Goal: Navigation & Orientation: Find specific page/section

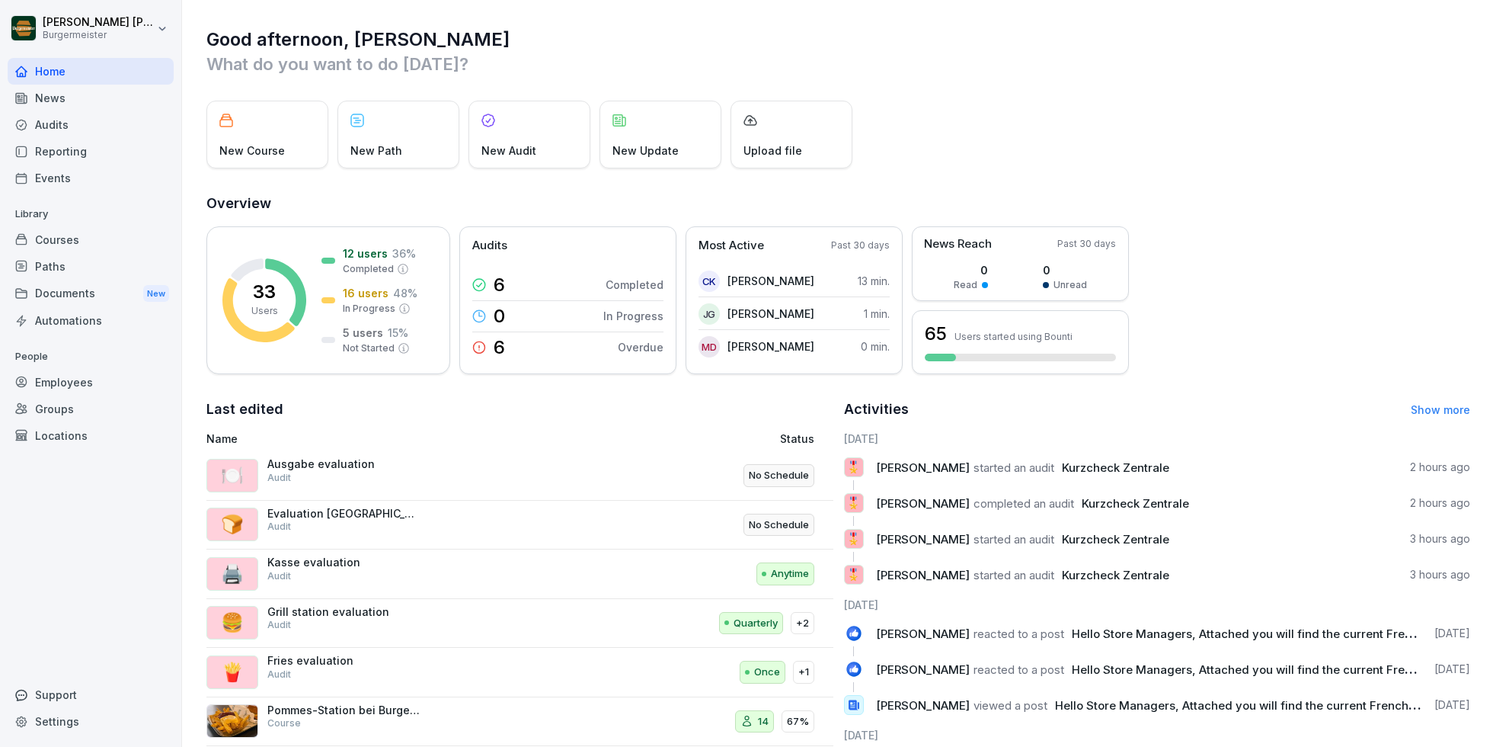
click at [72, 120] on div "Audits" at bounding box center [91, 124] width 166 height 27
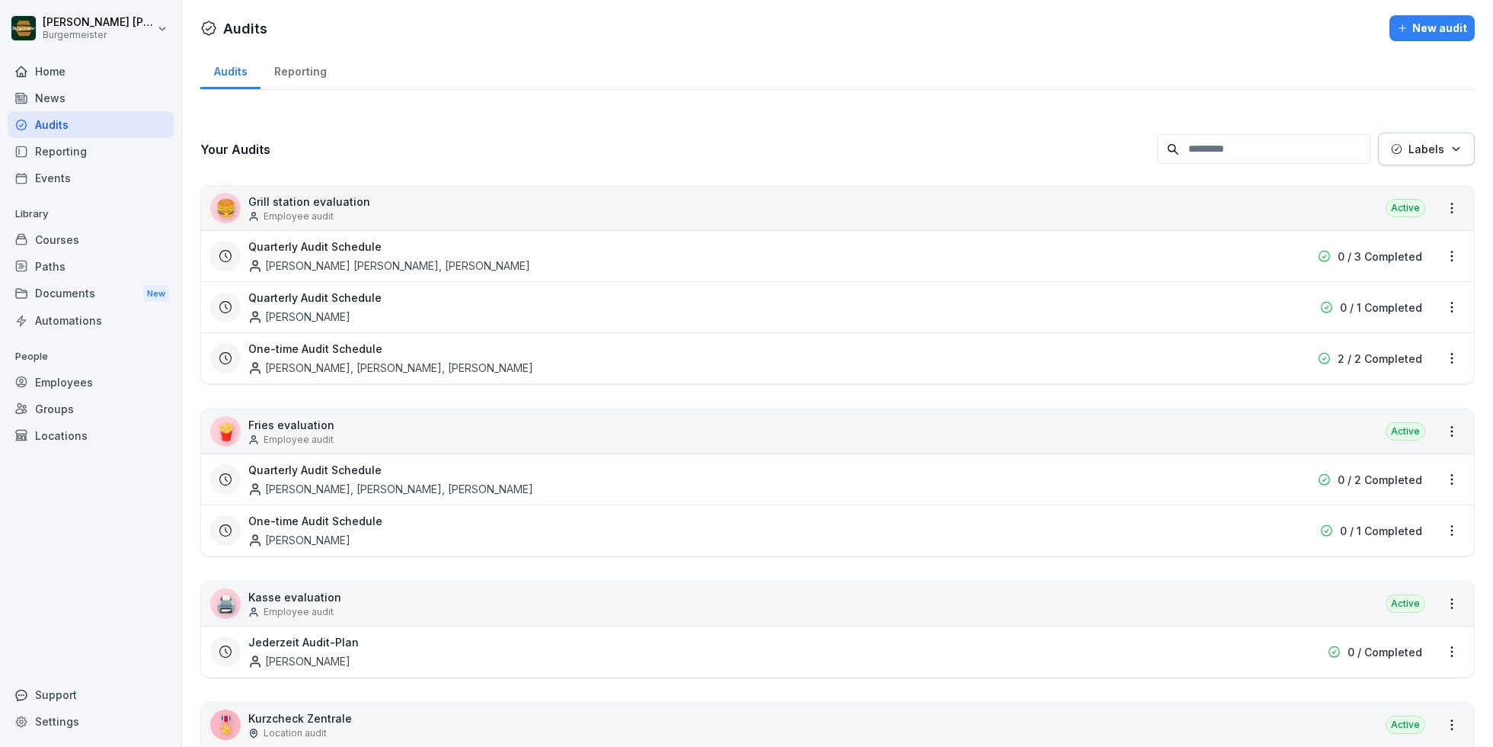
click at [296, 39] on div at bounding box center [829, 28] width 1110 height 26
click at [296, 66] on div "Reporting" at bounding box center [300, 69] width 79 height 39
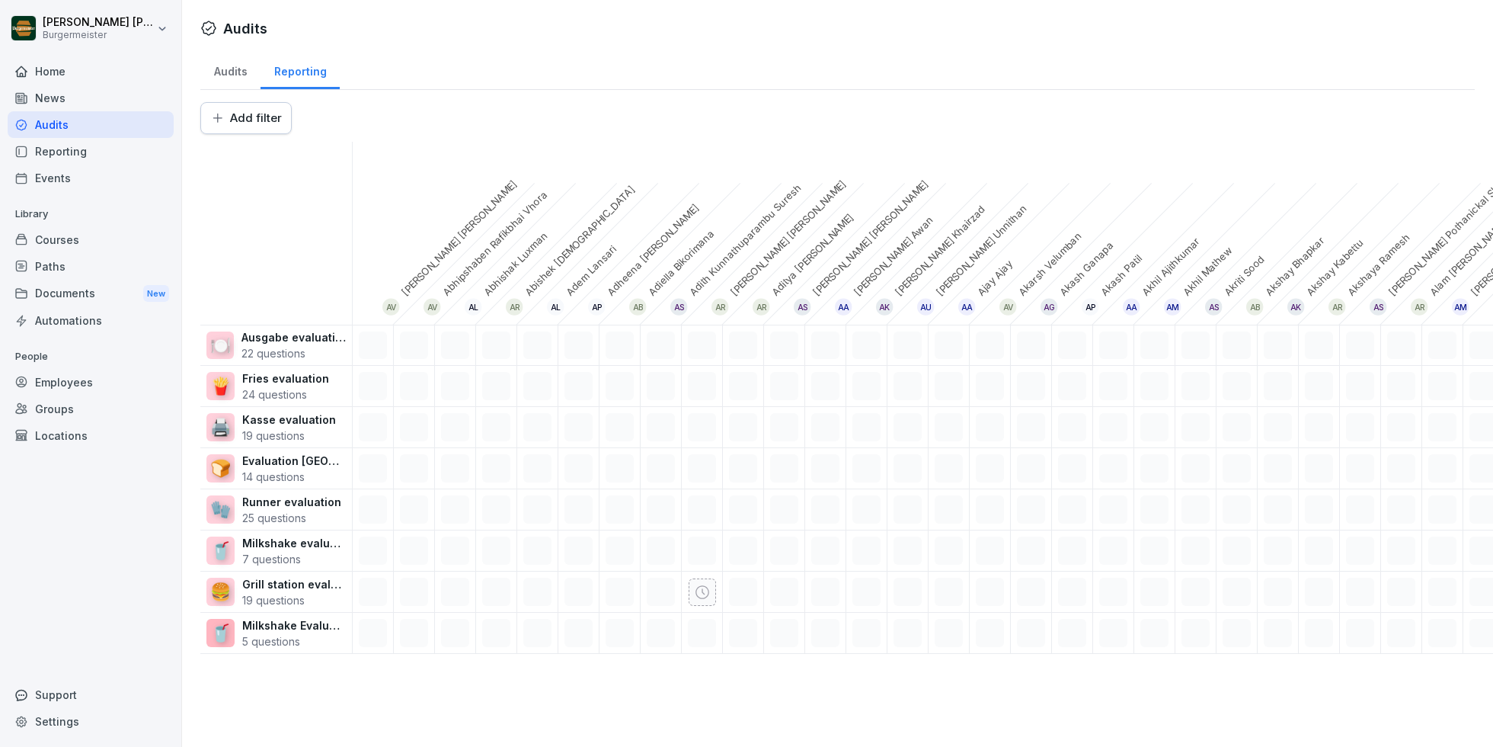
click at [255, 114] on html "[PERSON_NAME] [PERSON_NAME] Home News Audits Reporting Events Library Courses P…" at bounding box center [746, 373] width 1493 height 747
click at [410, 53] on html "[PERSON_NAME] [PERSON_NAME] Home News Audits Reporting Events Library Courses P…" at bounding box center [746, 373] width 1493 height 747
click at [247, 120] on html "[PERSON_NAME] [PERSON_NAME] Home News Audits Reporting Events Library Courses P…" at bounding box center [746, 373] width 1493 height 747
click at [238, 80] on html "[PERSON_NAME] [PERSON_NAME] Home News Audits Reporting Events Library Courses P…" at bounding box center [746, 373] width 1493 height 747
click at [238, 72] on div "Audits" at bounding box center [230, 69] width 60 height 39
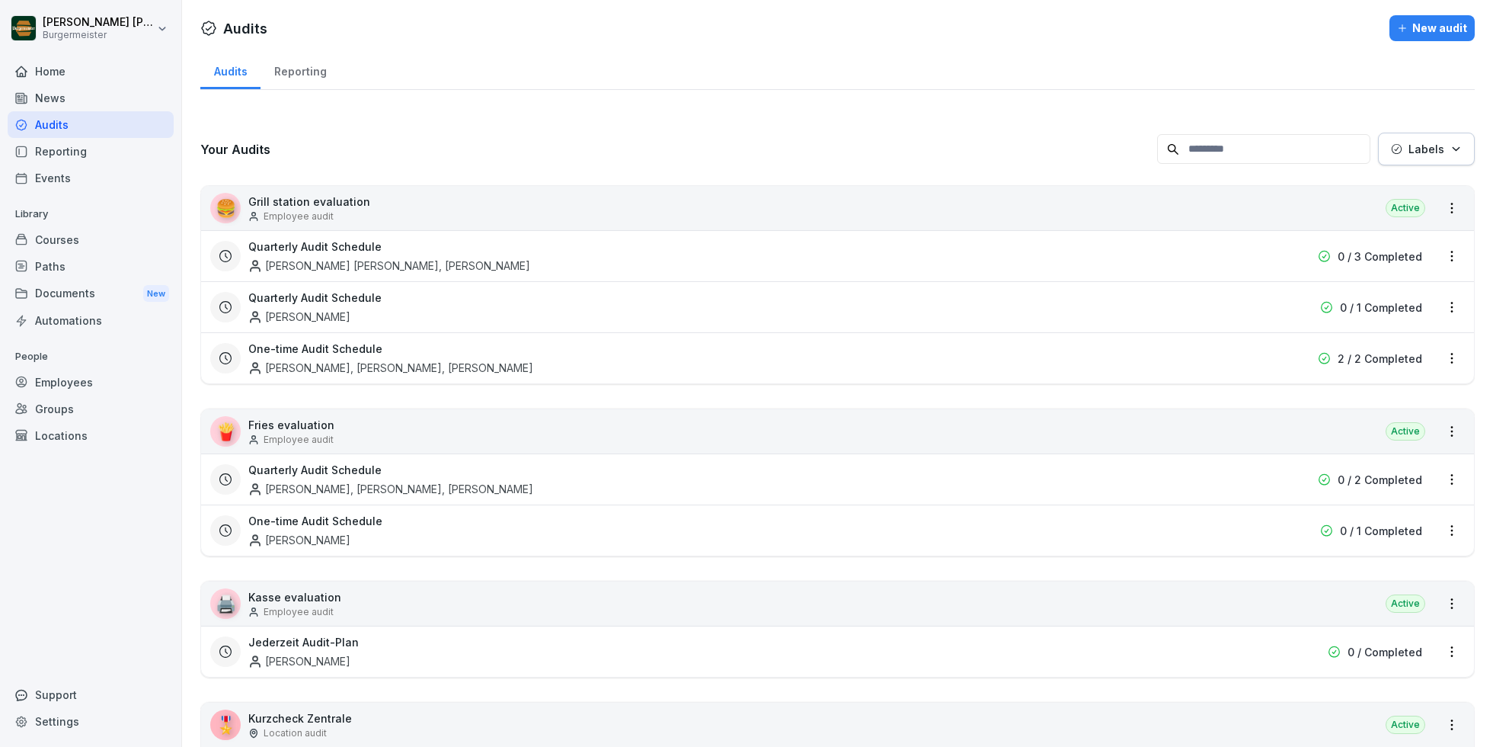
click at [299, 75] on div "Reporting" at bounding box center [300, 69] width 79 height 39
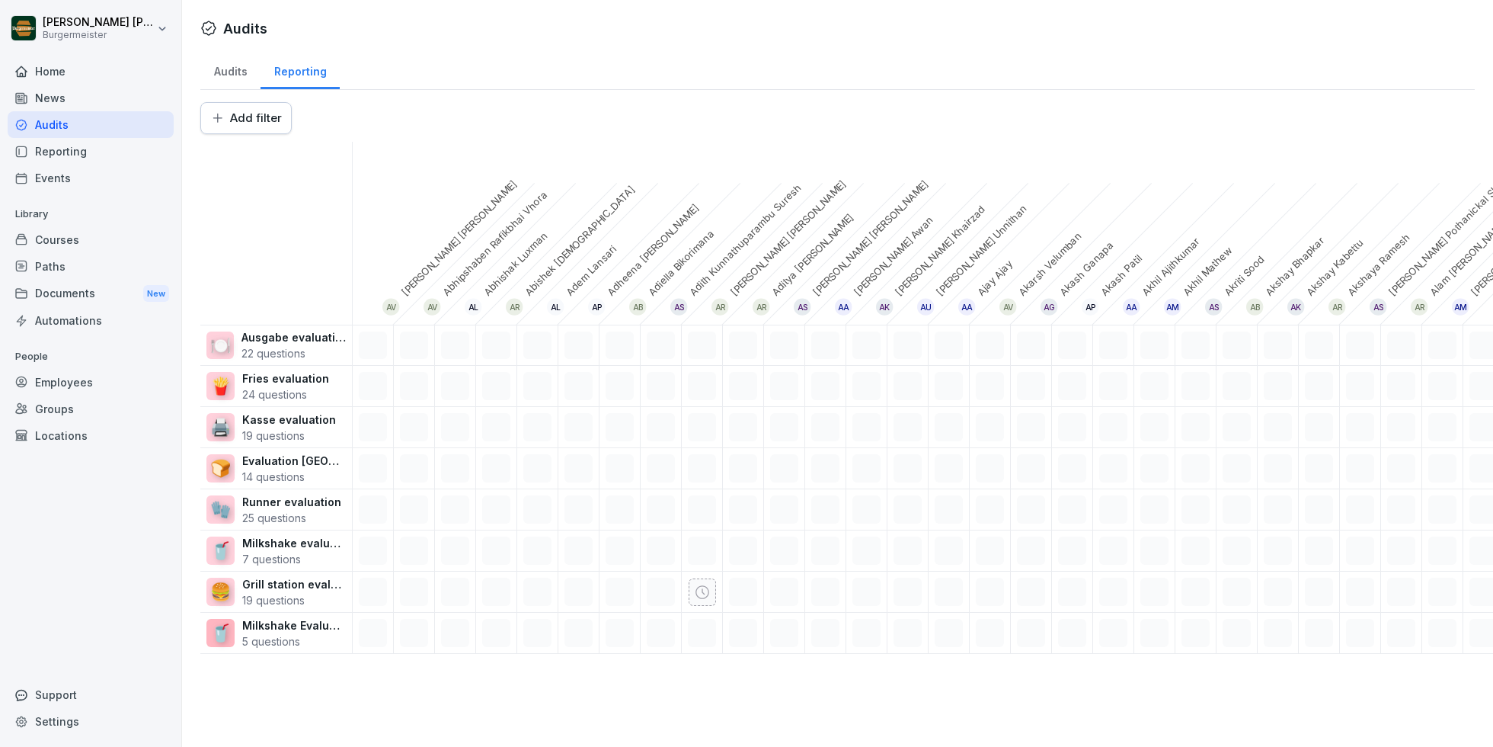
click at [263, 117] on html "[PERSON_NAME] [PERSON_NAME] Home News Audits Reporting Events Library Courses P…" at bounding box center [746, 373] width 1493 height 747
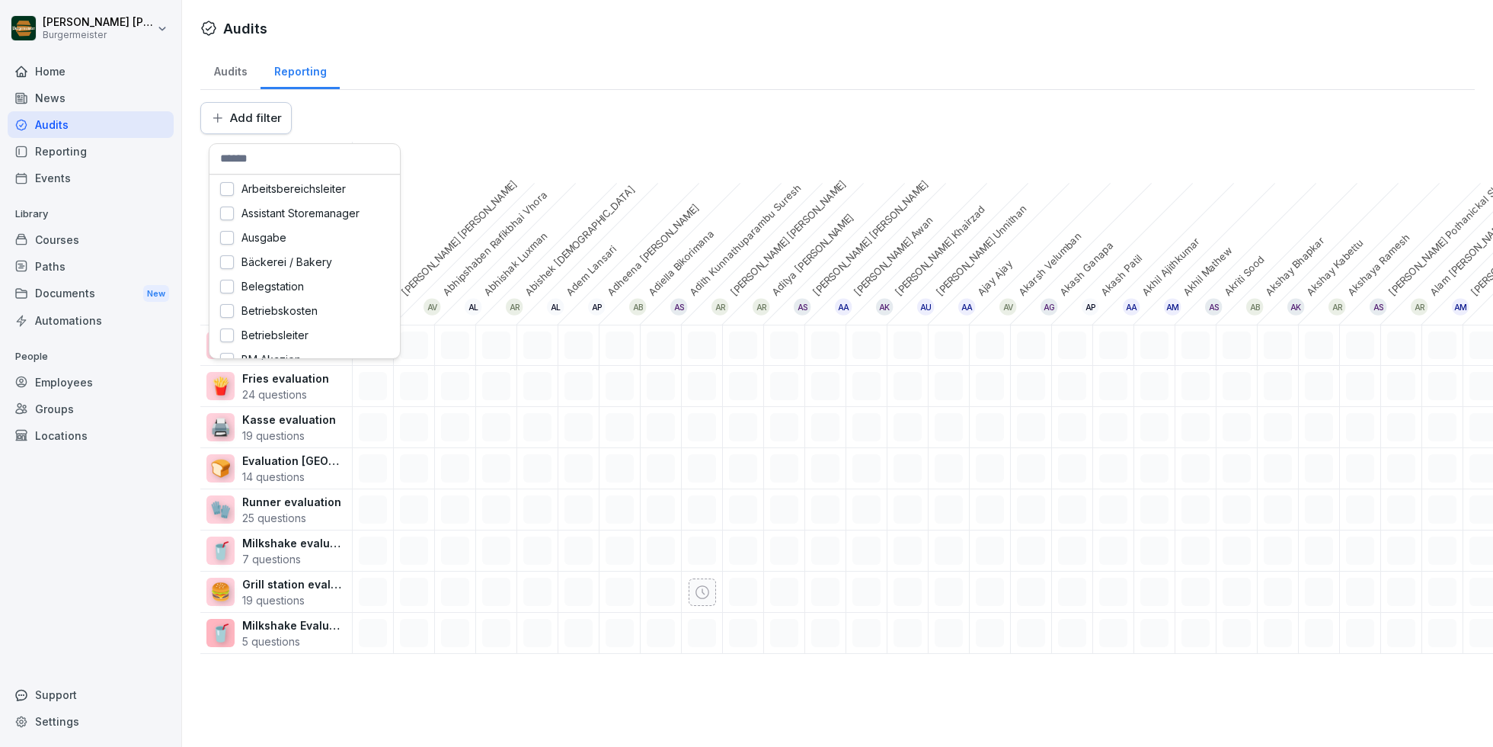
click at [240, 122] on html "[PERSON_NAME] [PERSON_NAME] Home News Audits Reporting Events Library Courses P…" at bounding box center [746, 373] width 1493 height 747
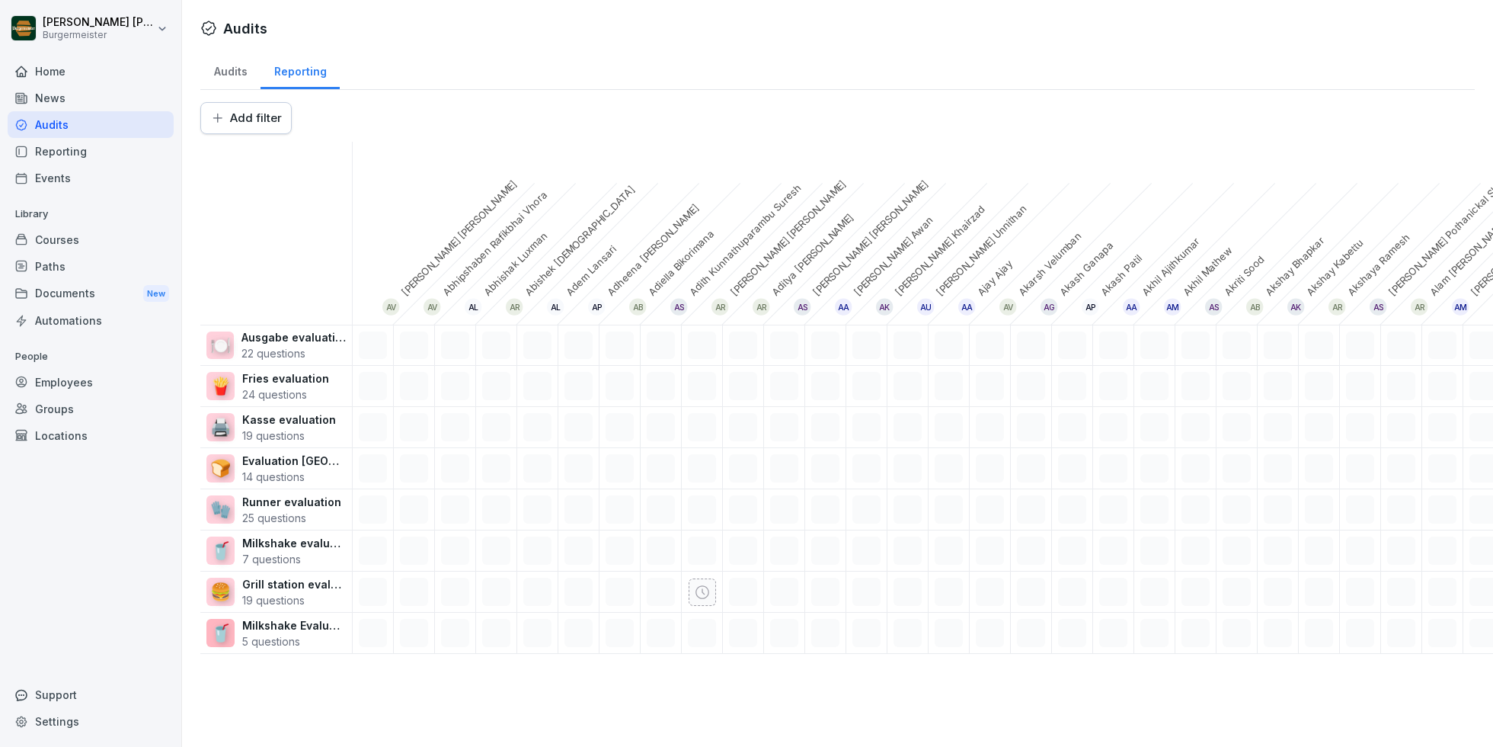
click at [254, 125] on html "[PERSON_NAME] [PERSON_NAME] Home News Audits Reporting Events Library Courses P…" at bounding box center [746, 373] width 1493 height 747
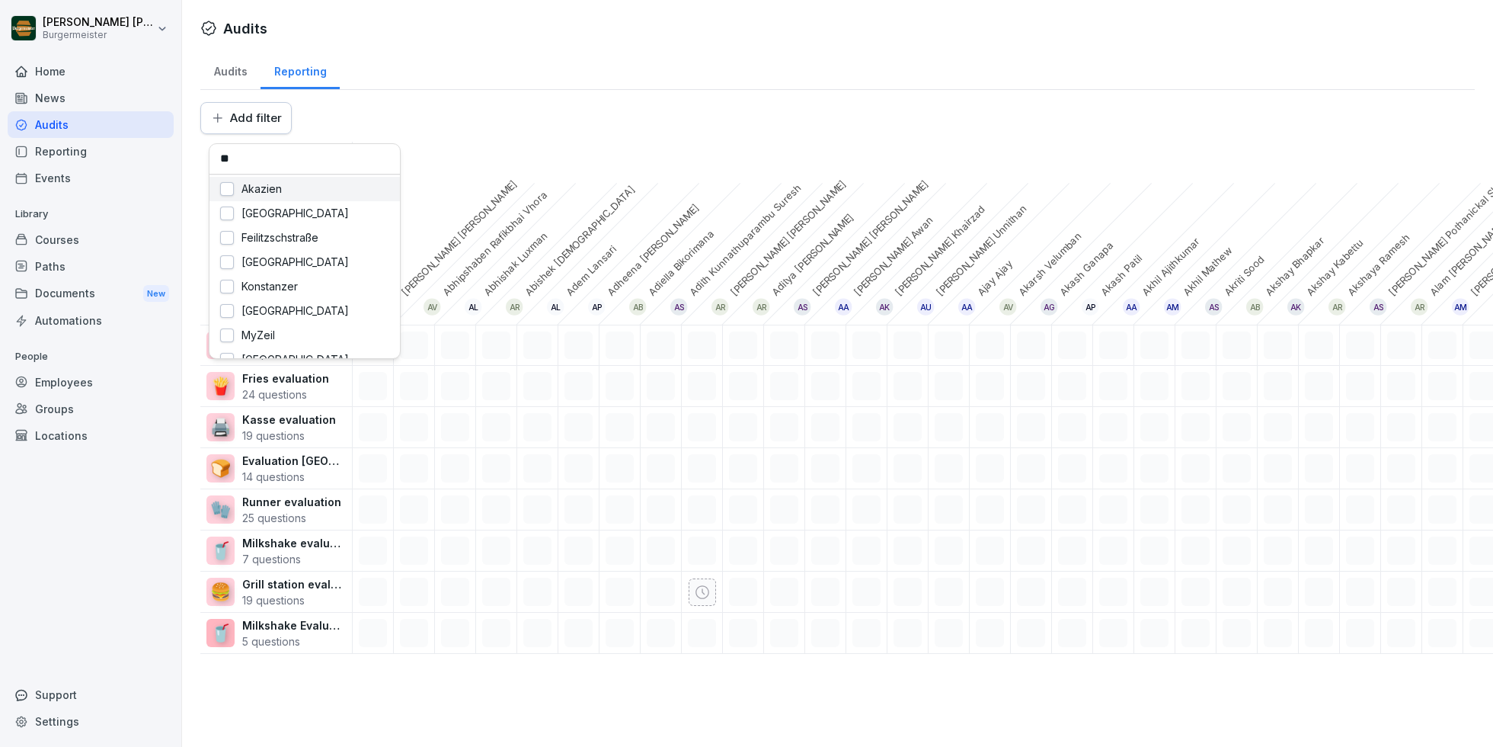
type input "***"
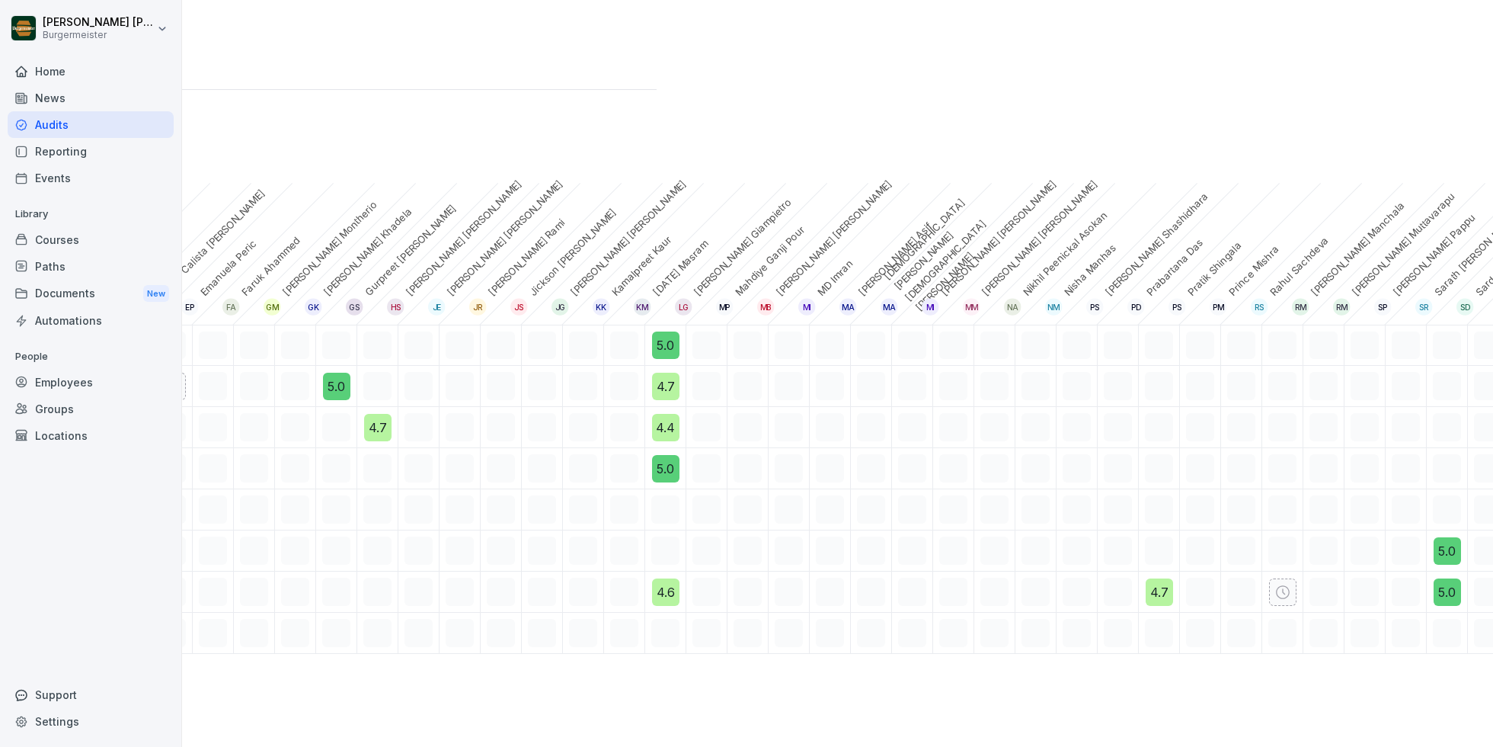
scroll to position [0, 1099]
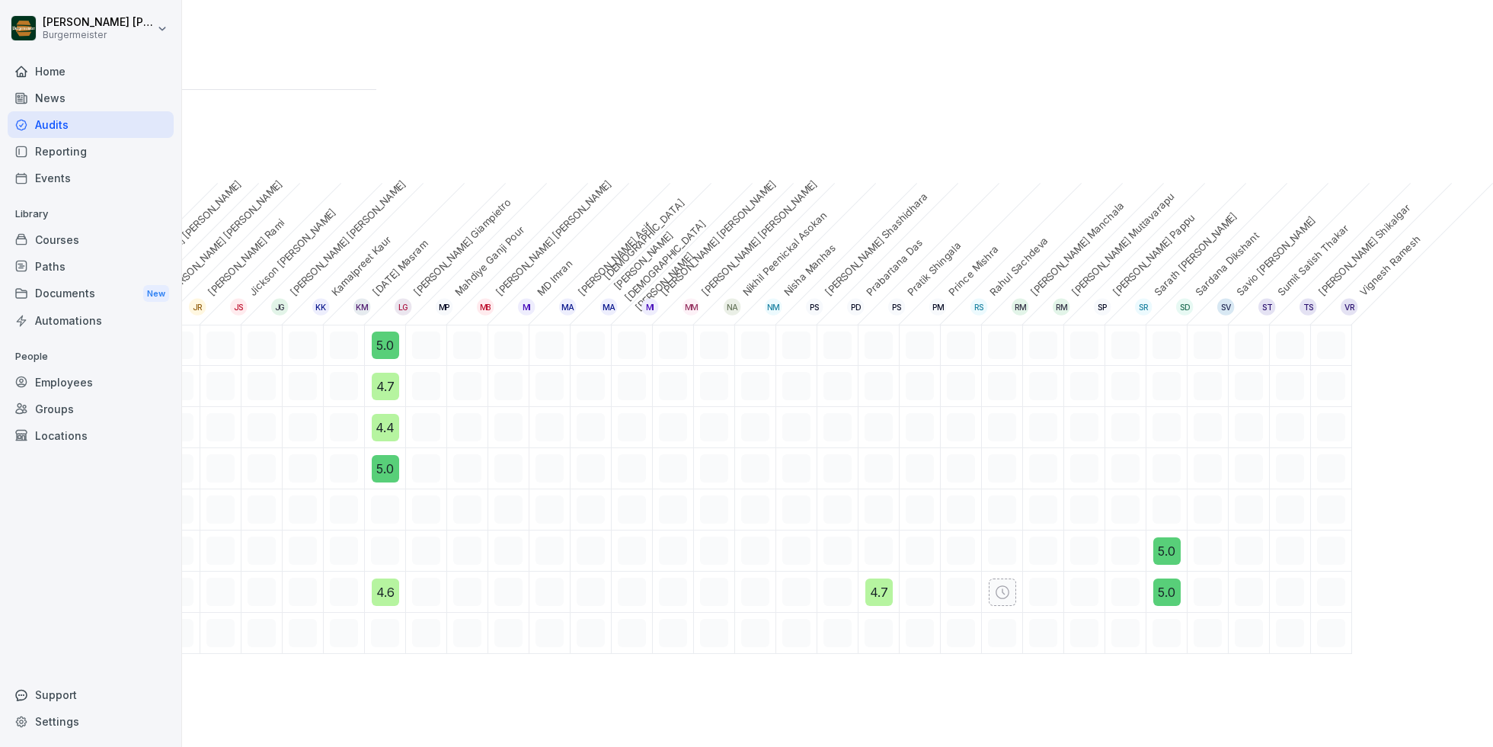
click at [503, 428] on div at bounding box center [509, 427] width 28 height 28
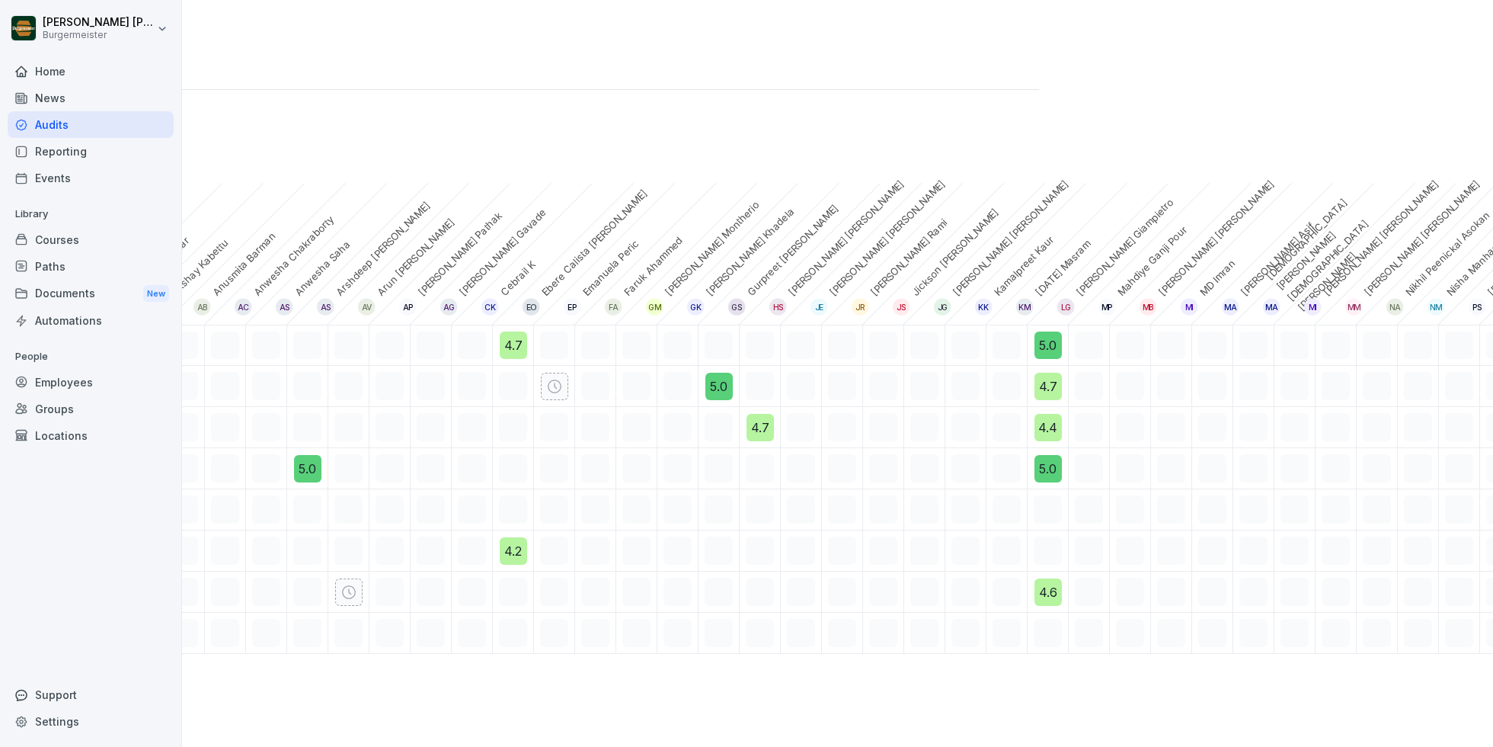
scroll to position [0, 0]
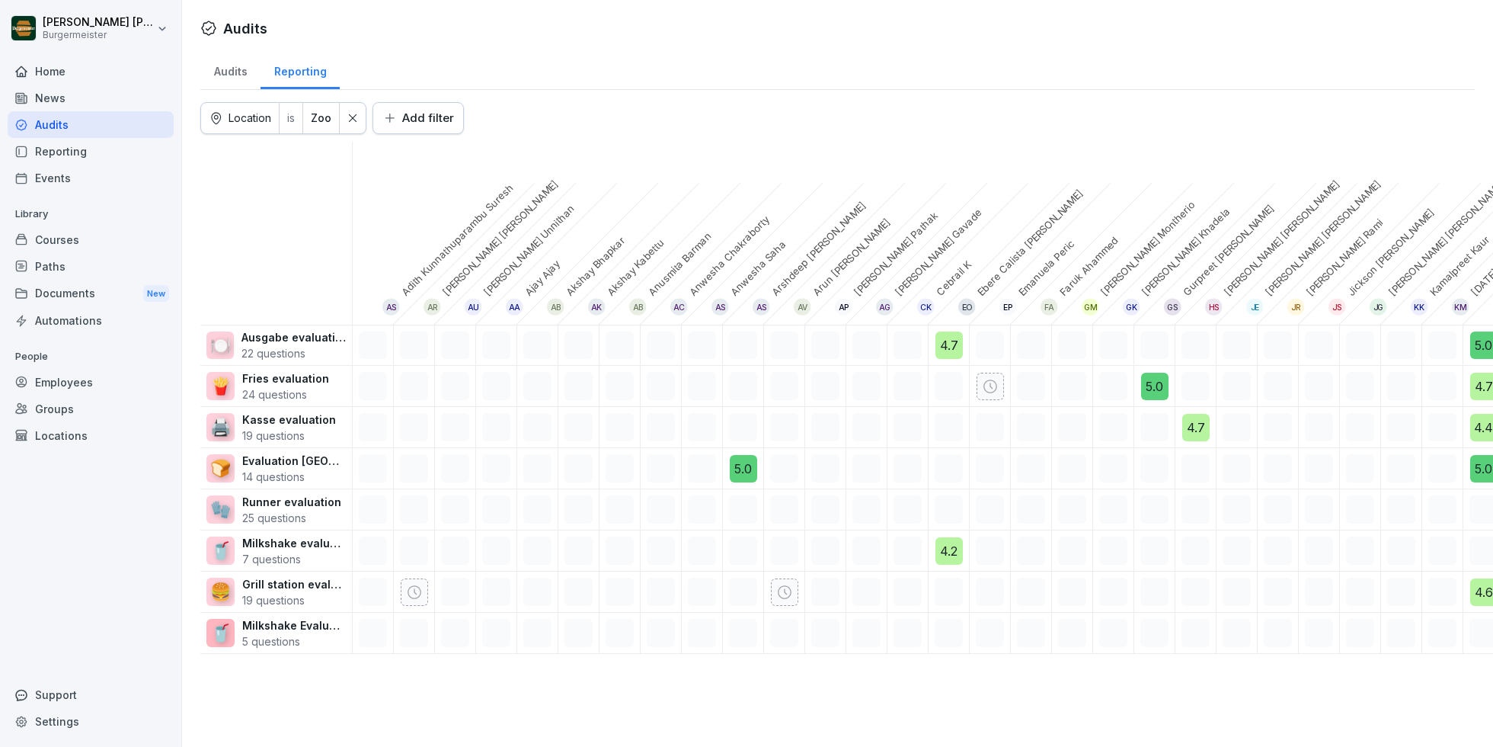
click at [79, 146] on div "Reporting" at bounding box center [91, 151] width 166 height 27
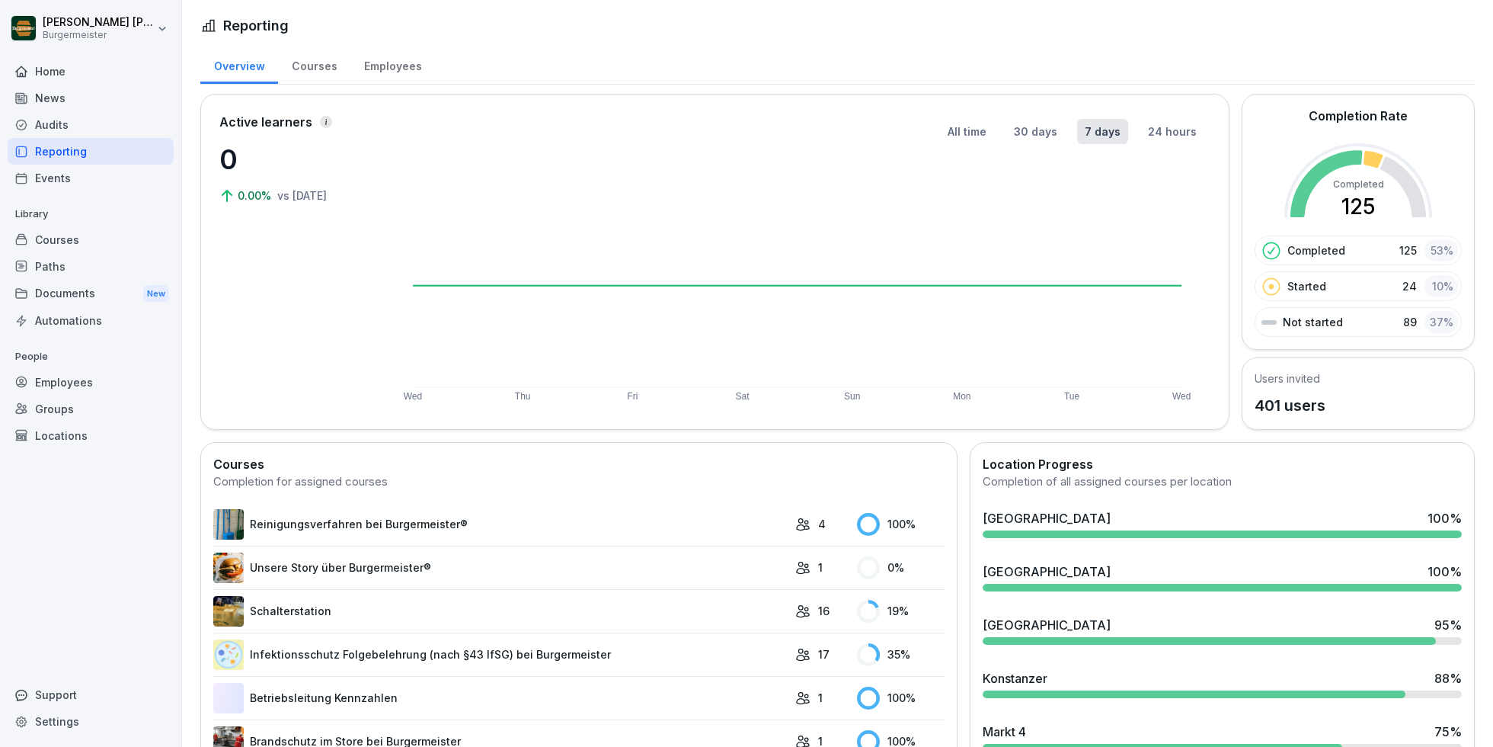
click at [73, 247] on div "Courses" at bounding box center [91, 239] width 166 height 27
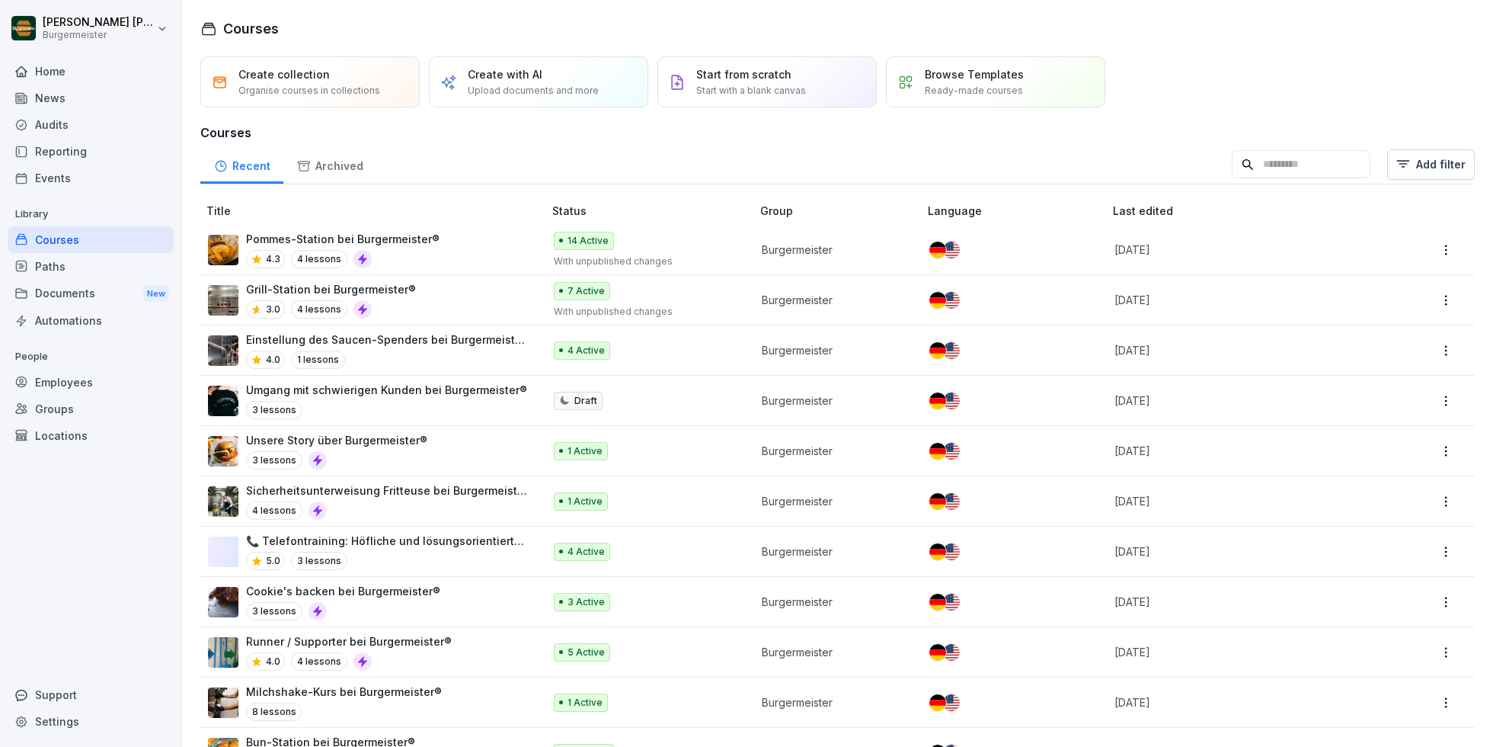
click at [66, 264] on div "Paths" at bounding box center [91, 266] width 166 height 27
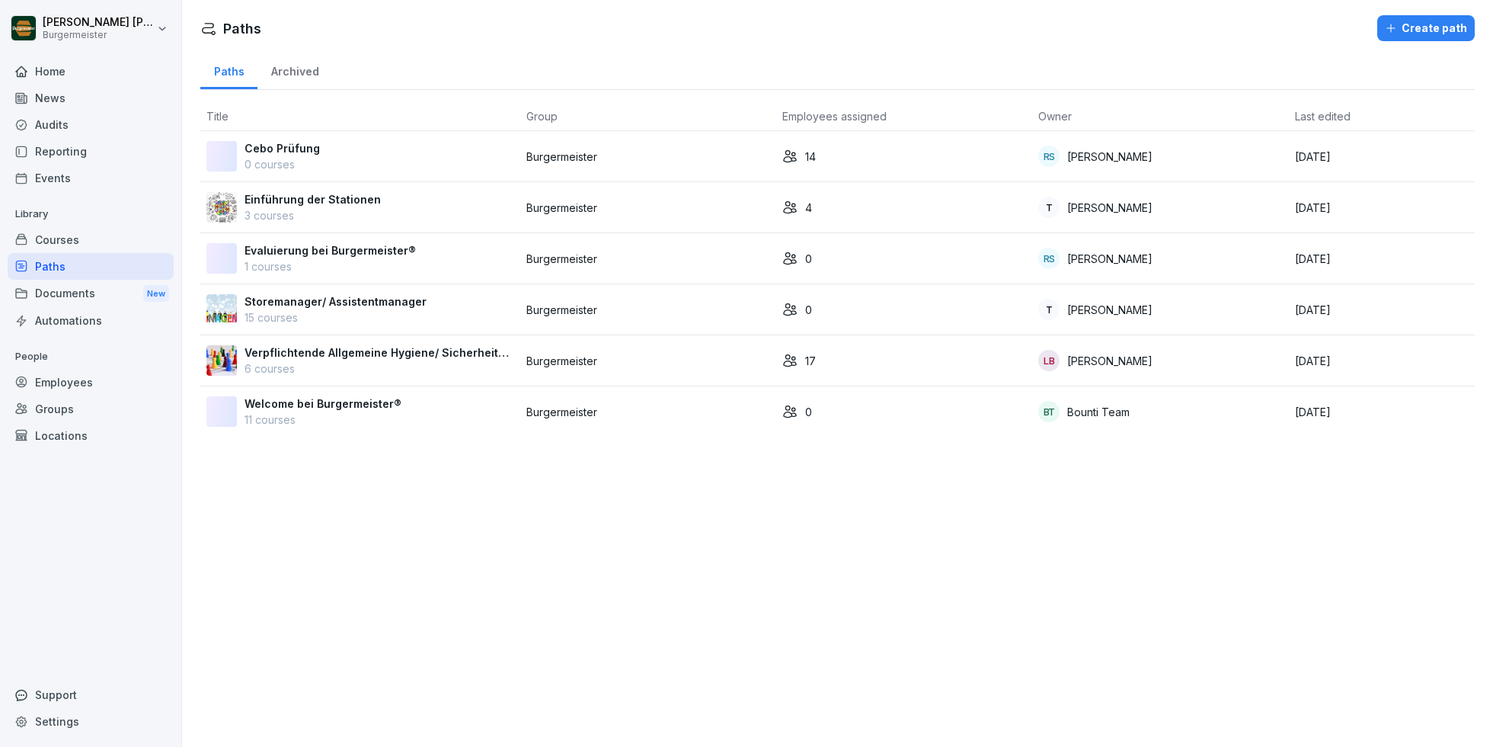
click at [67, 72] on div "Home" at bounding box center [91, 71] width 166 height 27
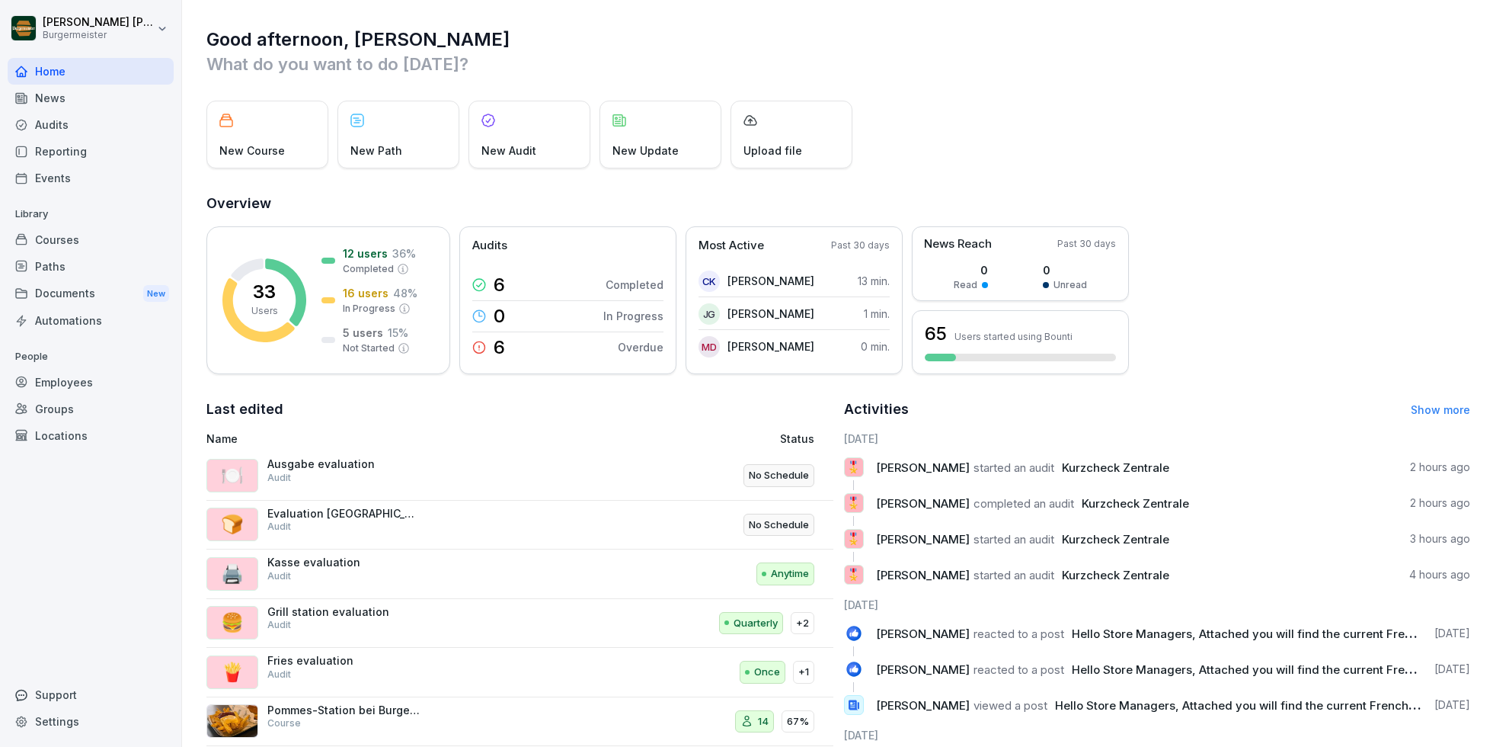
click at [66, 111] on div "Audits" at bounding box center [91, 124] width 166 height 27
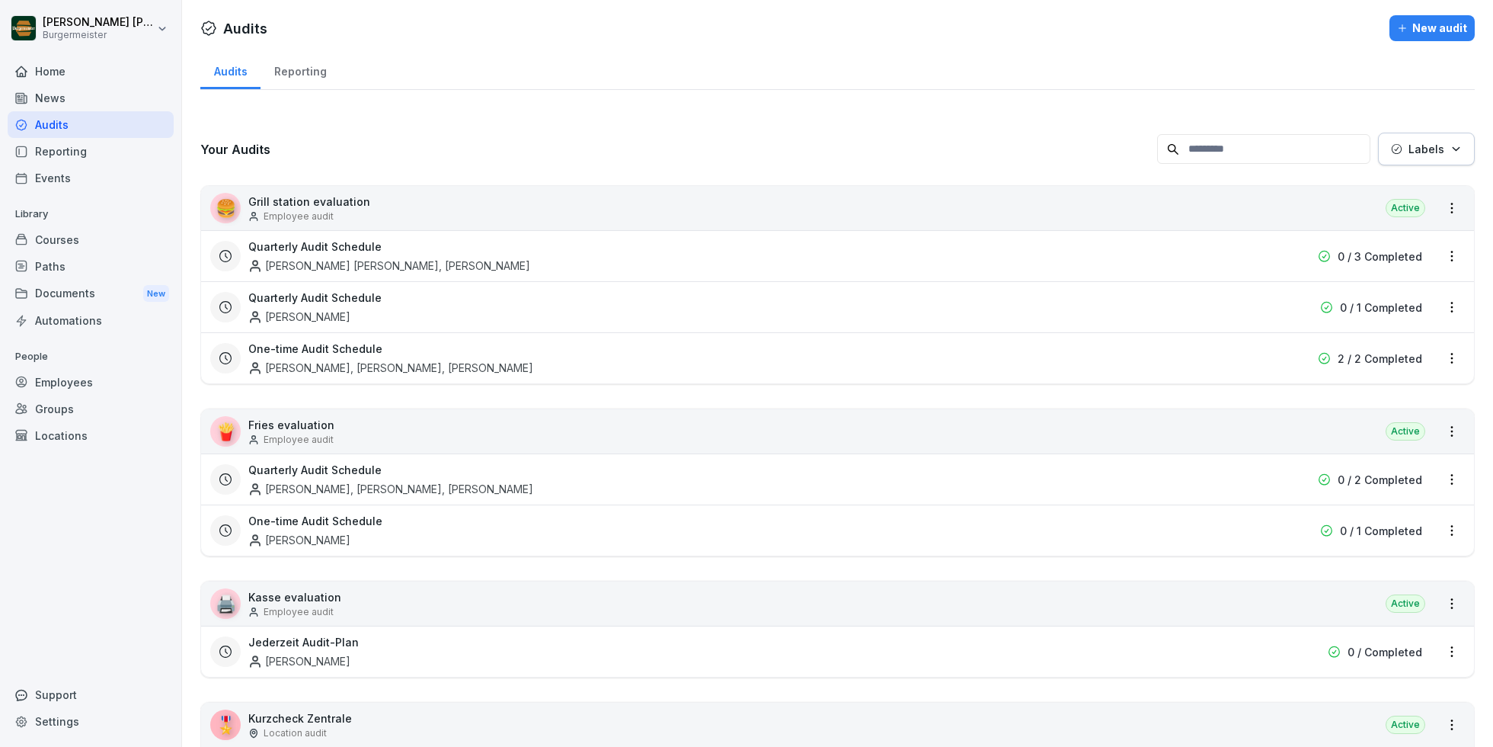
click at [59, 92] on div "News" at bounding box center [91, 98] width 166 height 27
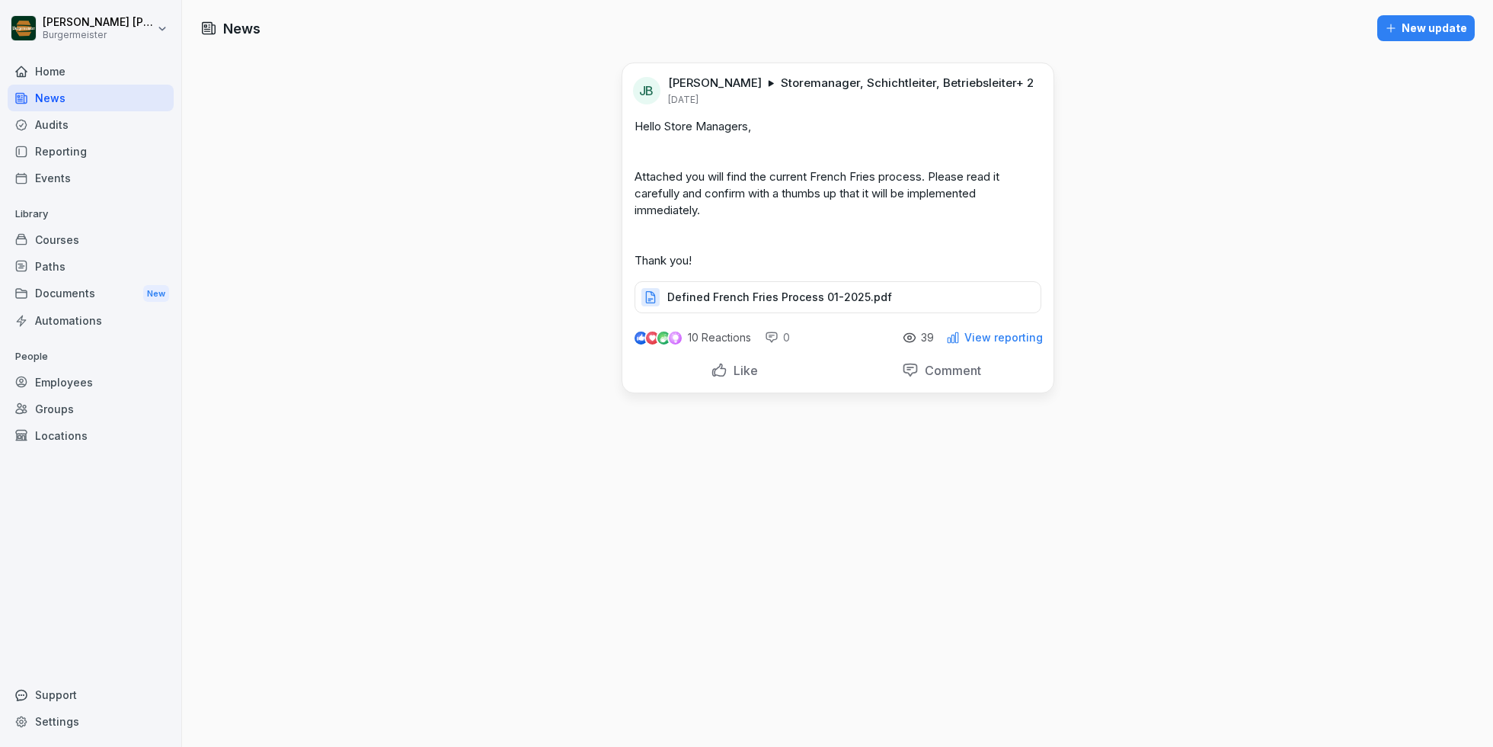
click at [74, 142] on div "Reporting" at bounding box center [91, 151] width 166 height 27
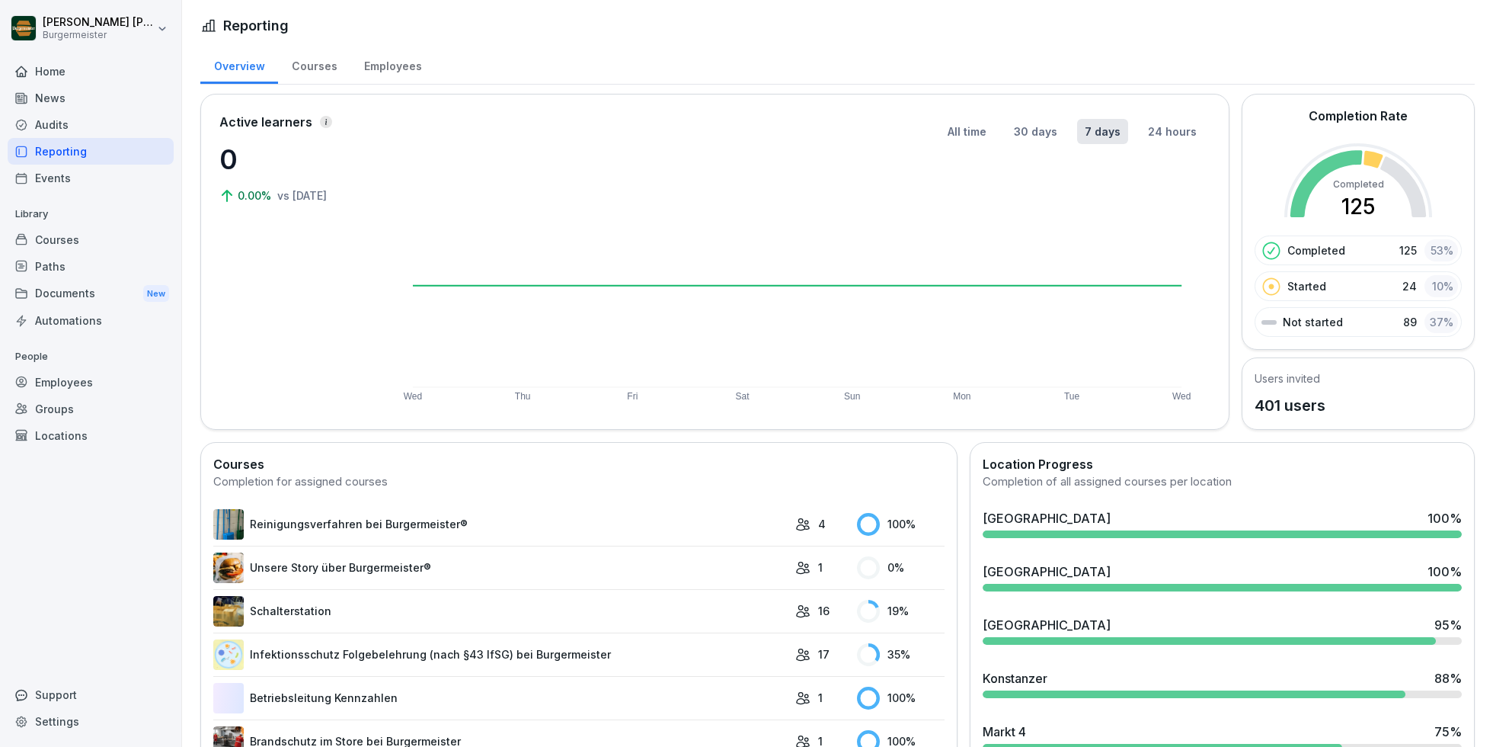
click at [75, 176] on div "Events" at bounding box center [91, 178] width 166 height 27
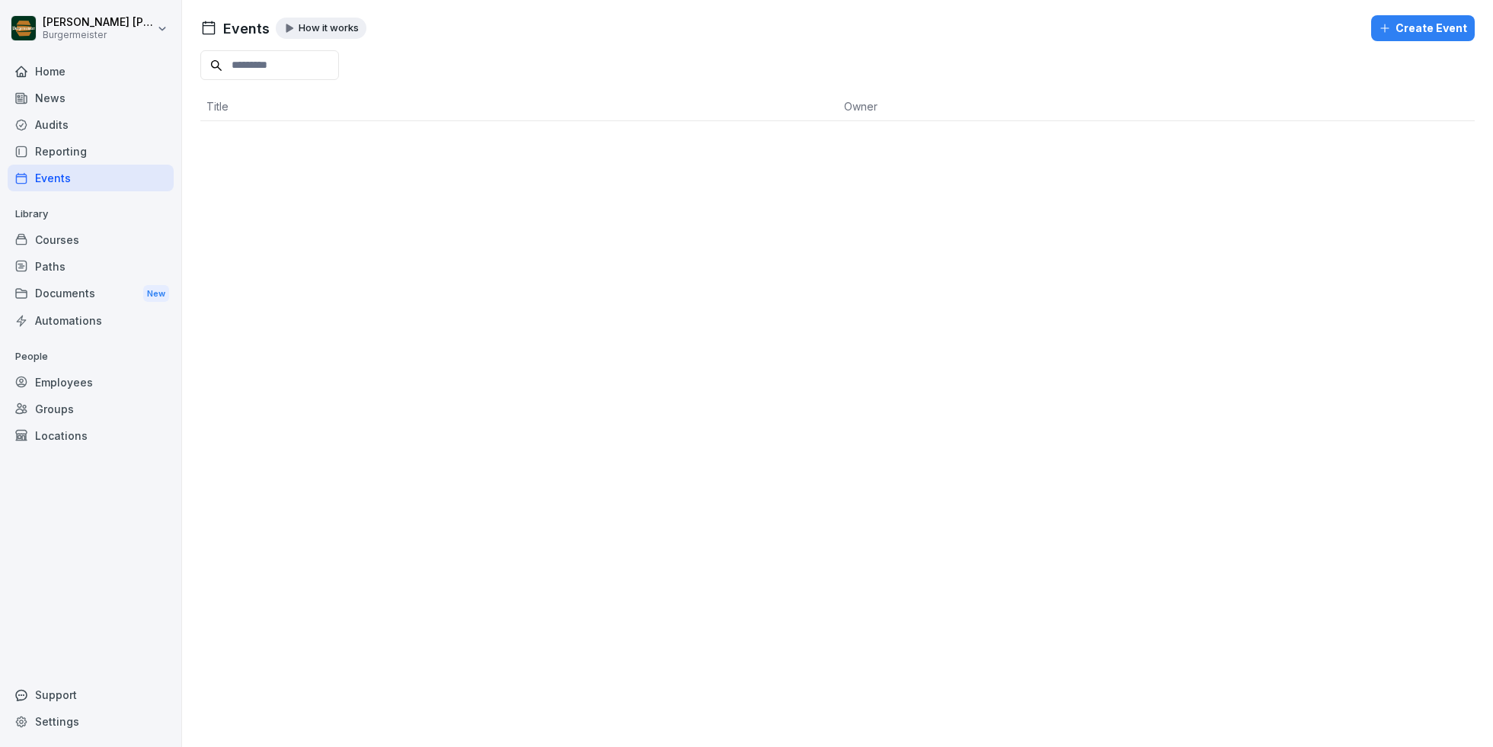
click at [72, 152] on div "Reporting" at bounding box center [91, 151] width 166 height 27
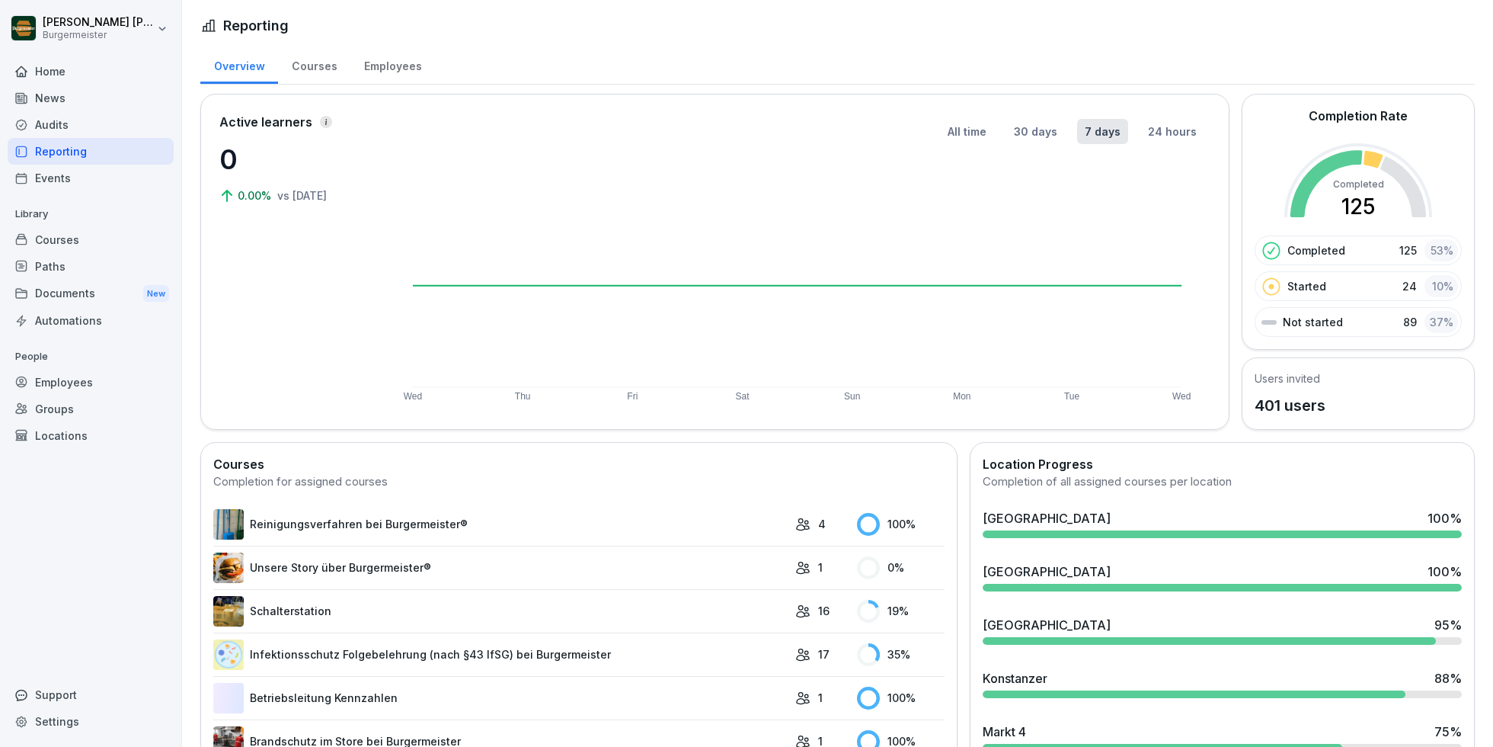
click at [412, 69] on div "Employees" at bounding box center [392, 64] width 85 height 39
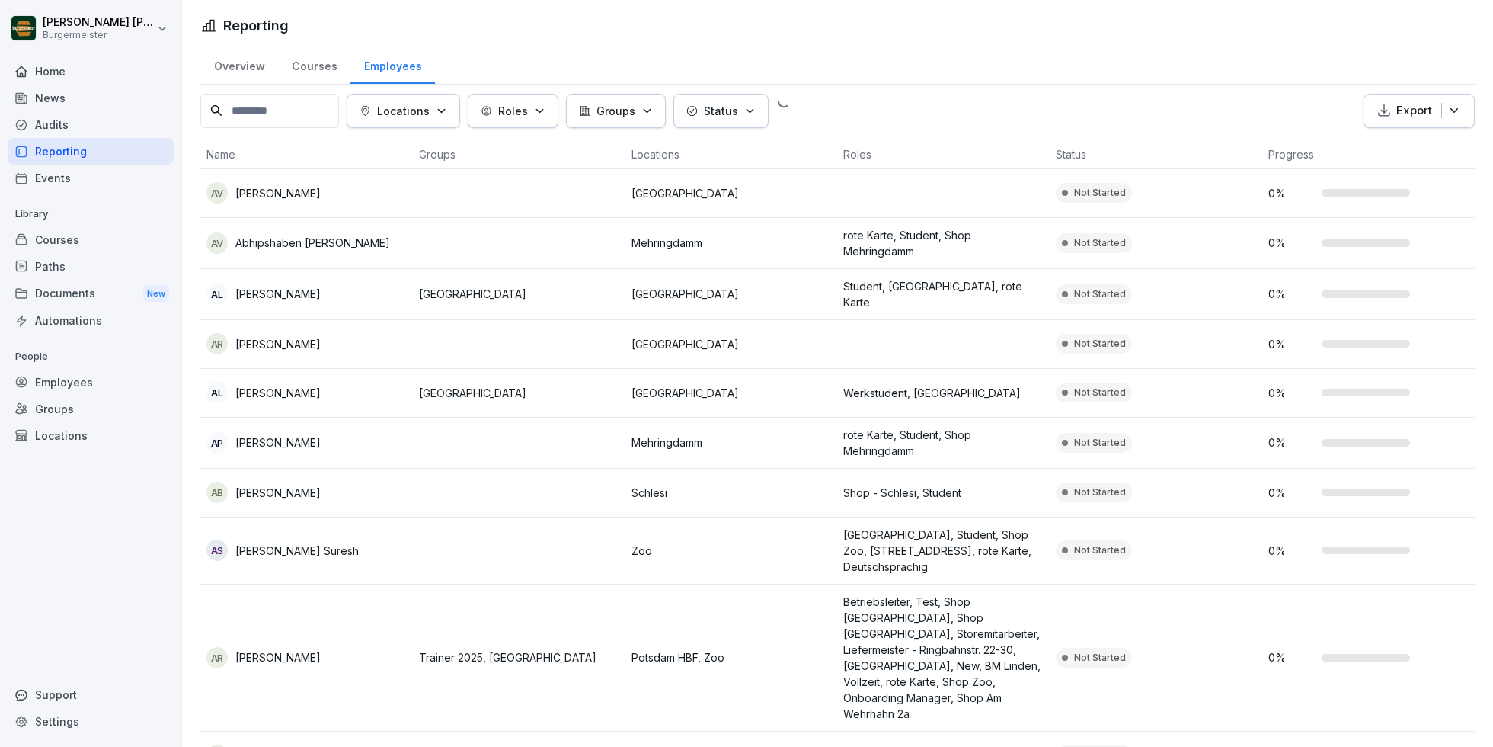
click at [290, 72] on div "Courses" at bounding box center [314, 64] width 72 height 39
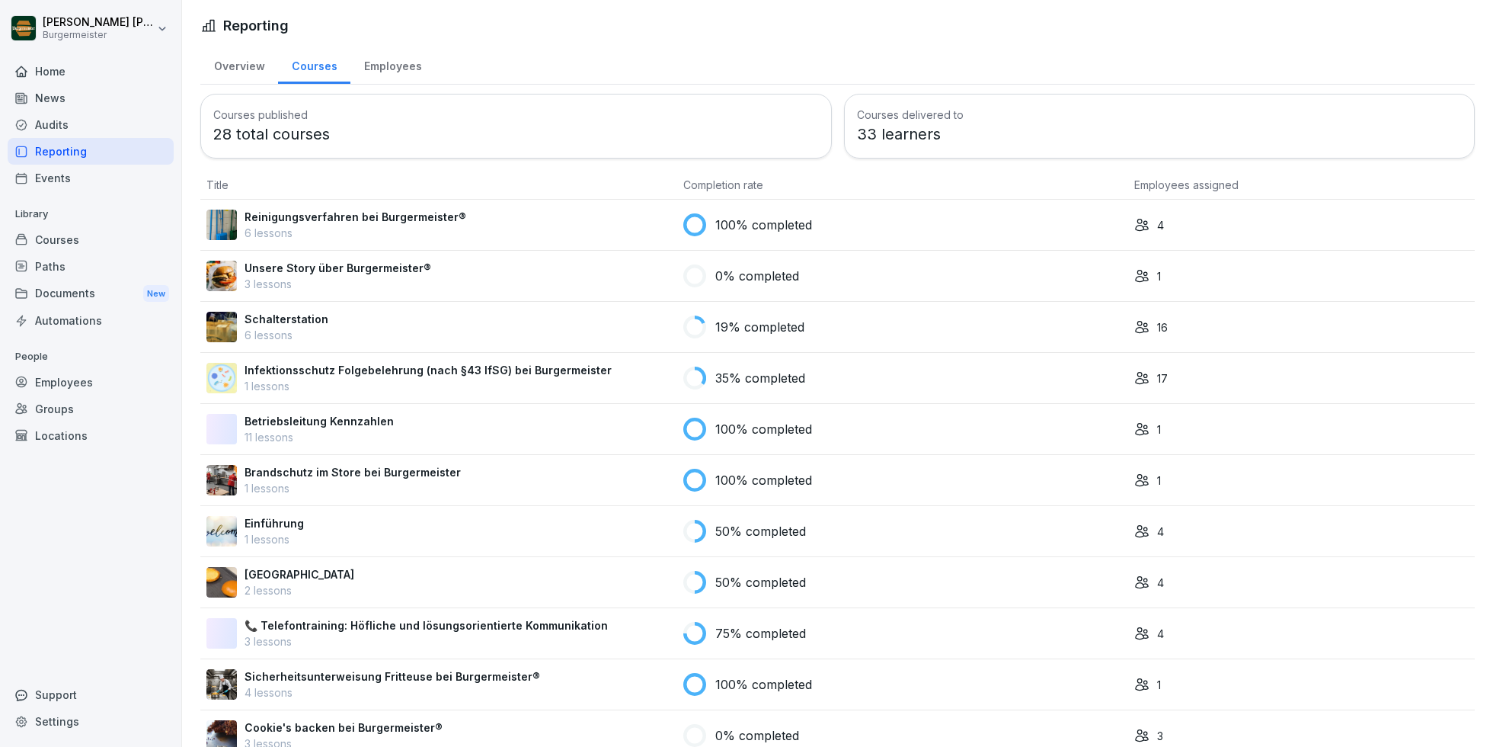
click at [368, 217] on p "Reinigungsverfahren bei Burgermeister®" at bounding box center [356, 217] width 222 height 16
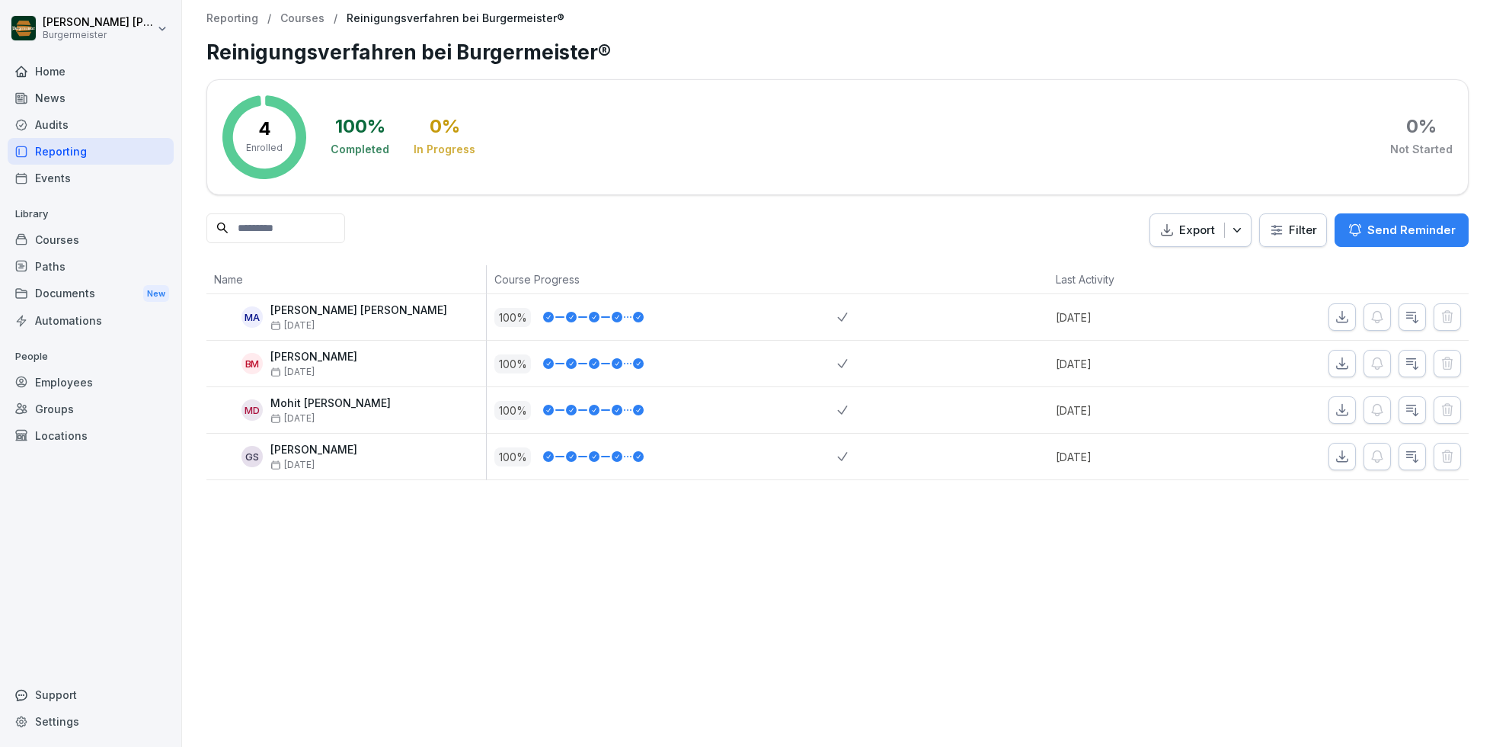
click at [309, 12] on p "Courses" at bounding box center [302, 18] width 44 height 13
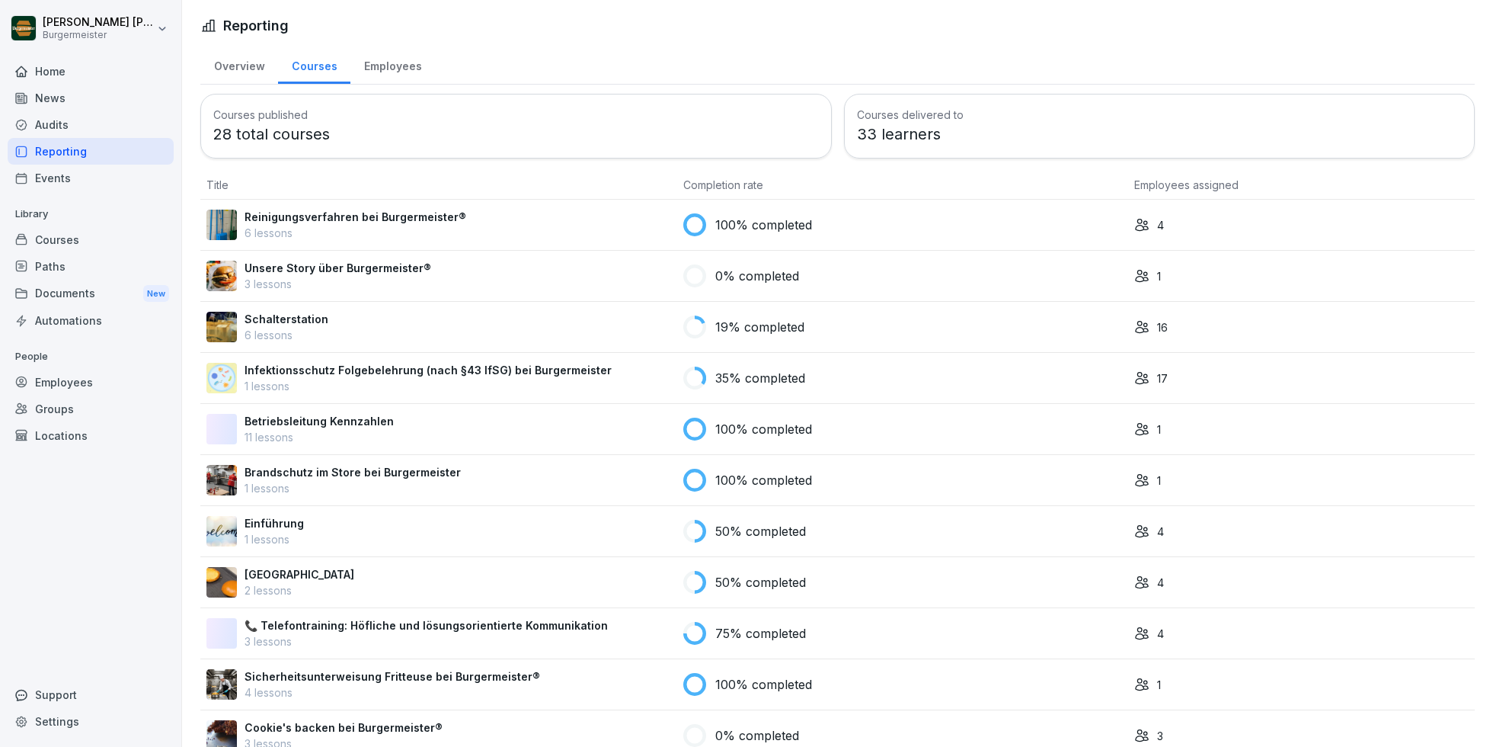
click at [560, 315] on div "Schalterstation 6 lessons" at bounding box center [438, 327] width 465 height 32
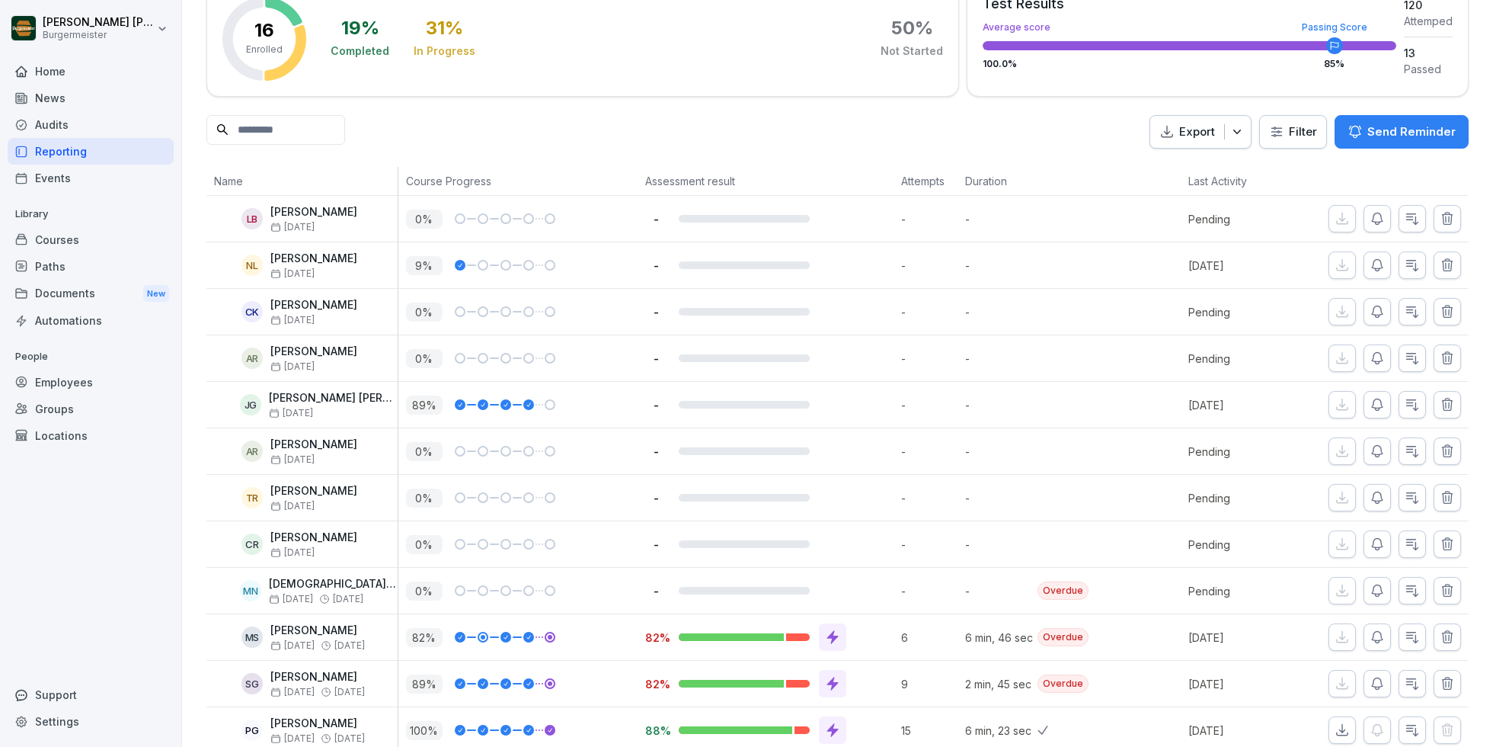
scroll to position [298, 0]
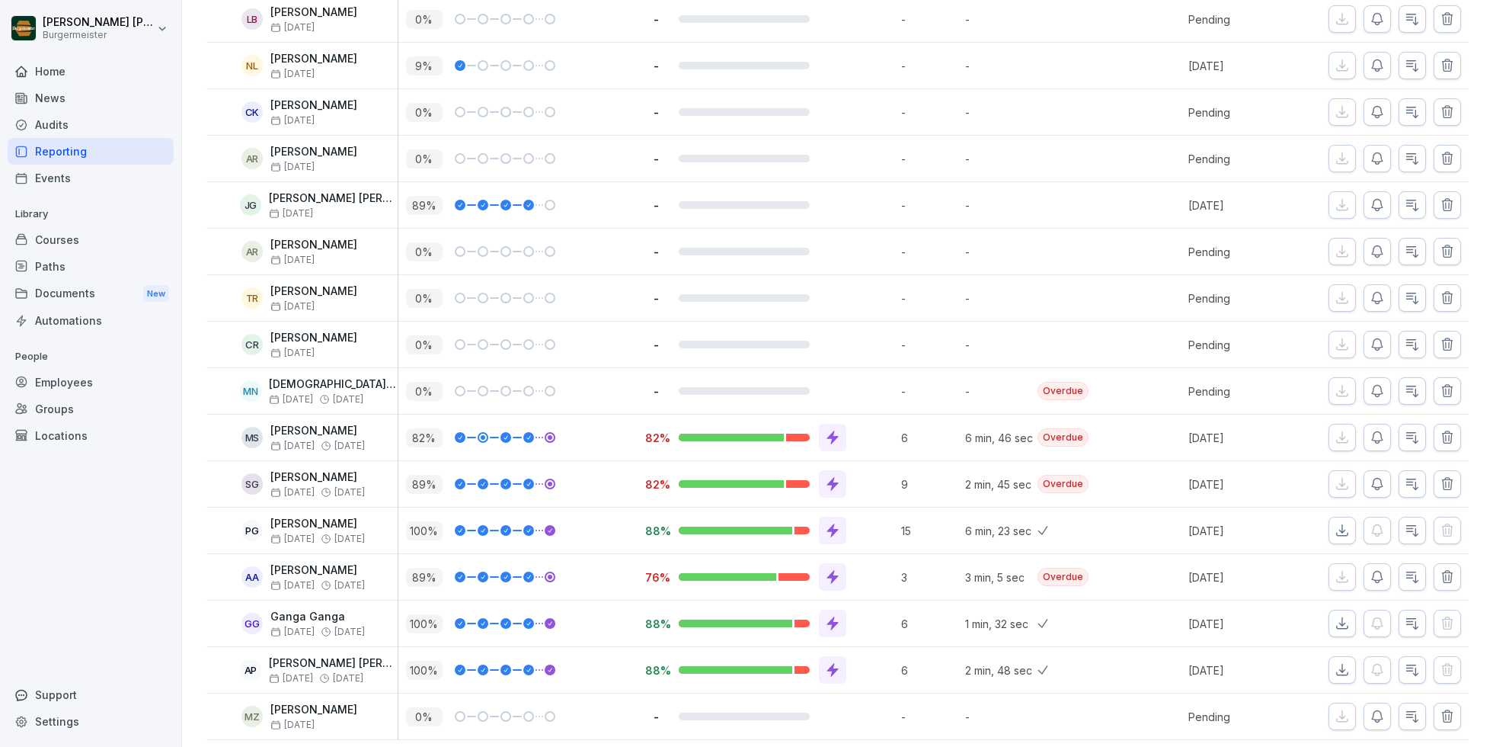
click at [786, 437] on div at bounding box center [744, 438] width 131 height 8
click at [482, 443] on div "82 %" at bounding box center [522, 437] width 232 height 19
click at [834, 665] on icon at bounding box center [832, 671] width 11 height 14
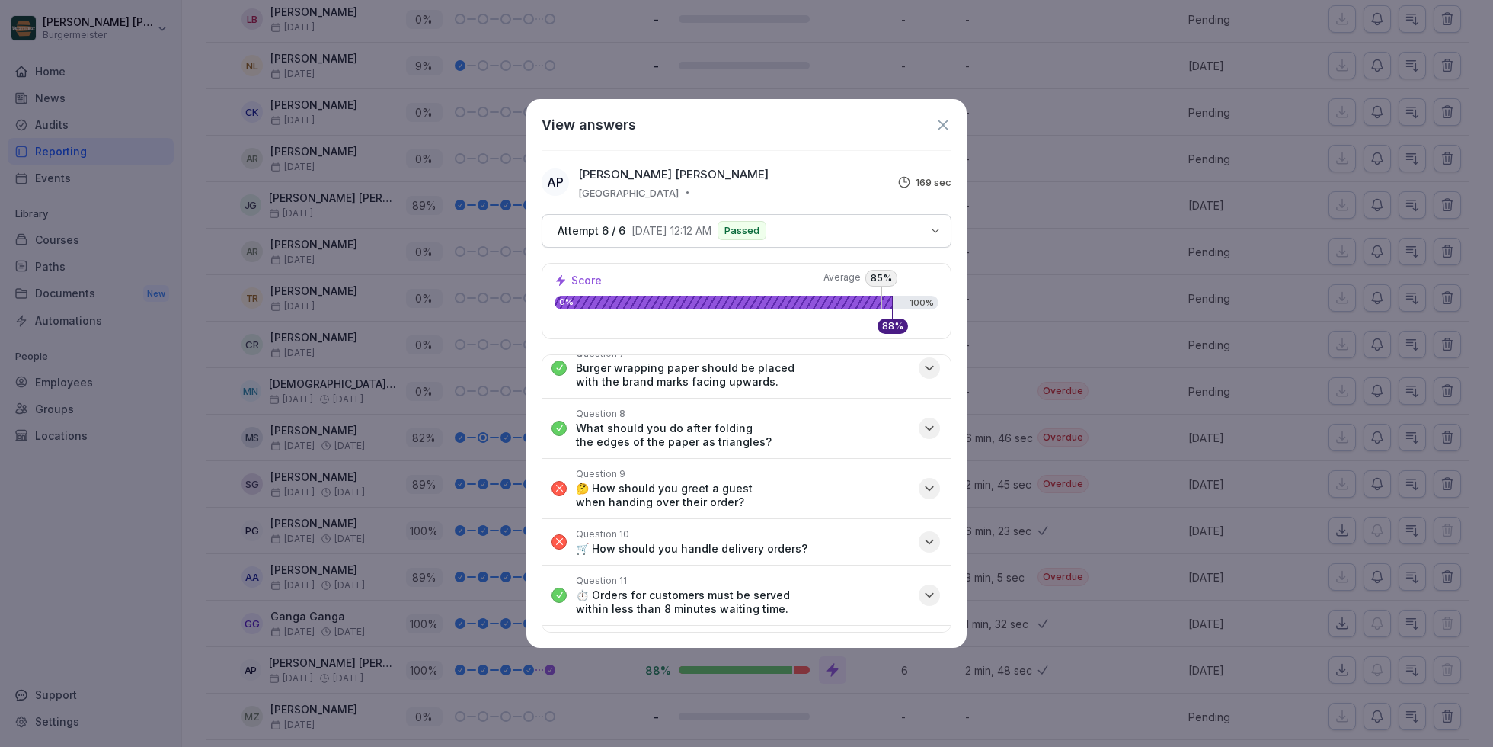
scroll to position [363, 0]
click at [932, 482] on icon "button" at bounding box center [929, 489] width 15 height 15
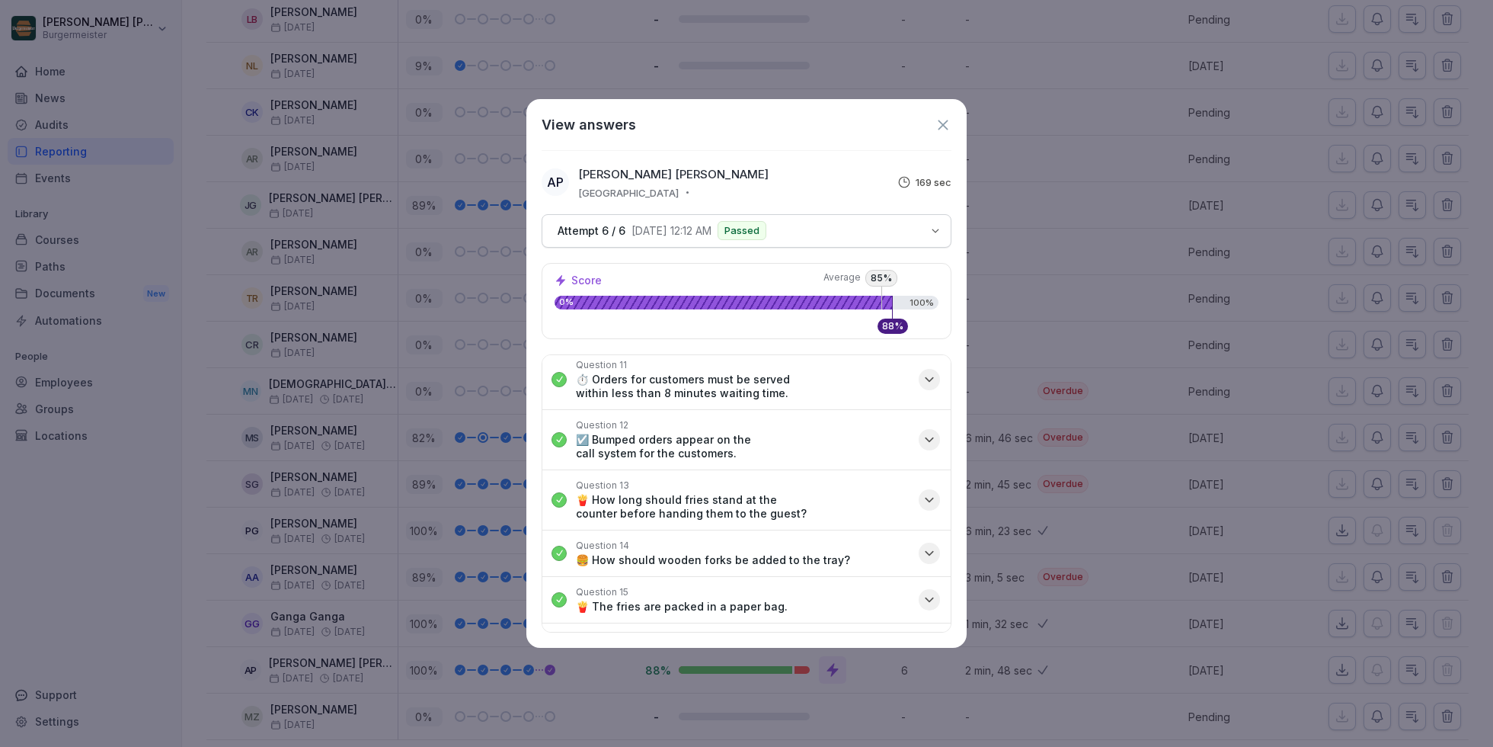
scroll to position [580, 0]
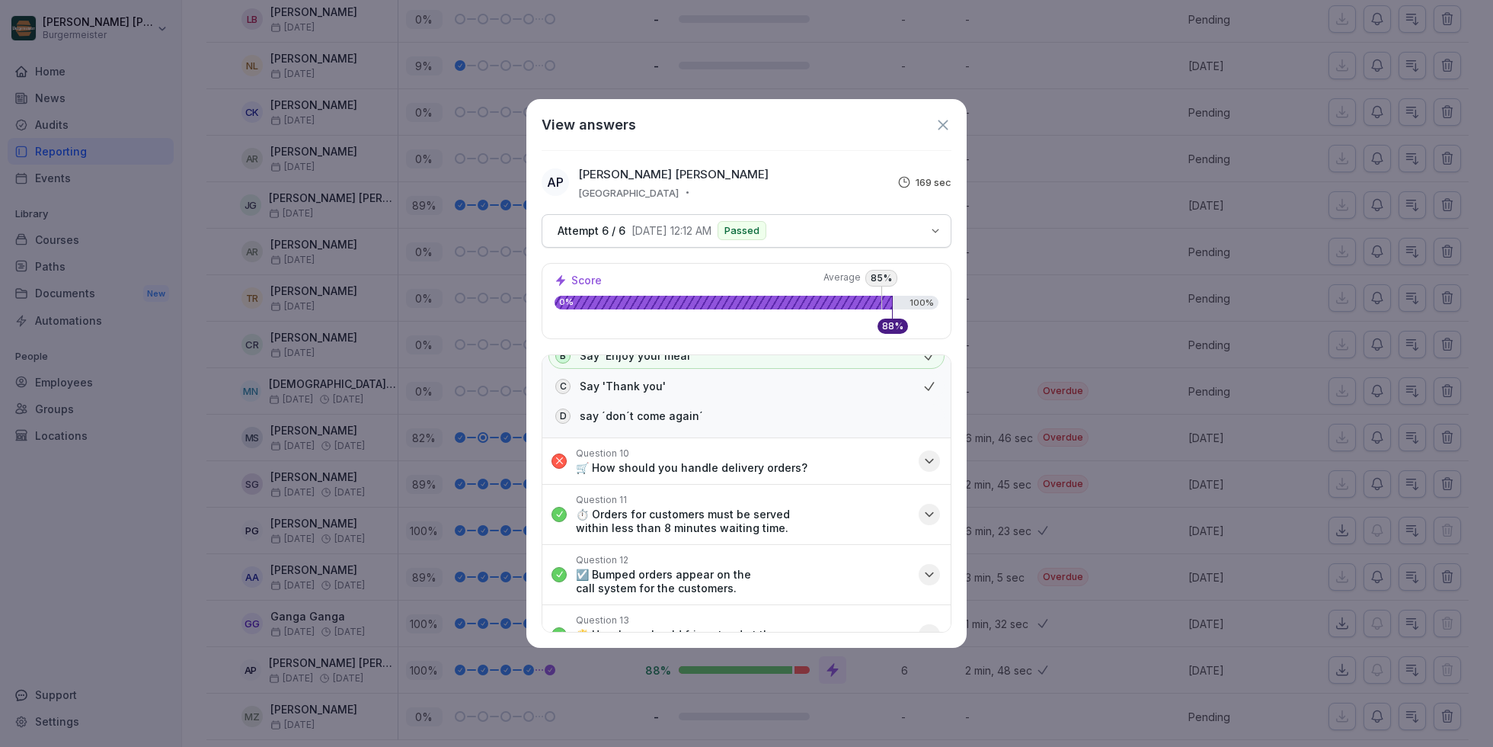
click at [929, 453] on icon "button" at bounding box center [929, 460] width 15 height 15
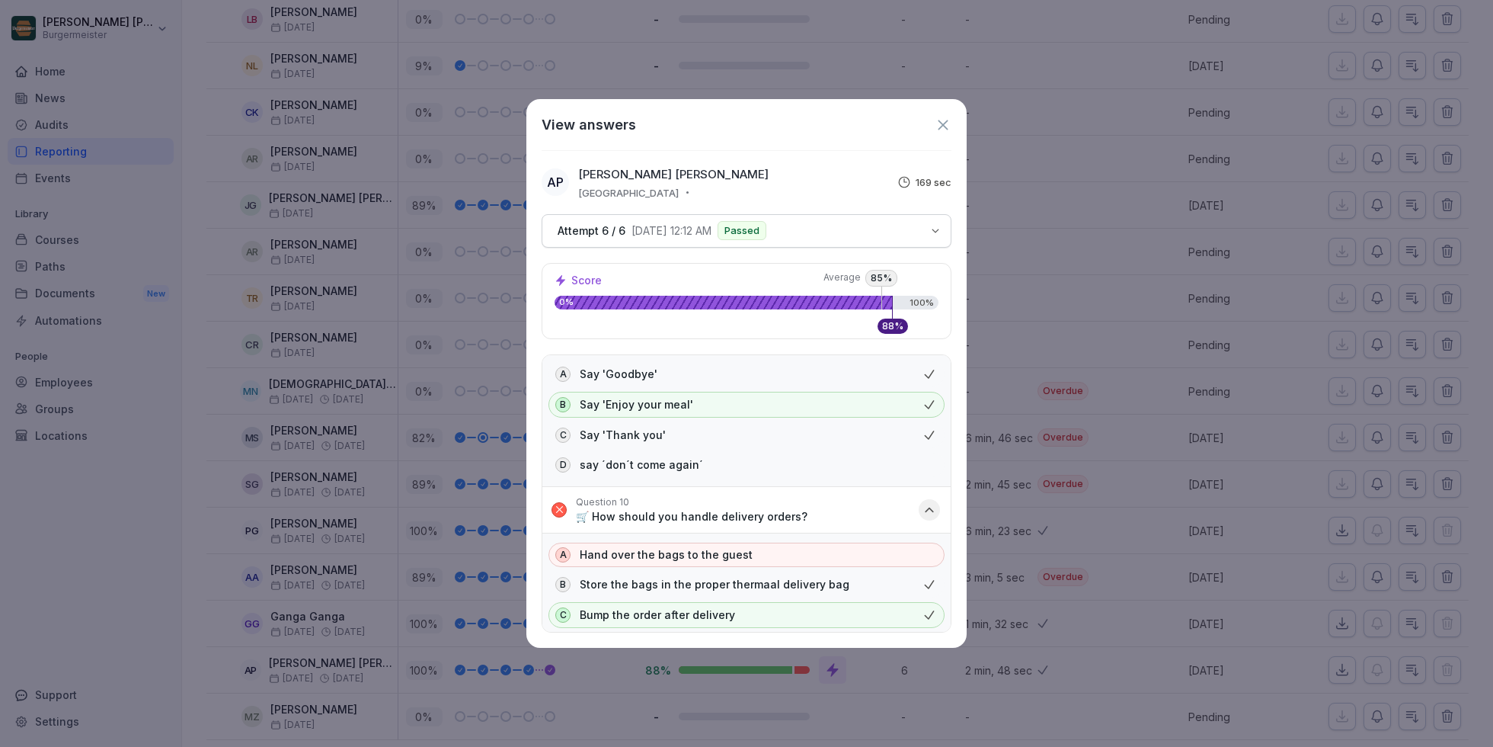
scroll to position [532, 0]
click at [944, 130] on icon at bounding box center [943, 125] width 17 height 17
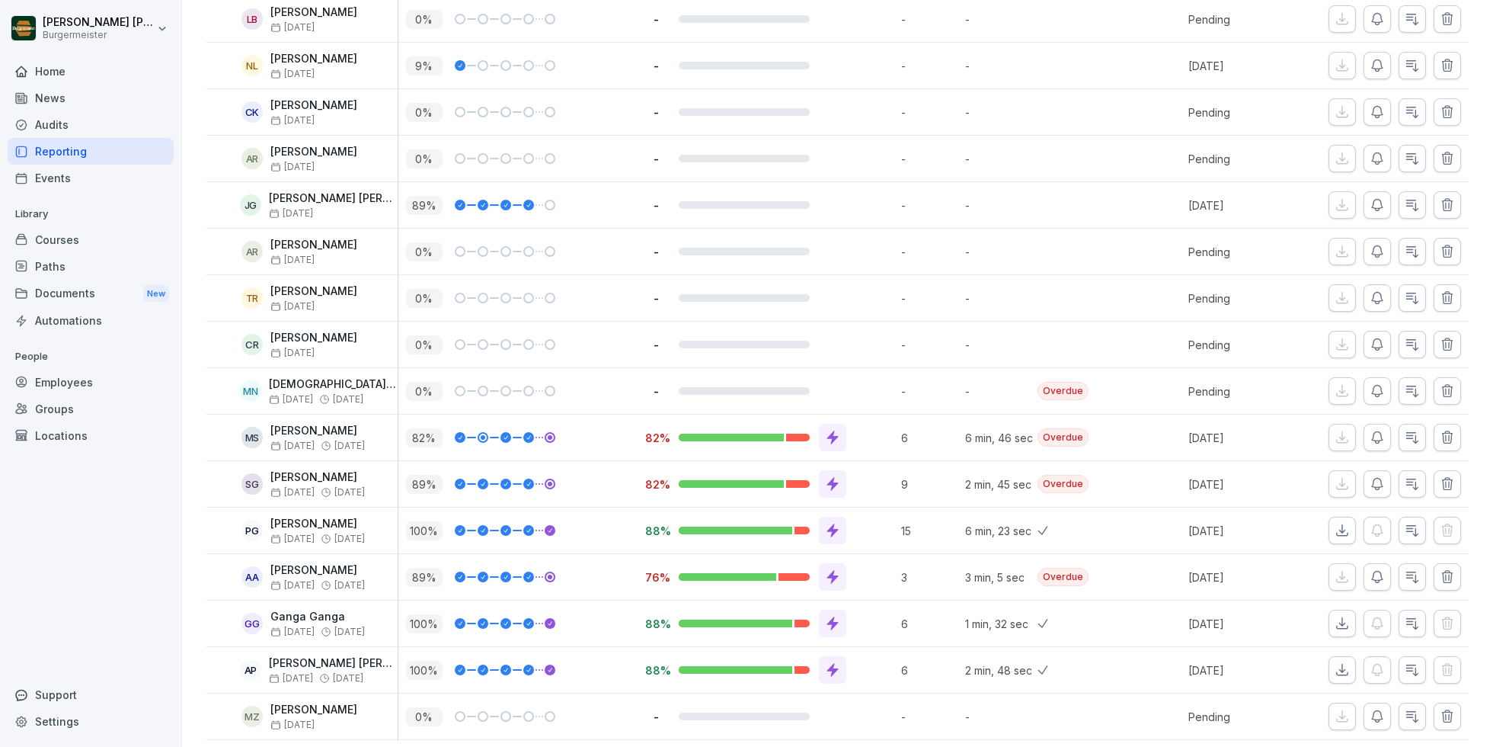
scroll to position [0, 0]
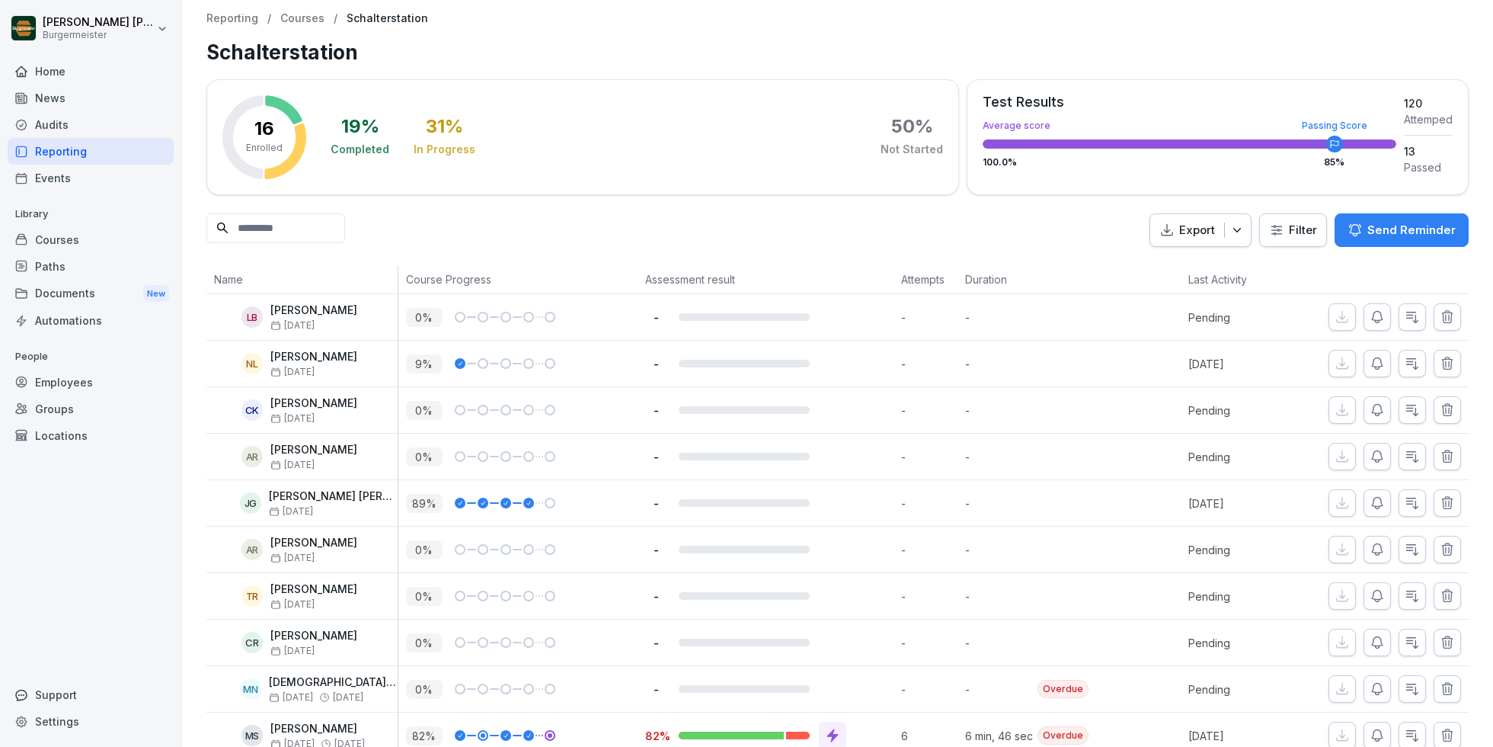
click at [64, 120] on div "Audits" at bounding box center [91, 124] width 166 height 27
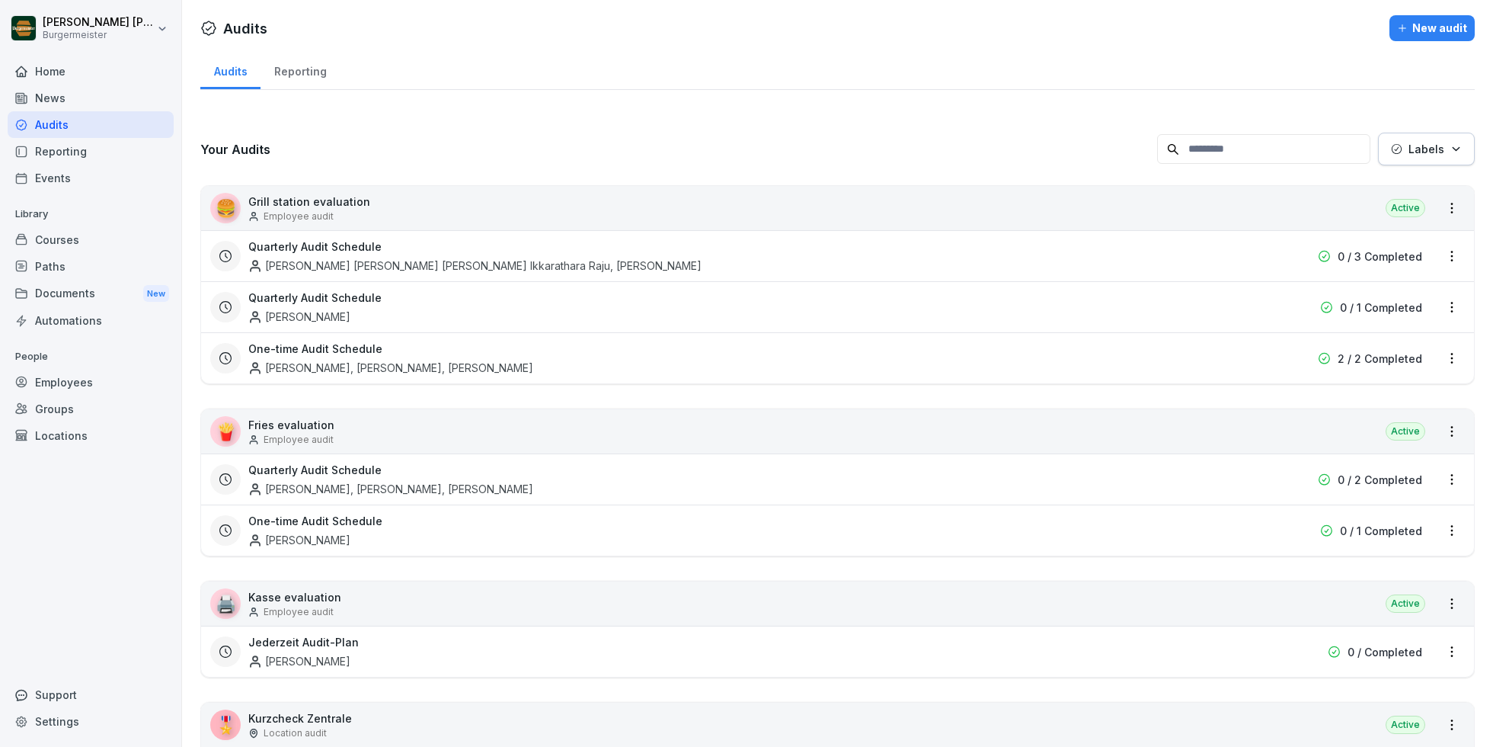
click at [305, 74] on div "Reporting" at bounding box center [300, 69] width 79 height 39
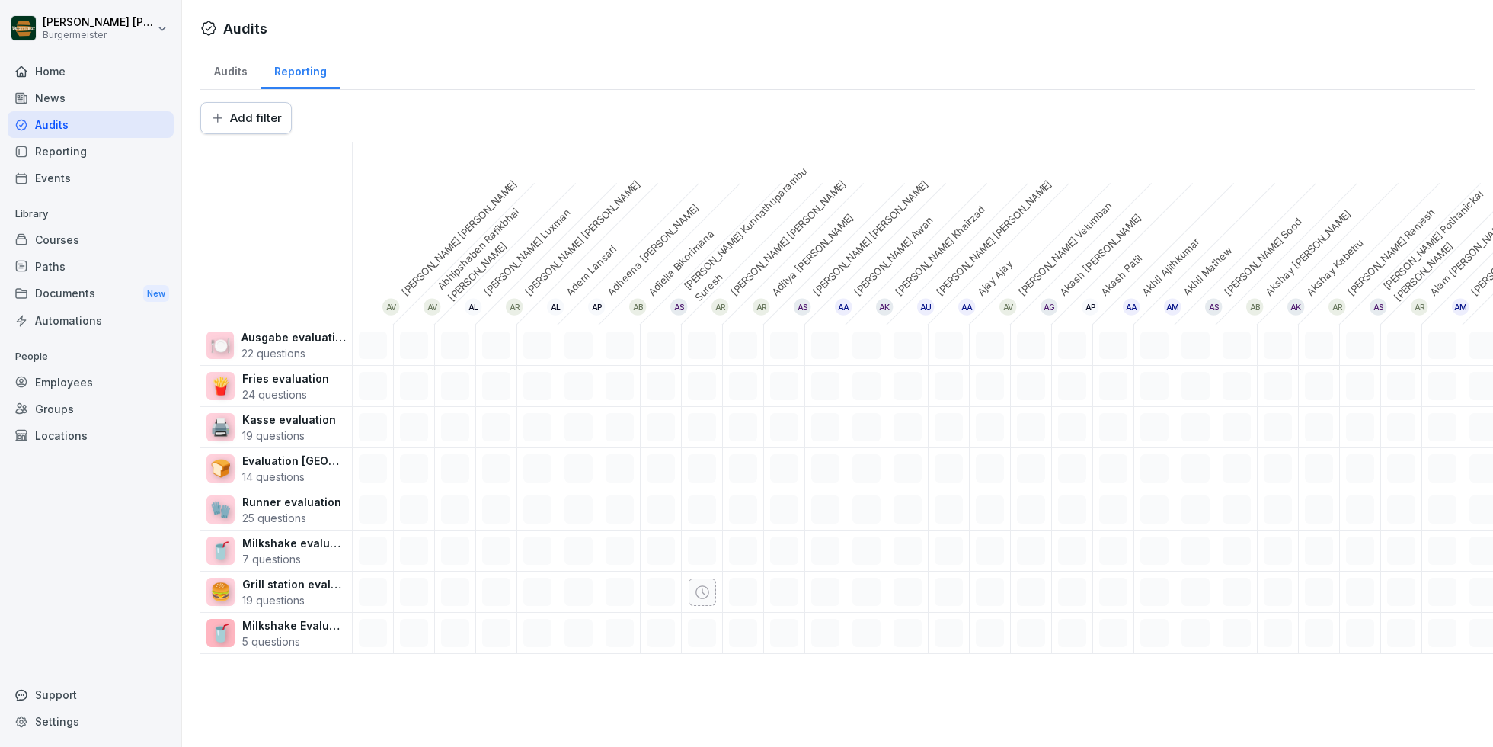
click at [221, 104] on html "[PERSON_NAME] [PERSON_NAME] Home News Audits Reporting Events Library Courses P…" at bounding box center [746, 373] width 1493 height 747
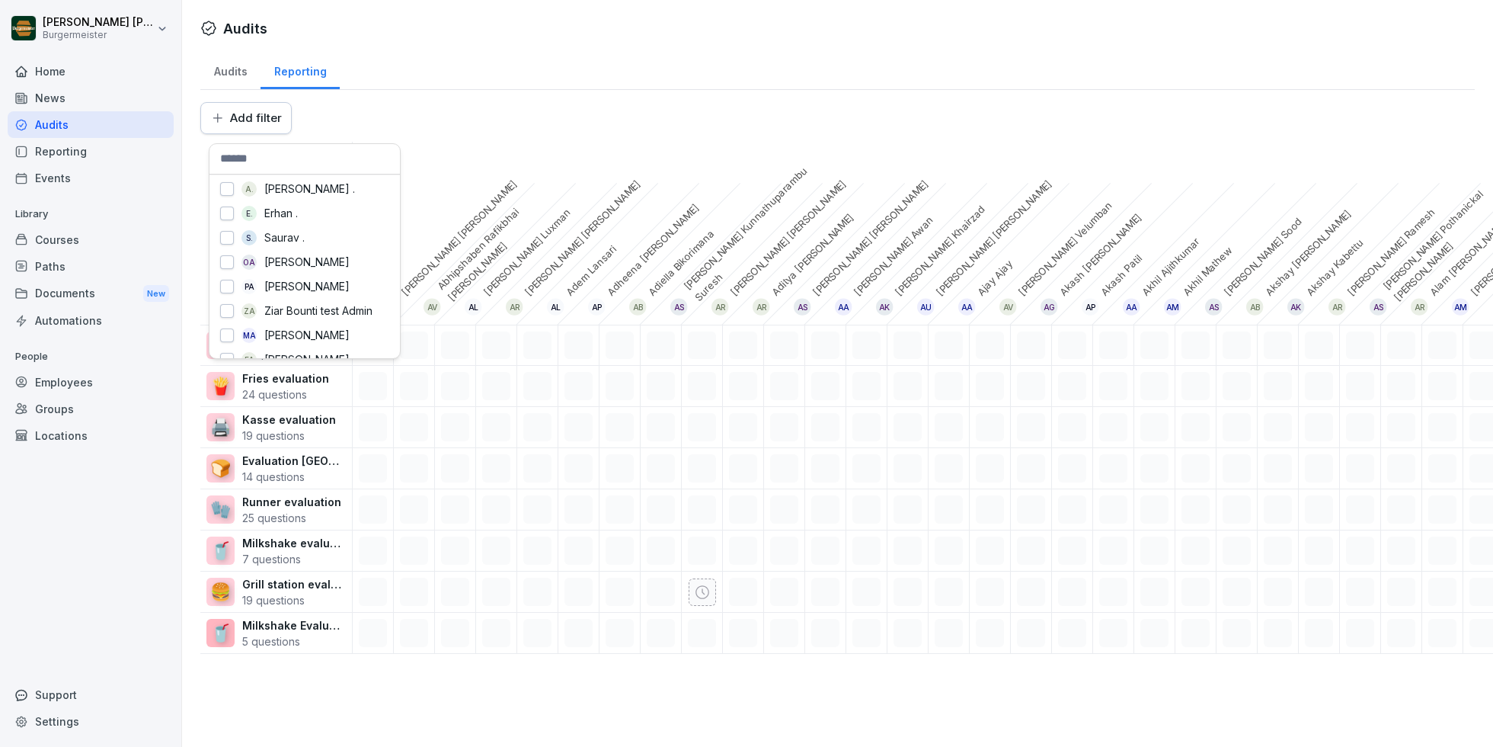
click at [264, 158] on input "text" at bounding box center [305, 159] width 190 height 30
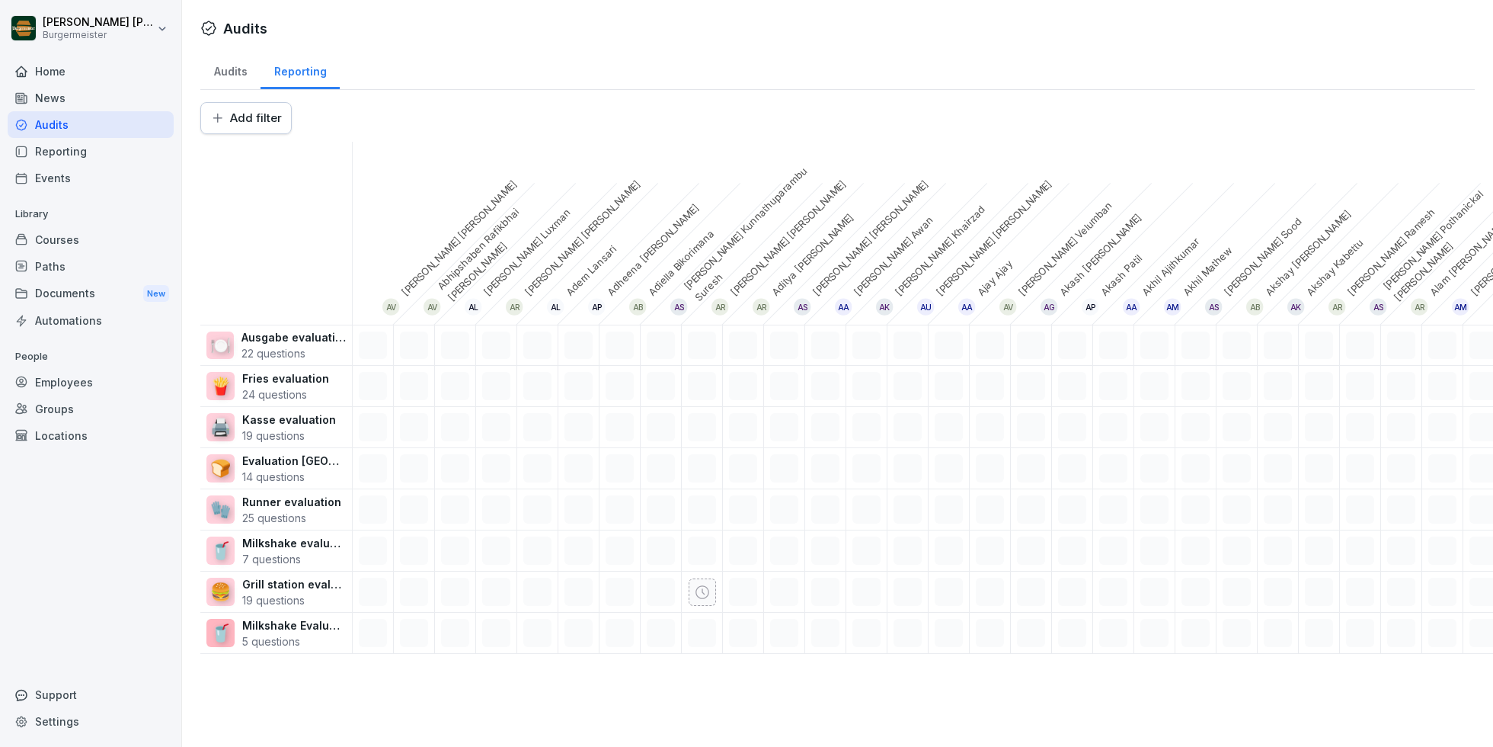
click at [376, 97] on html "[PERSON_NAME] [PERSON_NAME] Home News Audits Reporting Events Library Courses P…" at bounding box center [746, 373] width 1493 height 747
click at [251, 111] on html "[PERSON_NAME] [PERSON_NAME] Home News Audits Reporting Events Library Courses P…" at bounding box center [746, 373] width 1493 height 747
click at [251, 126] on html "[PERSON_NAME] [PERSON_NAME] Home News Audits Reporting Events Library Courses P…" at bounding box center [746, 373] width 1493 height 747
type input "***"
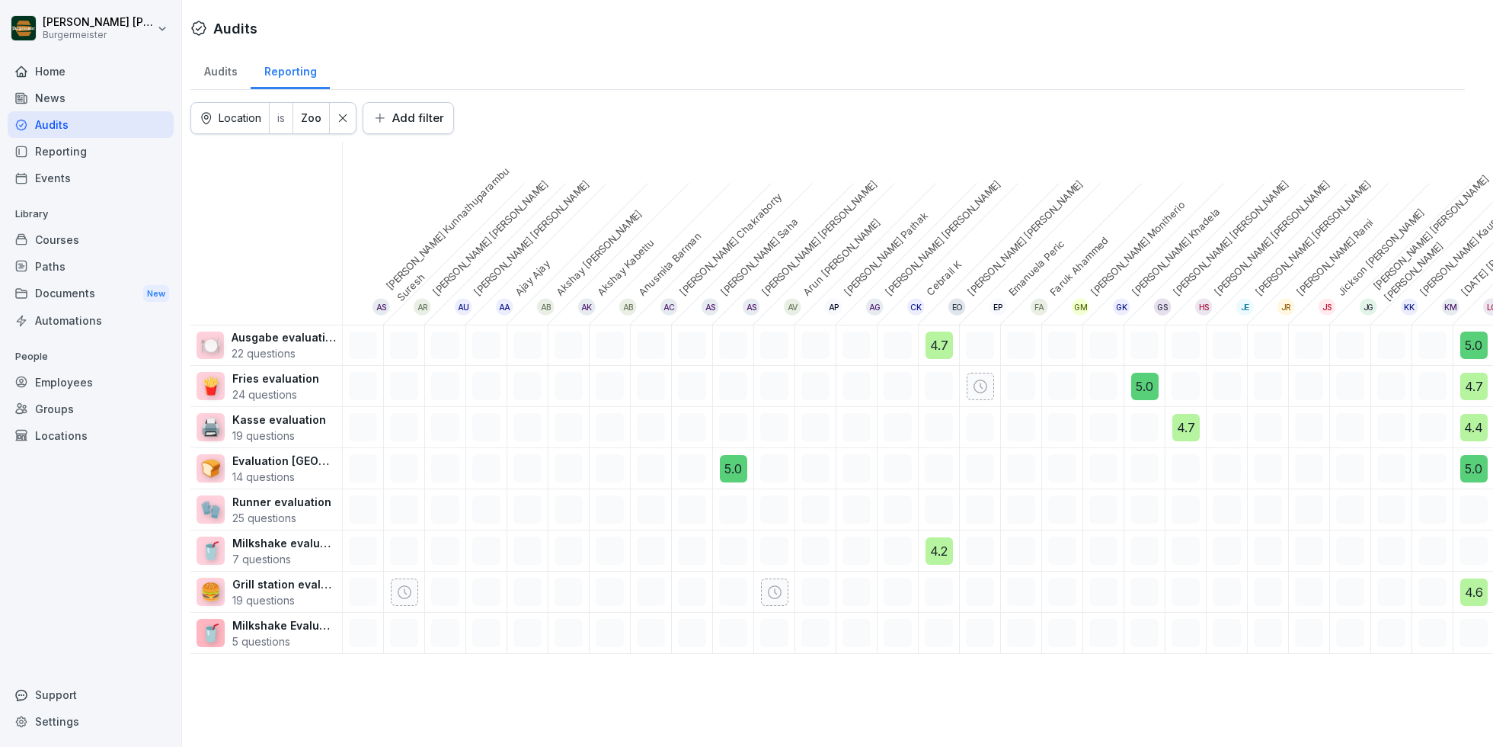
scroll to position [0, 11]
click at [347, 113] on icon at bounding box center [342, 118] width 11 height 11
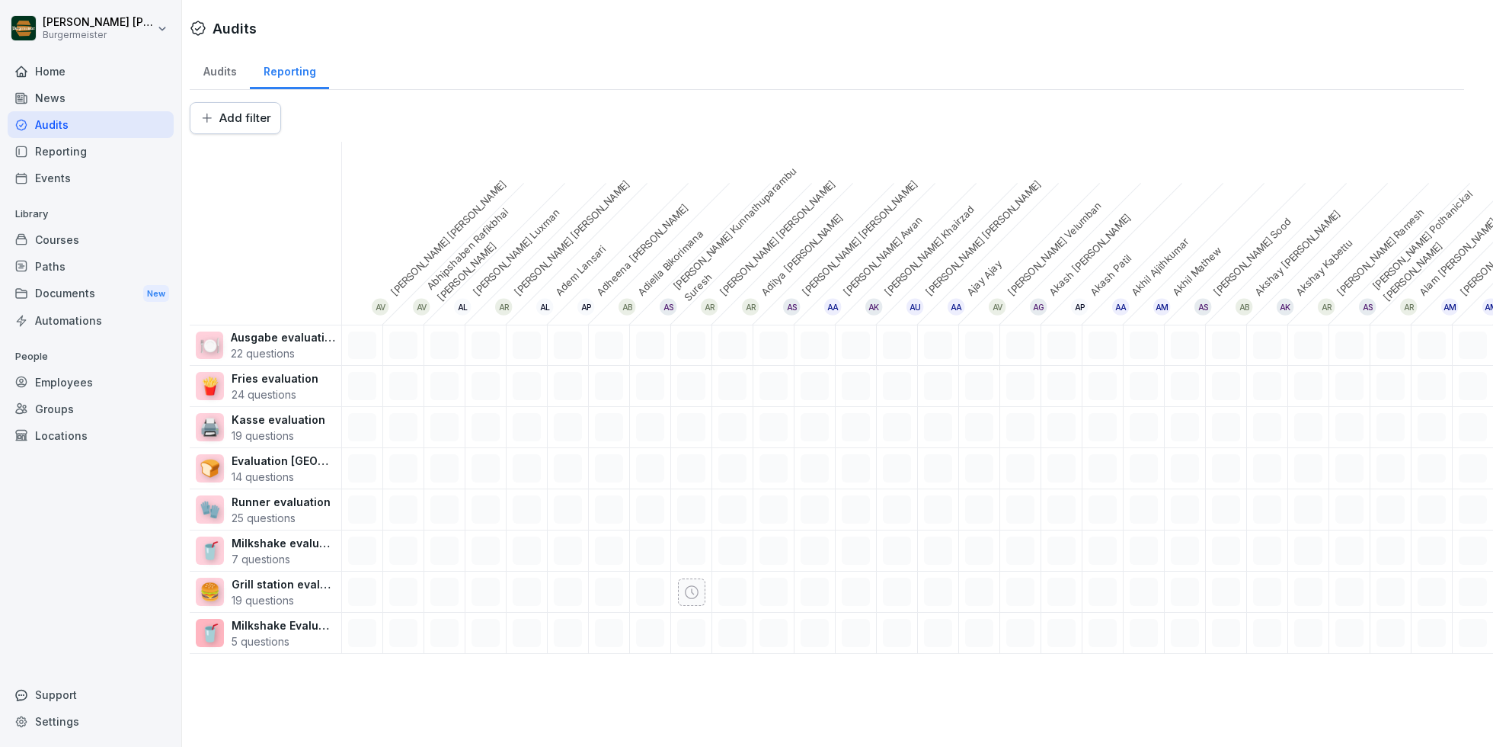
click at [71, 151] on div "Reporting" at bounding box center [91, 151] width 166 height 27
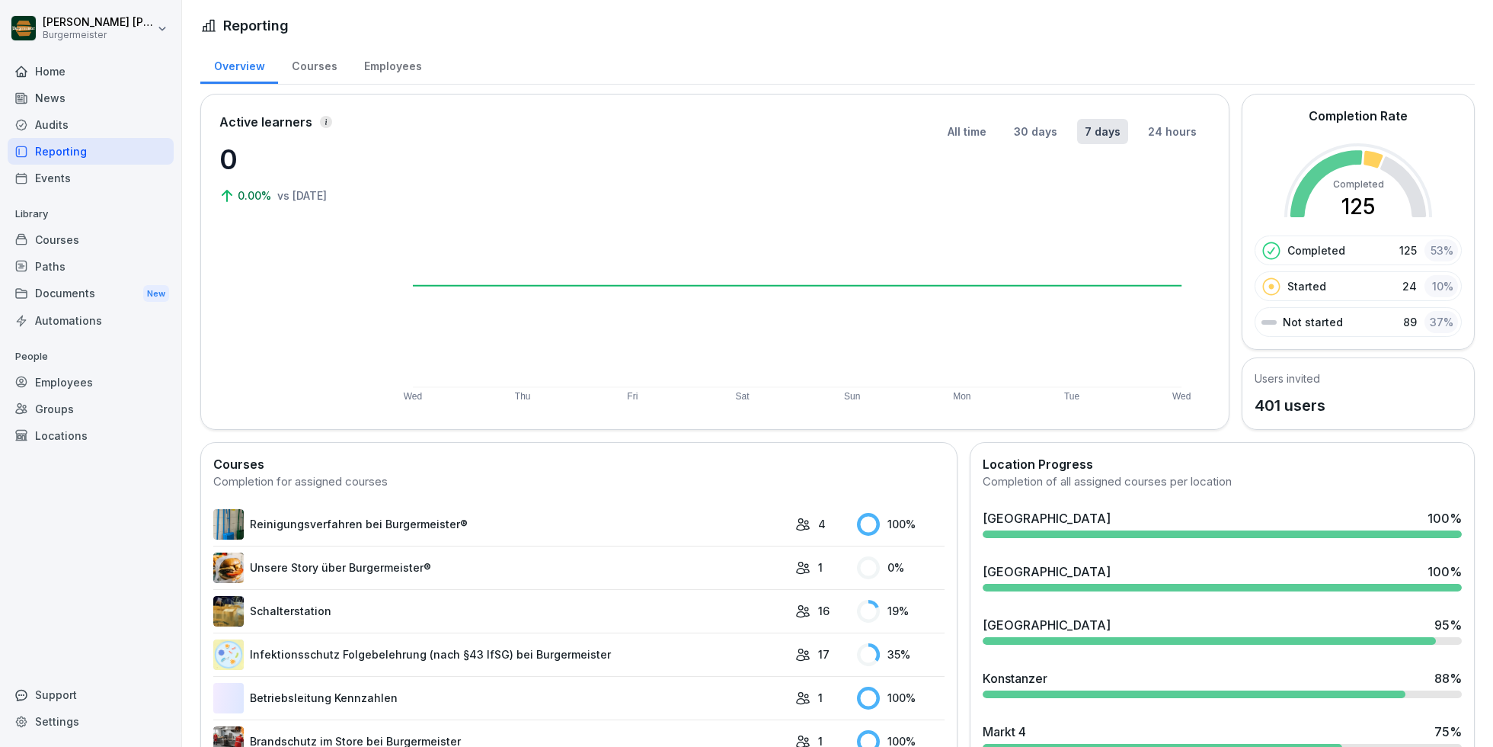
click at [62, 123] on div "Audits" at bounding box center [91, 124] width 166 height 27
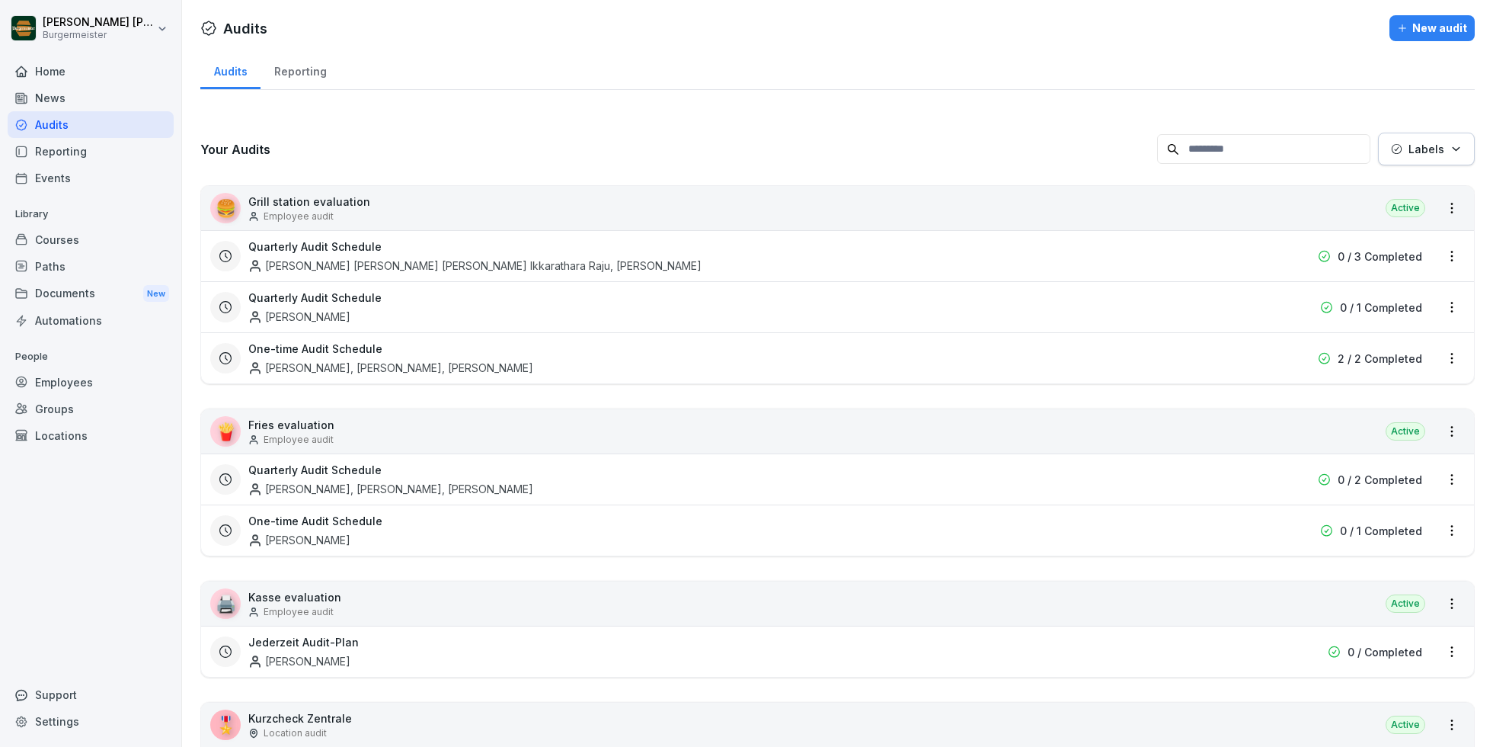
click at [61, 61] on div "Home" at bounding box center [91, 71] width 166 height 27
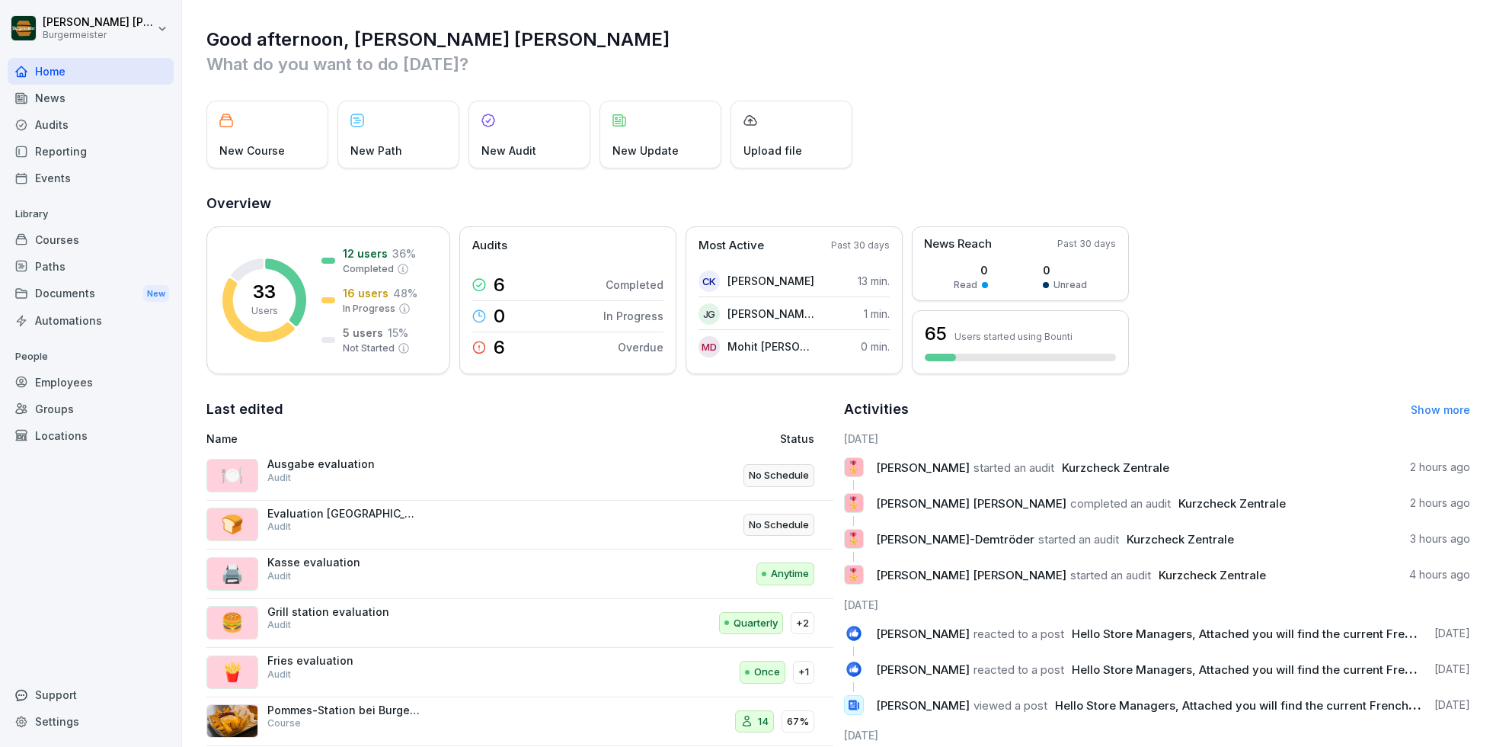
click at [79, 107] on div "News" at bounding box center [91, 98] width 166 height 27
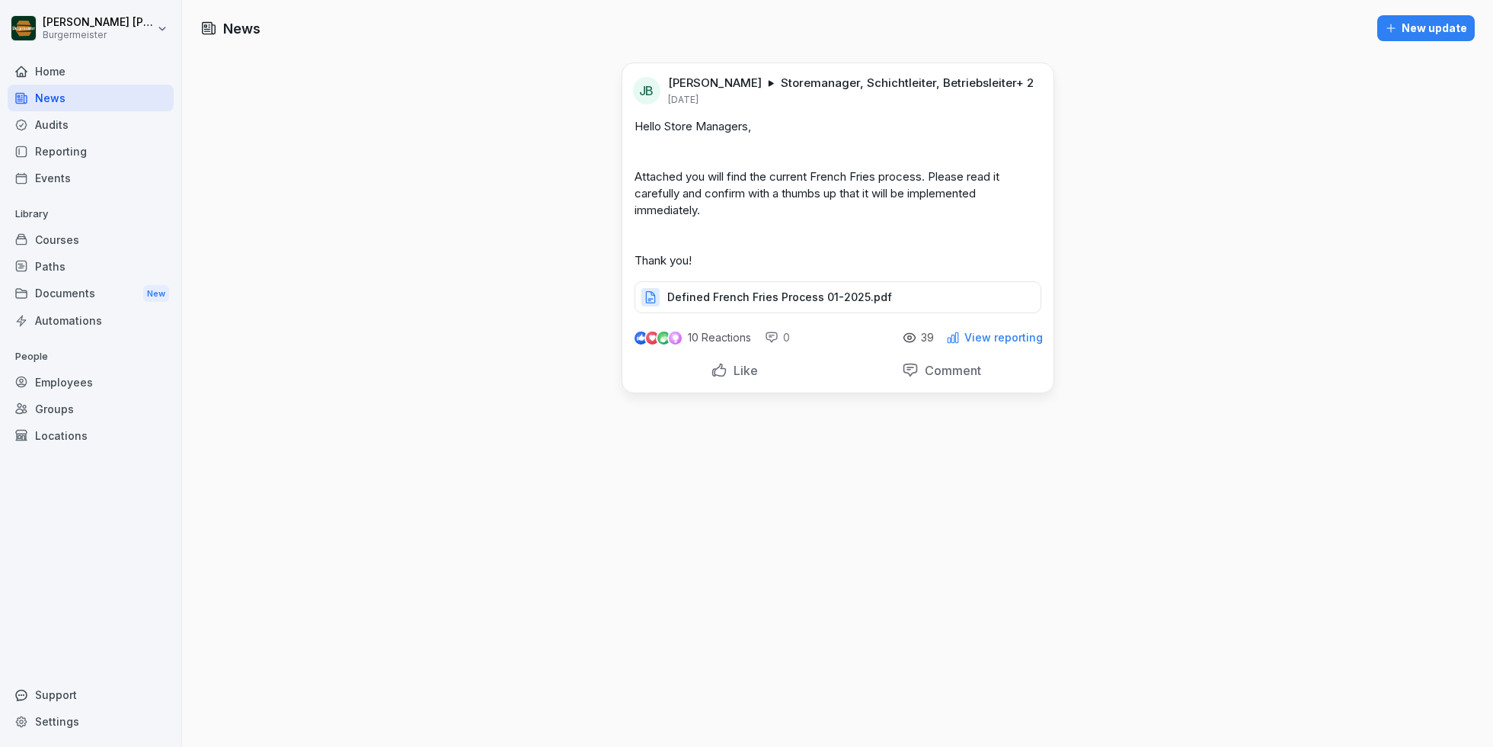
click at [77, 142] on div "Reporting" at bounding box center [91, 151] width 166 height 27
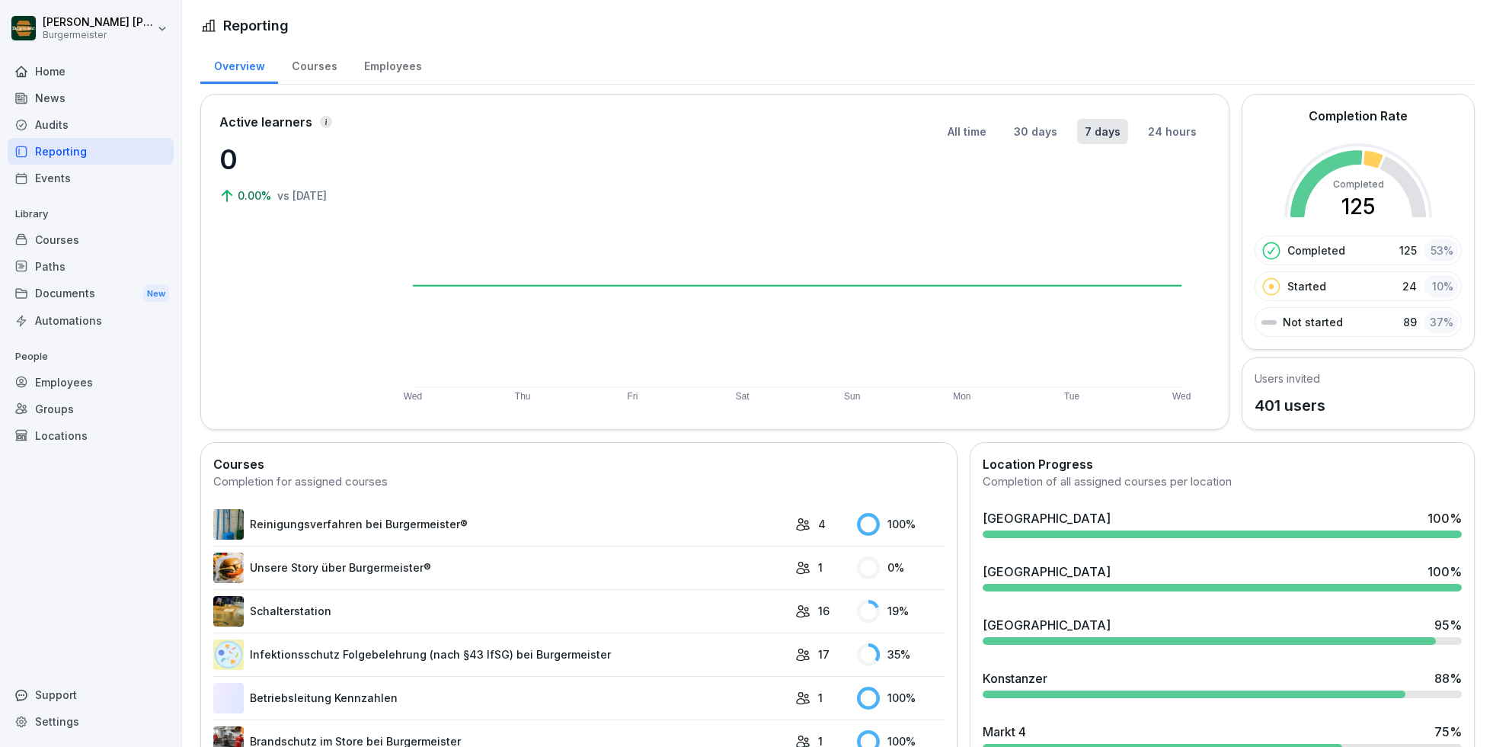
click at [383, 62] on div "Employees" at bounding box center [392, 64] width 85 height 39
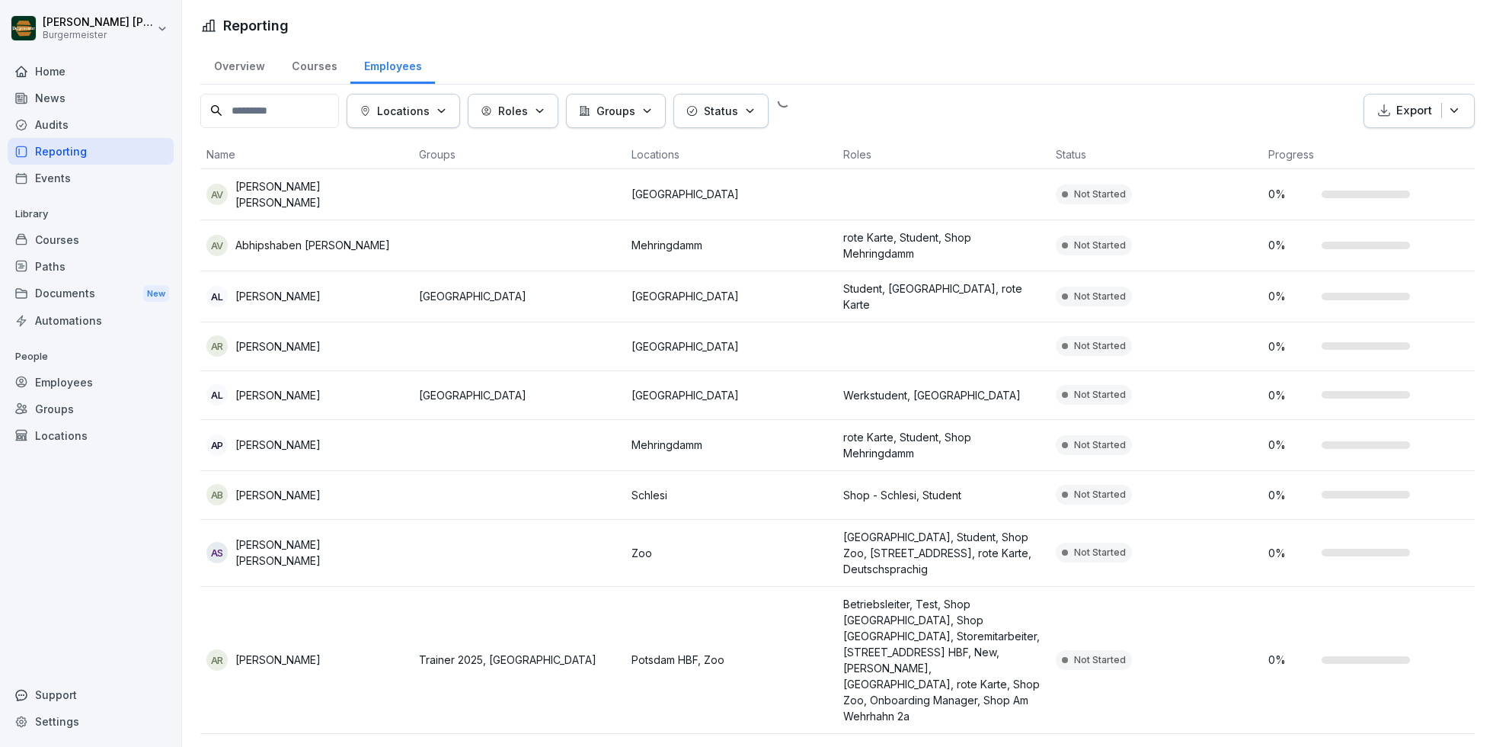
click at [319, 64] on div "Courses" at bounding box center [314, 64] width 72 height 39
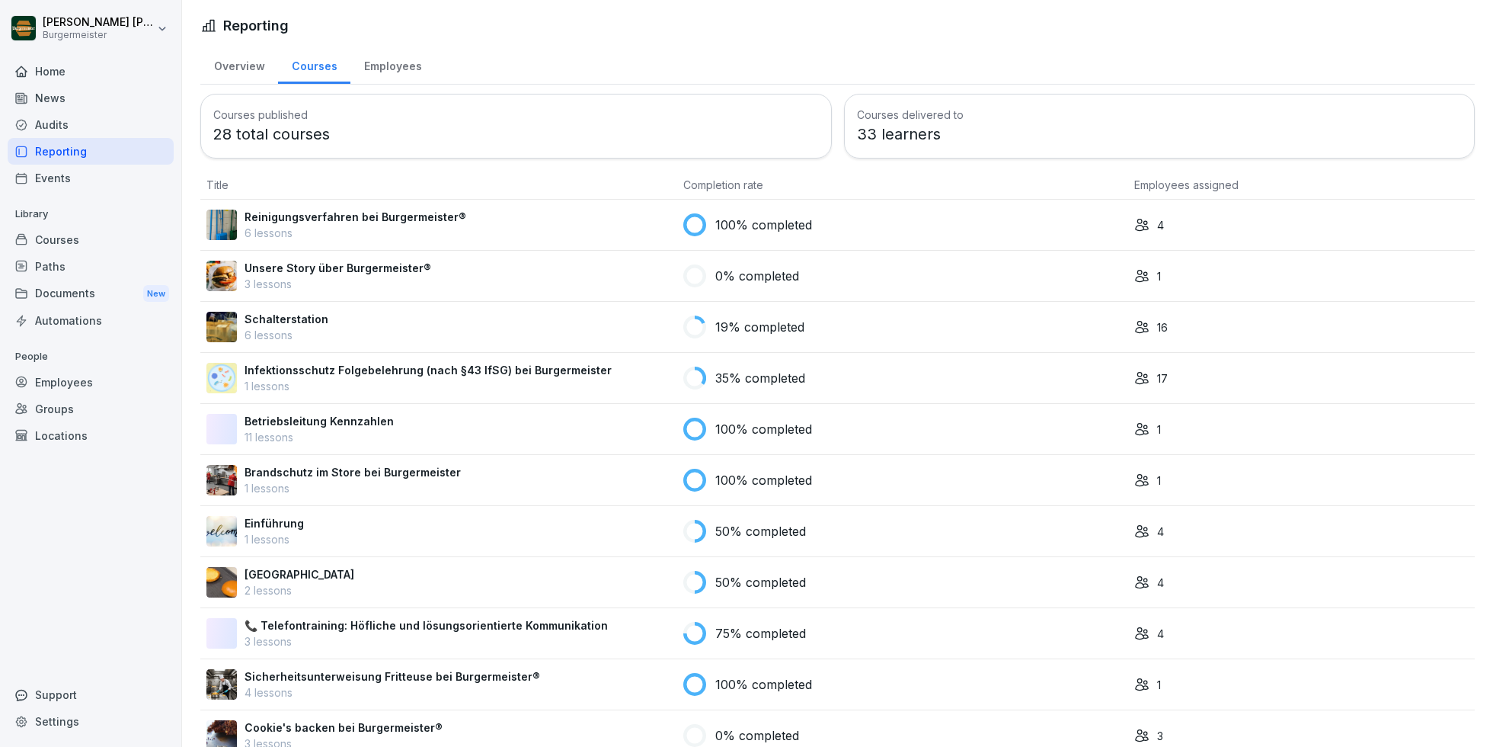
click at [44, 172] on div "Events" at bounding box center [91, 178] width 166 height 27
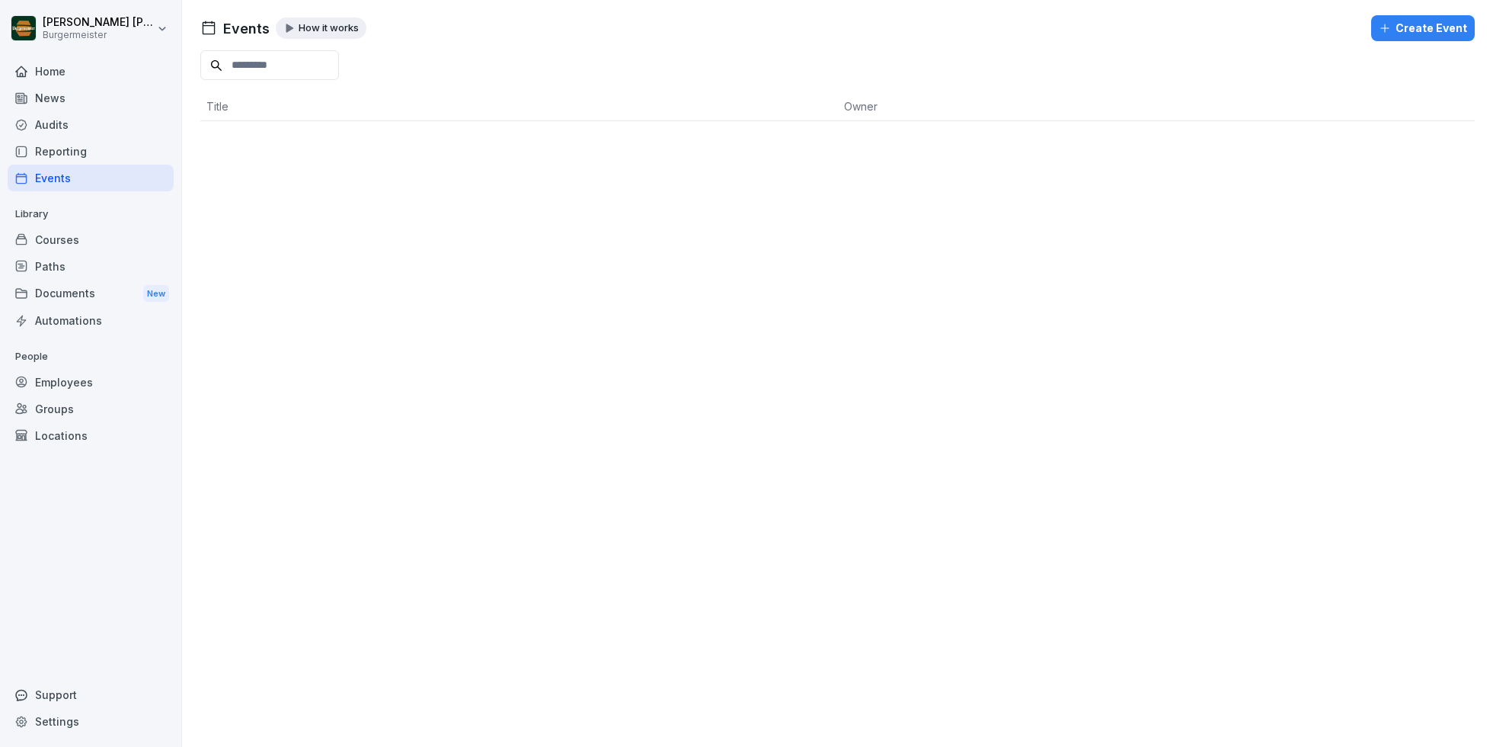
click at [74, 117] on div "Audits" at bounding box center [91, 124] width 166 height 27
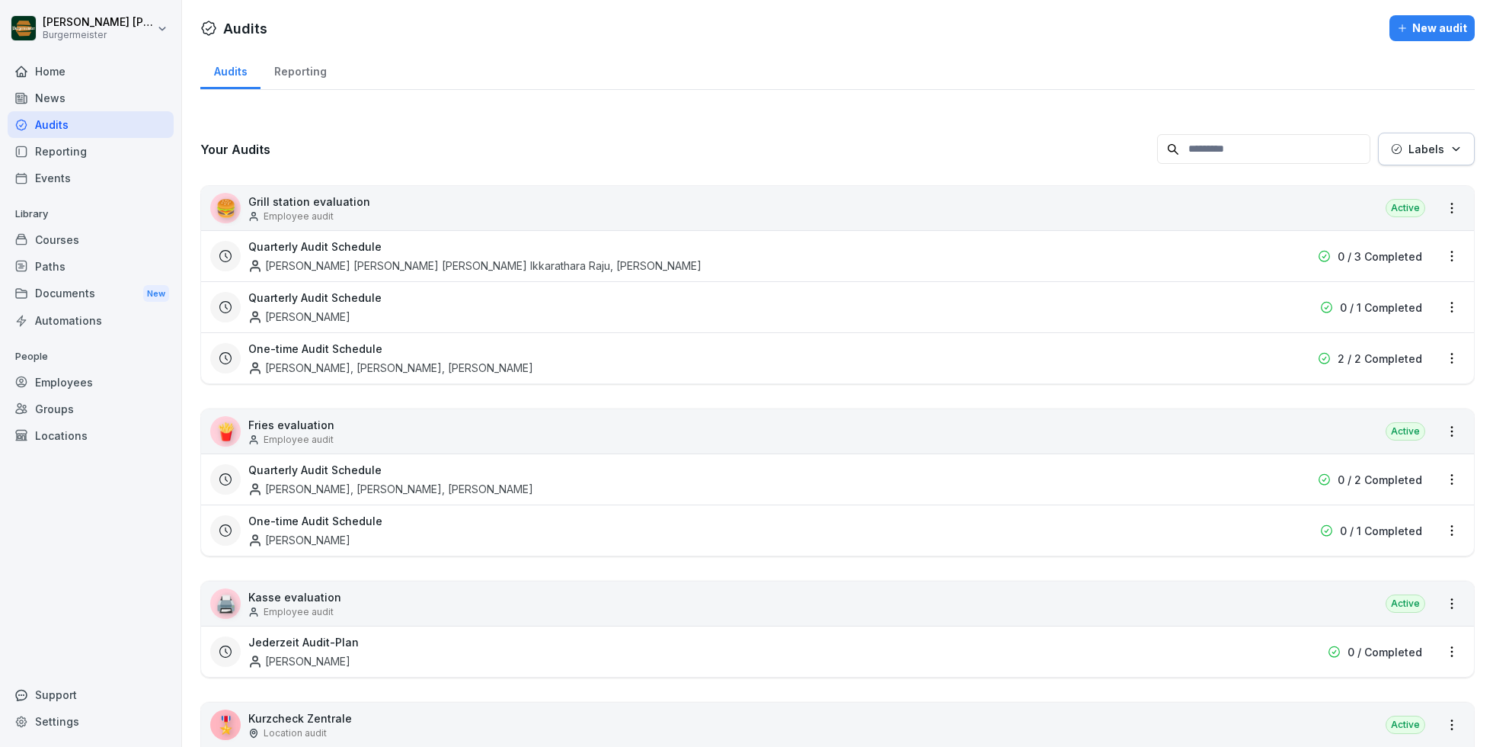
click at [66, 95] on div "News" at bounding box center [91, 98] width 166 height 27
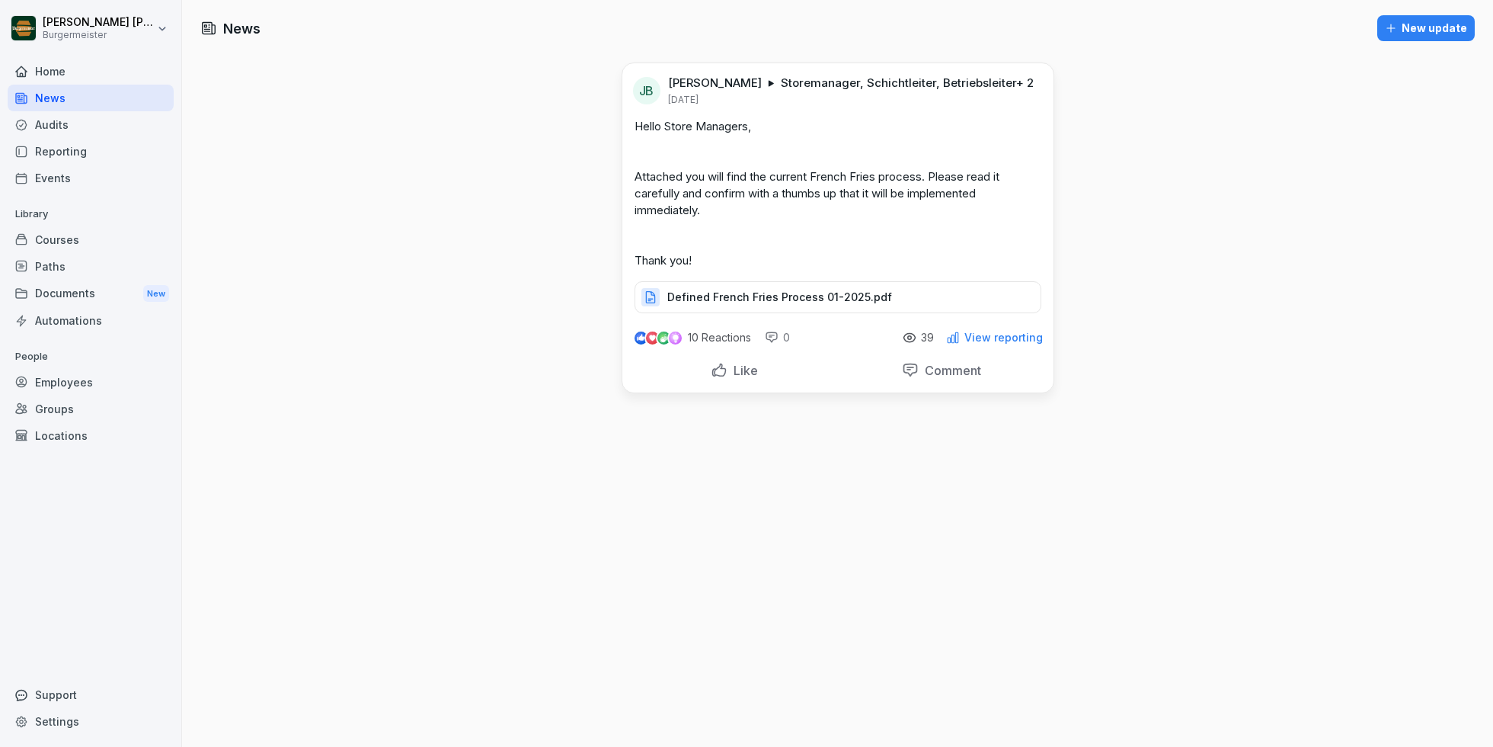
click at [86, 72] on div "Home" at bounding box center [91, 71] width 166 height 27
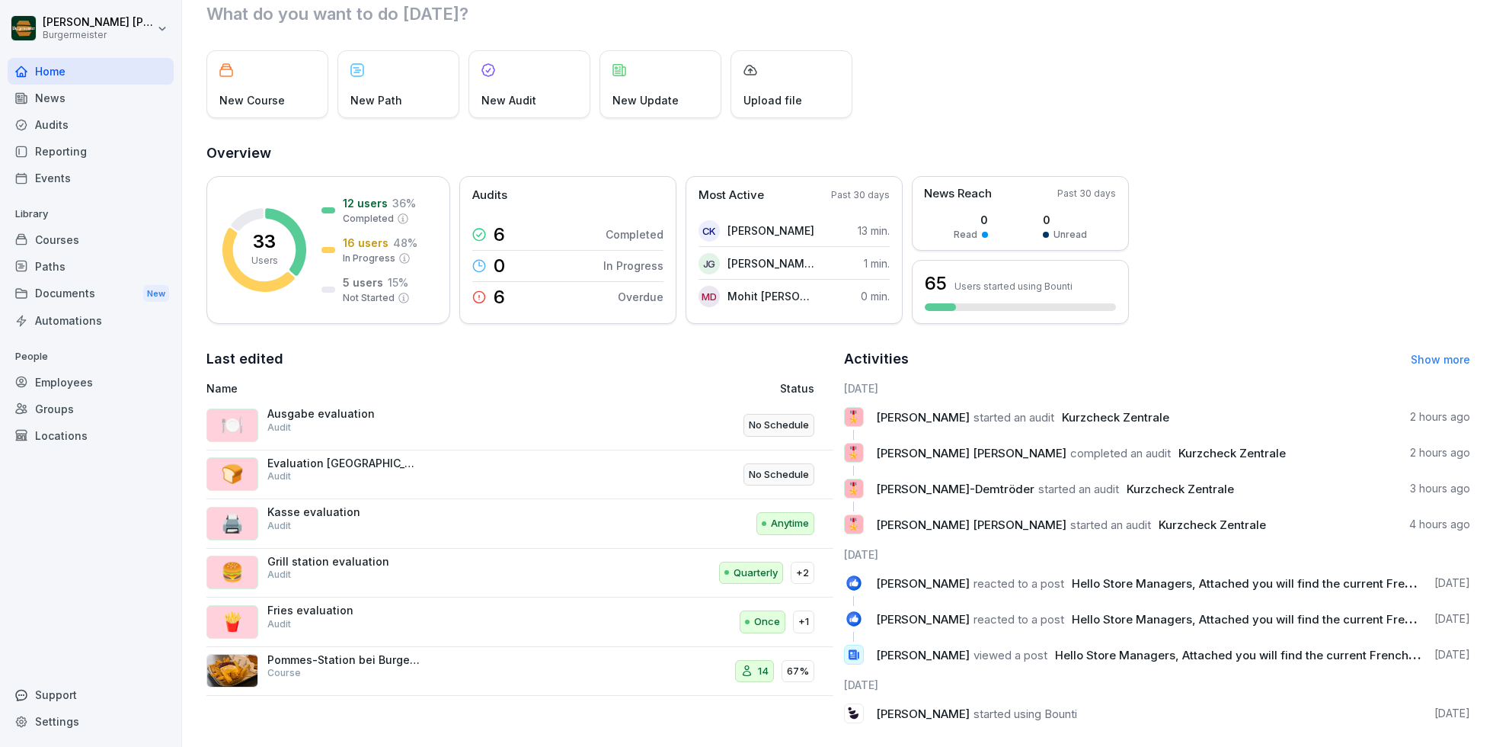
scroll to position [66, 0]
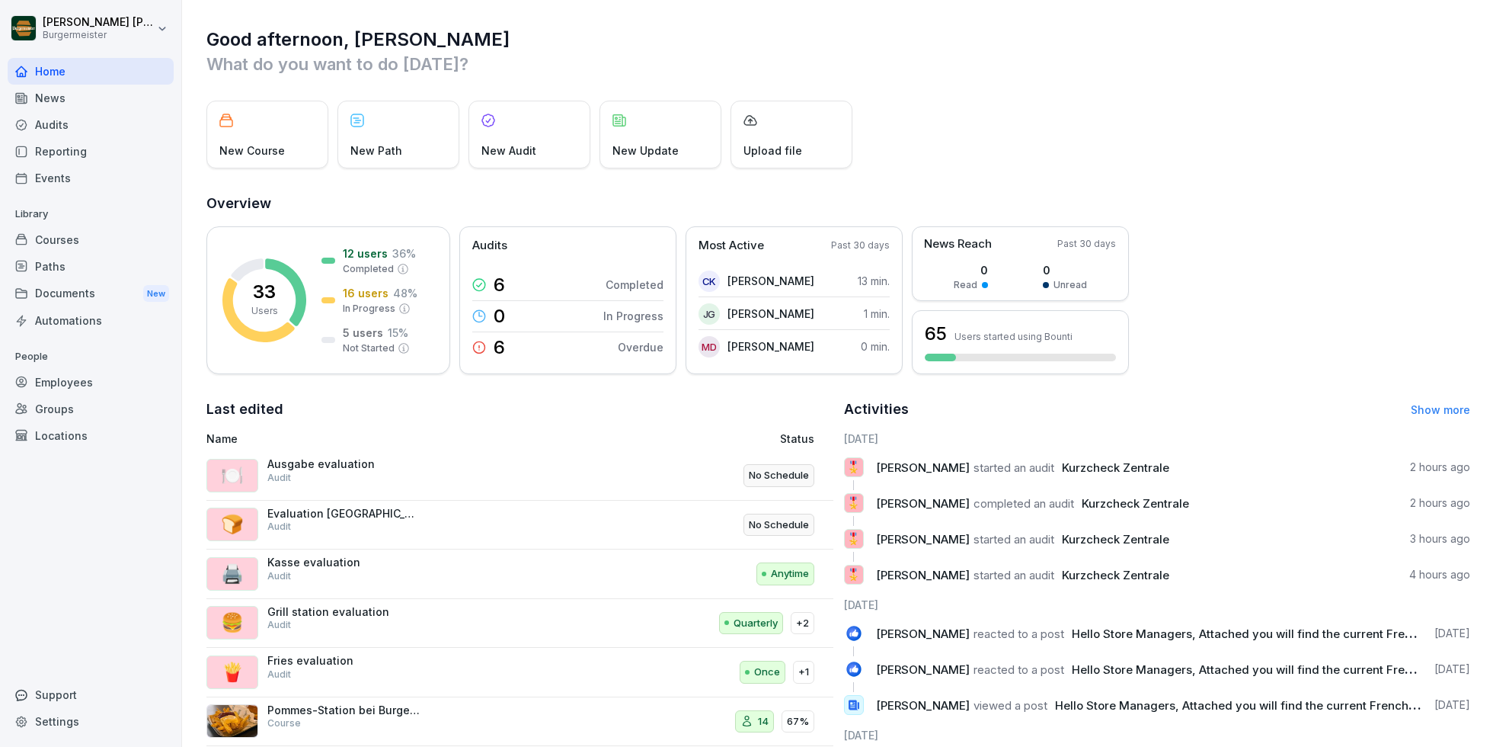
click at [72, 95] on div "News" at bounding box center [91, 98] width 166 height 27
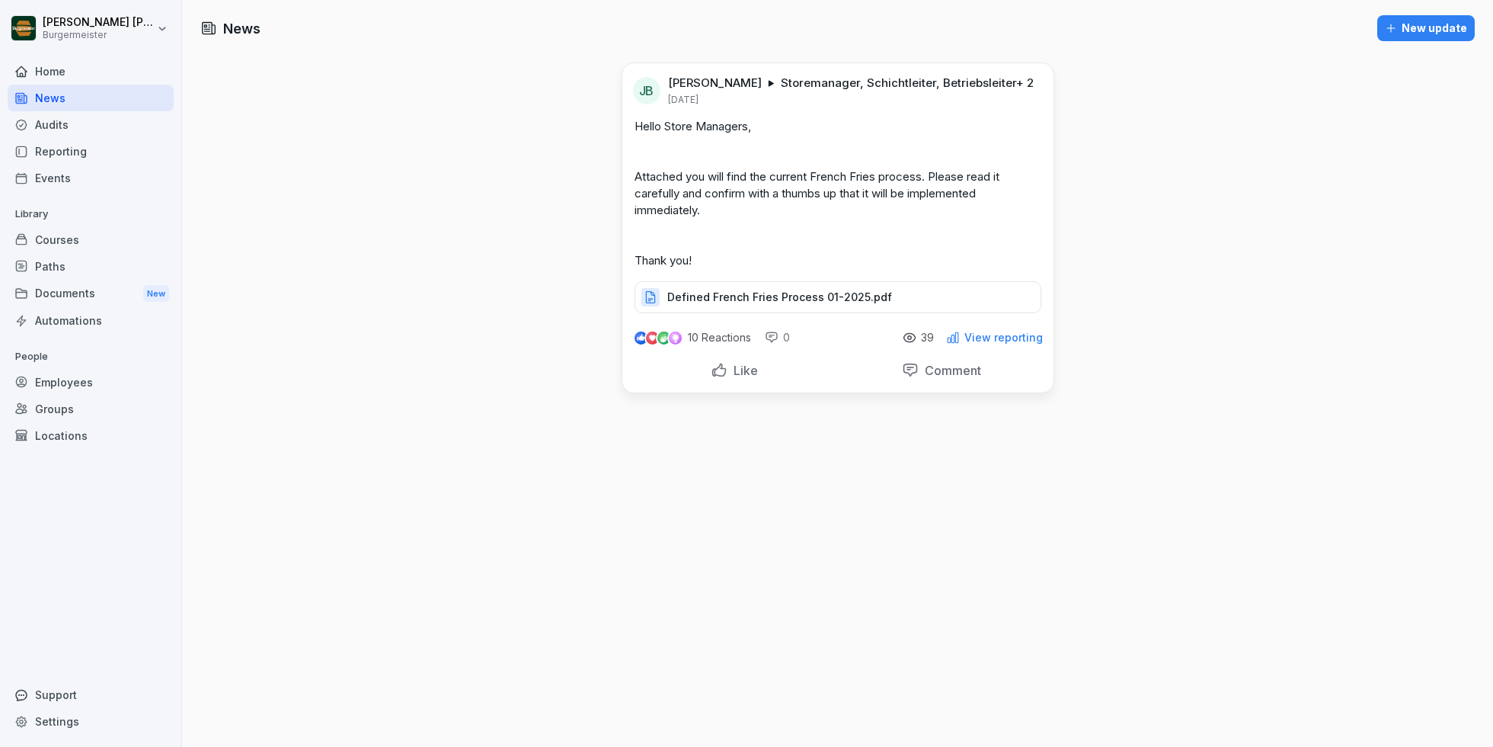
click at [62, 125] on div "Audits" at bounding box center [91, 124] width 166 height 27
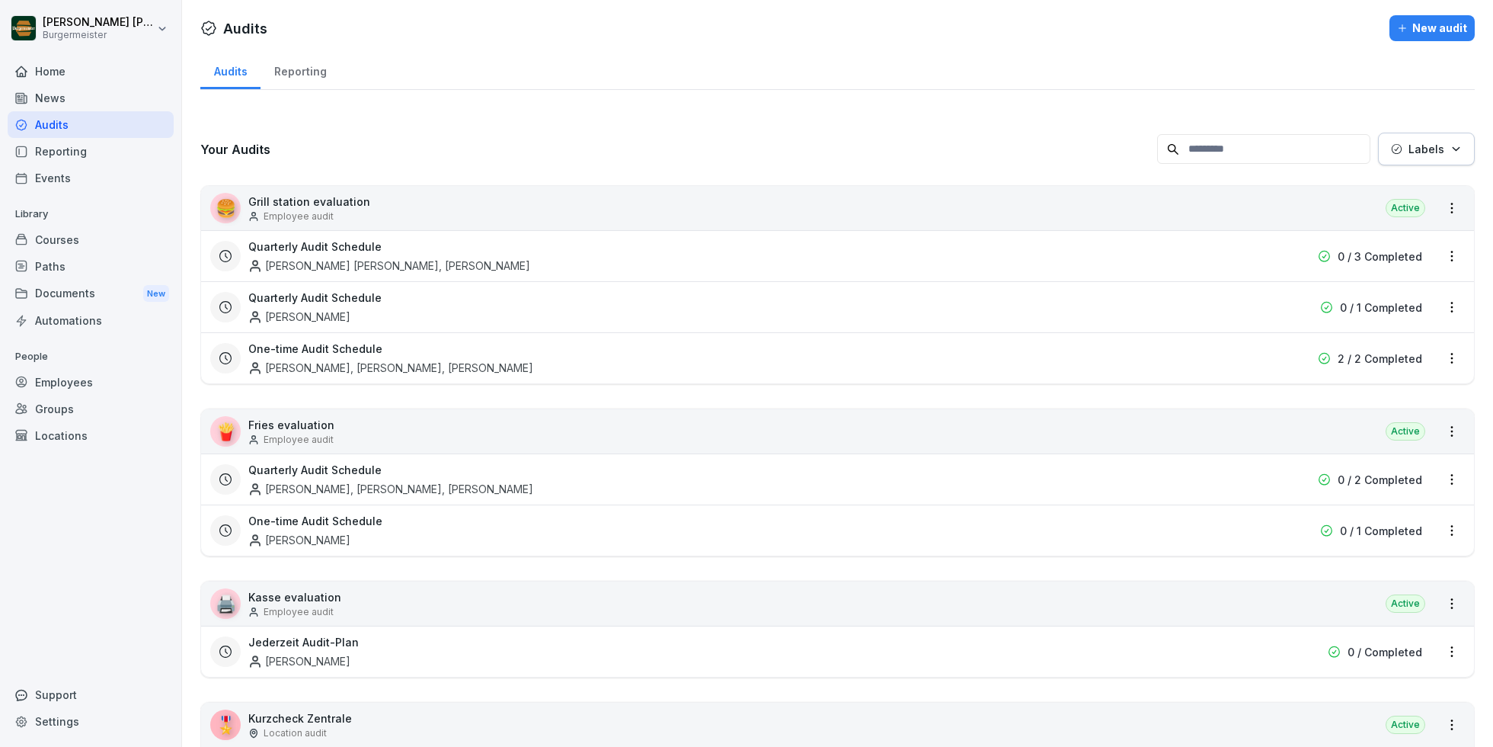
click at [62, 151] on div "Reporting" at bounding box center [91, 151] width 166 height 27
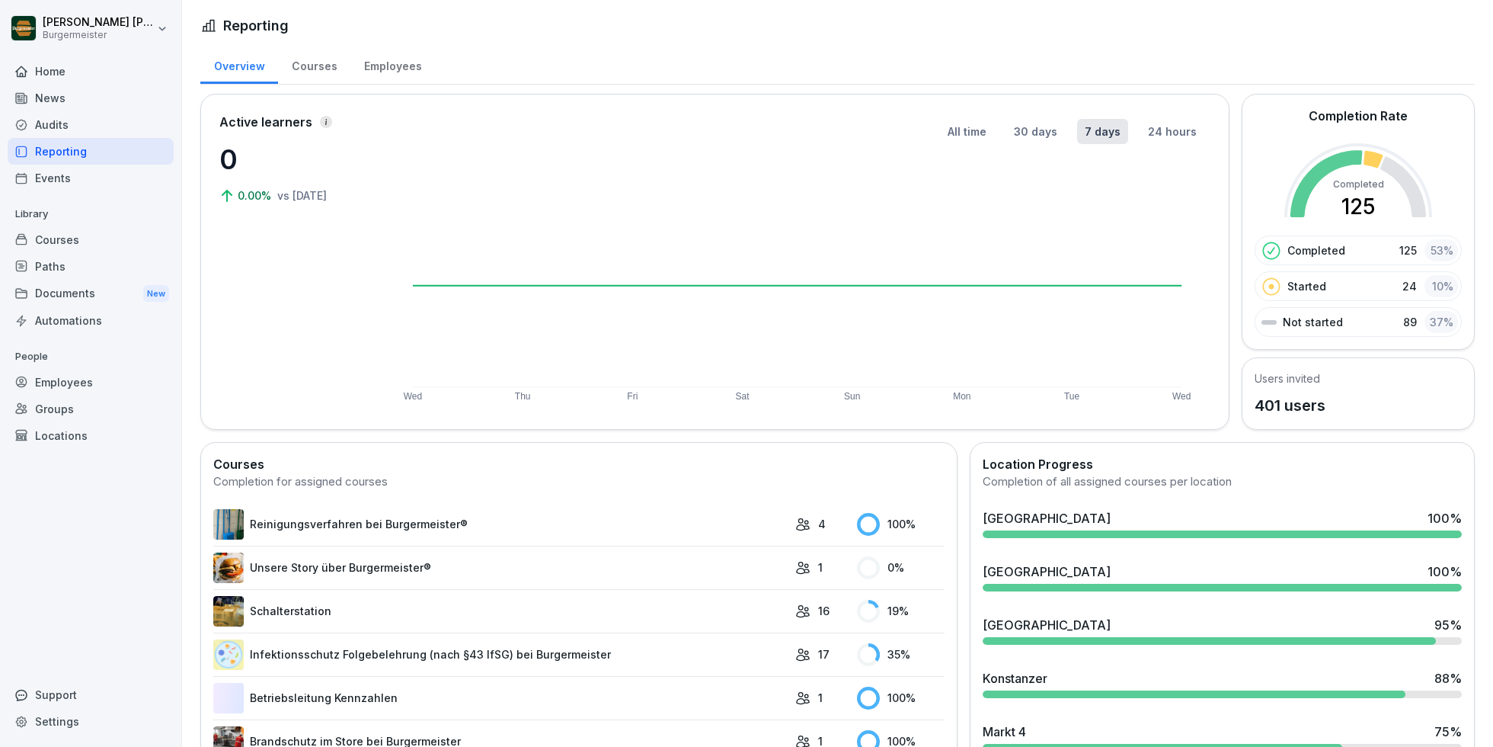
click at [65, 188] on div "Events" at bounding box center [91, 178] width 166 height 27
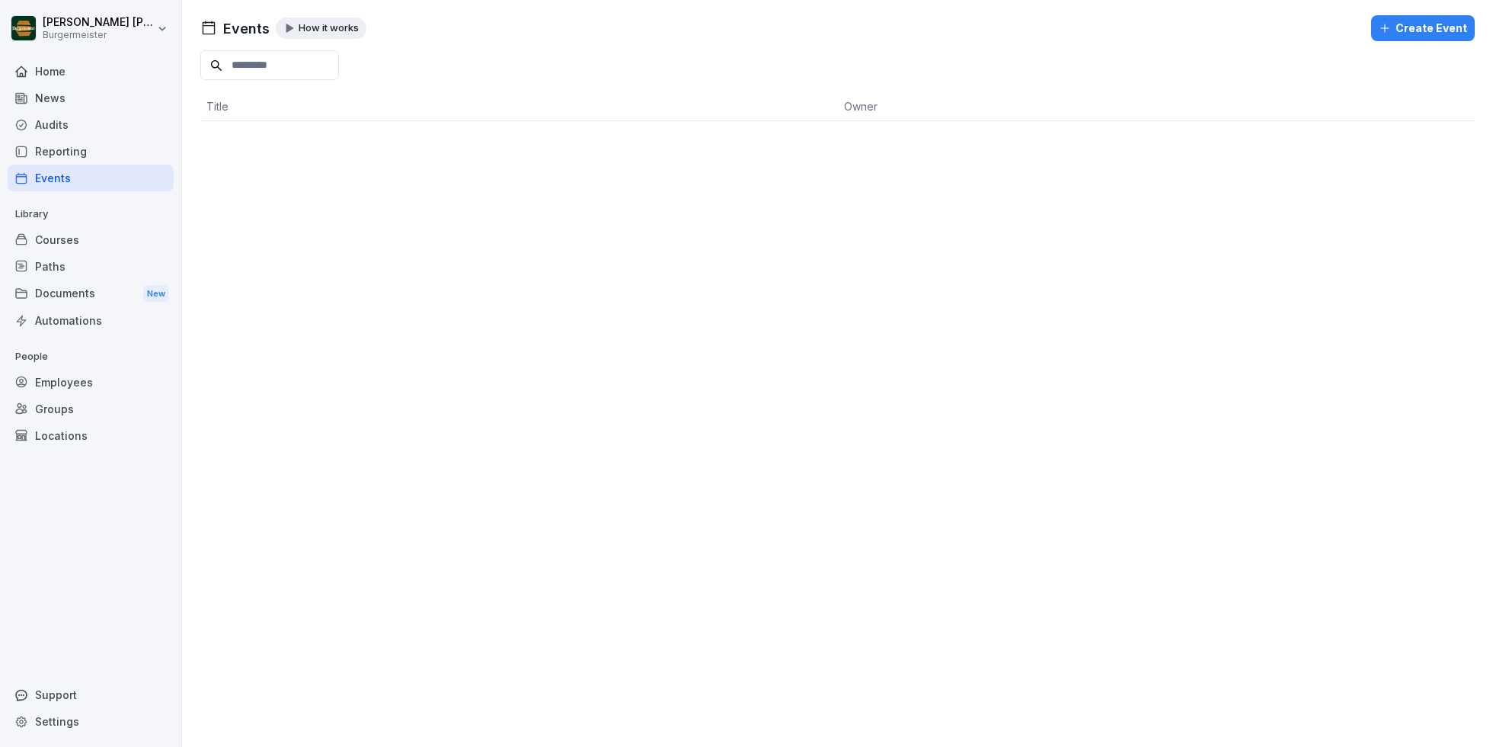
click at [80, 235] on div "Courses" at bounding box center [91, 239] width 166 height 27
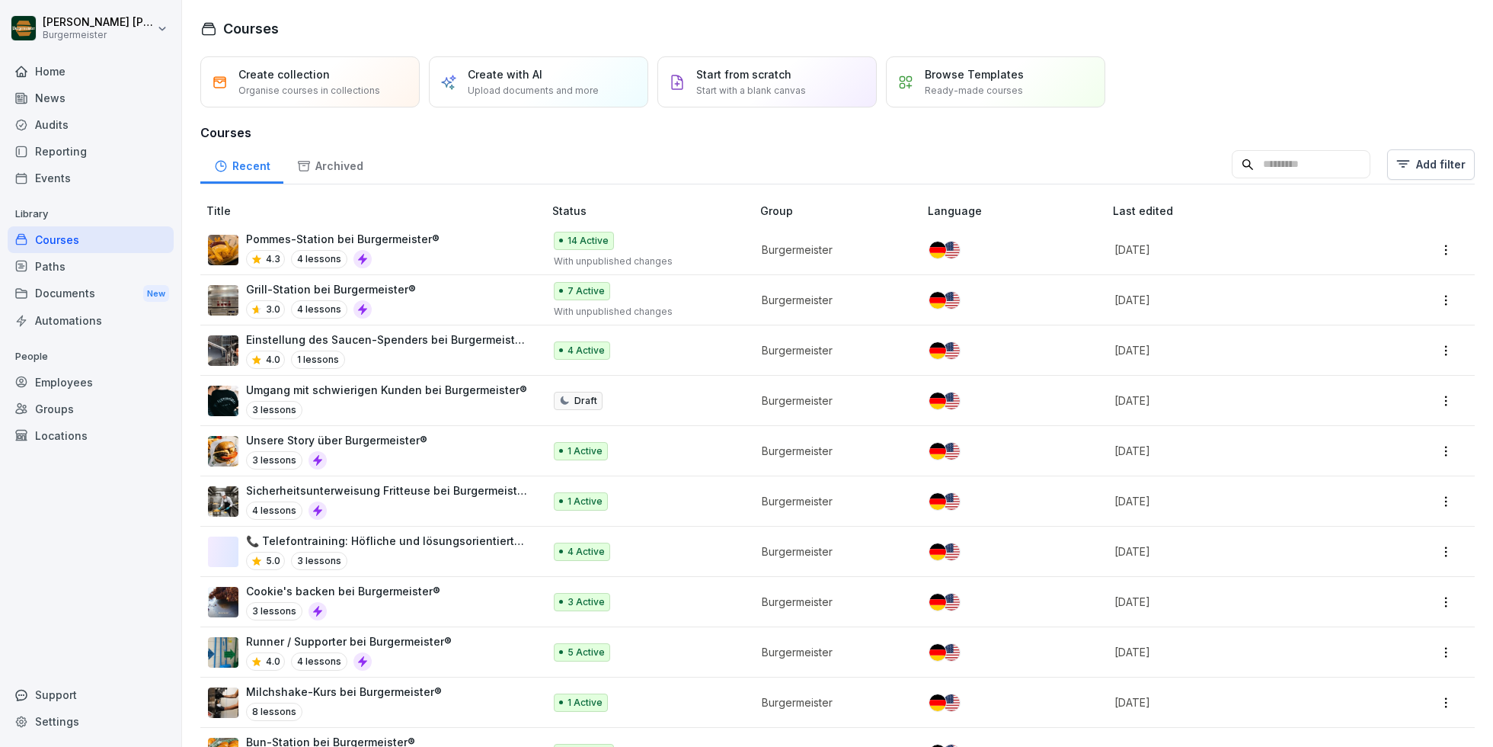
click at [71, 267] on div "Paths" at bounding box center [91, 266] width 166 height 27
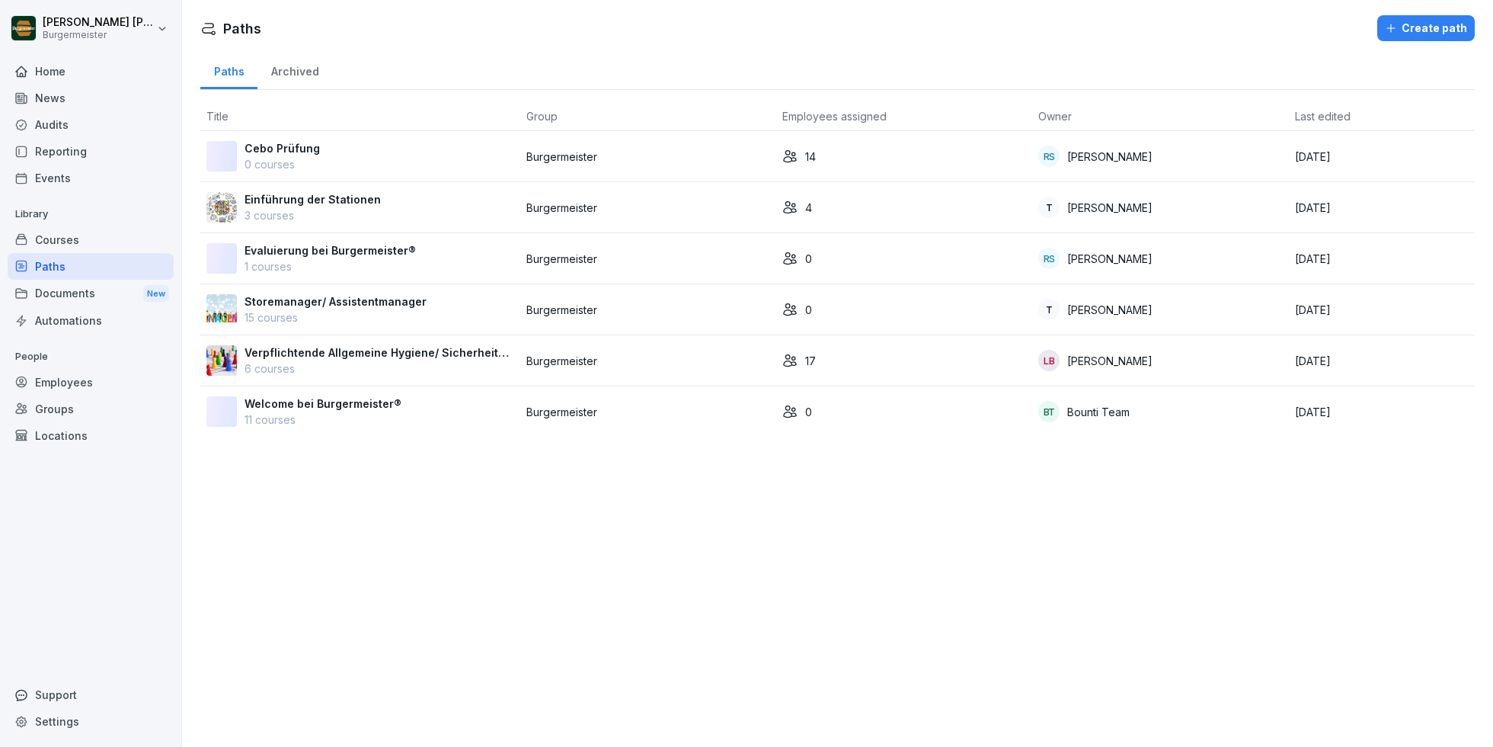
click at [80, 290] on div "Documents New" at bounding box center [91, 294] width 166 height 28
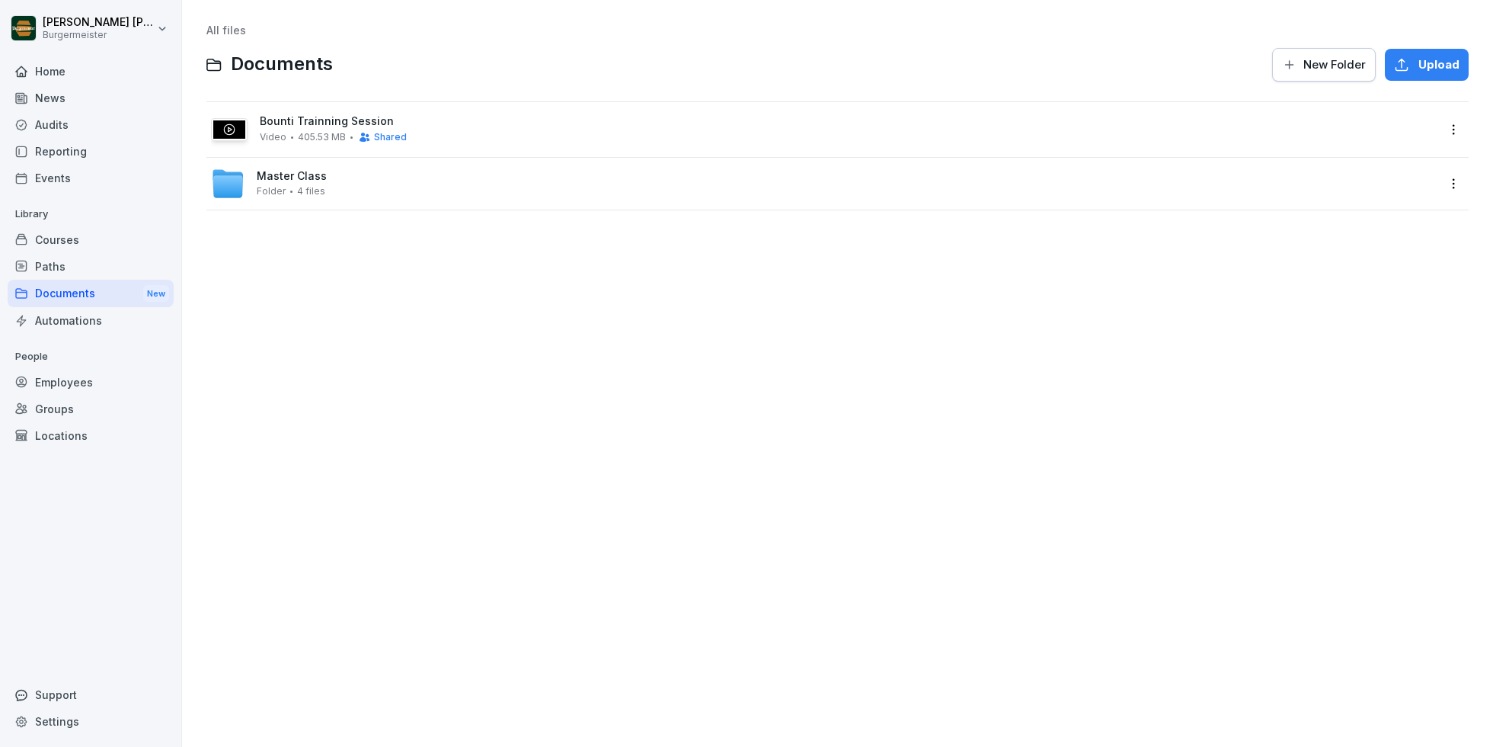
click at [88, 318] on div "Automations" at bounding box center [91, 320] width 166 height 27
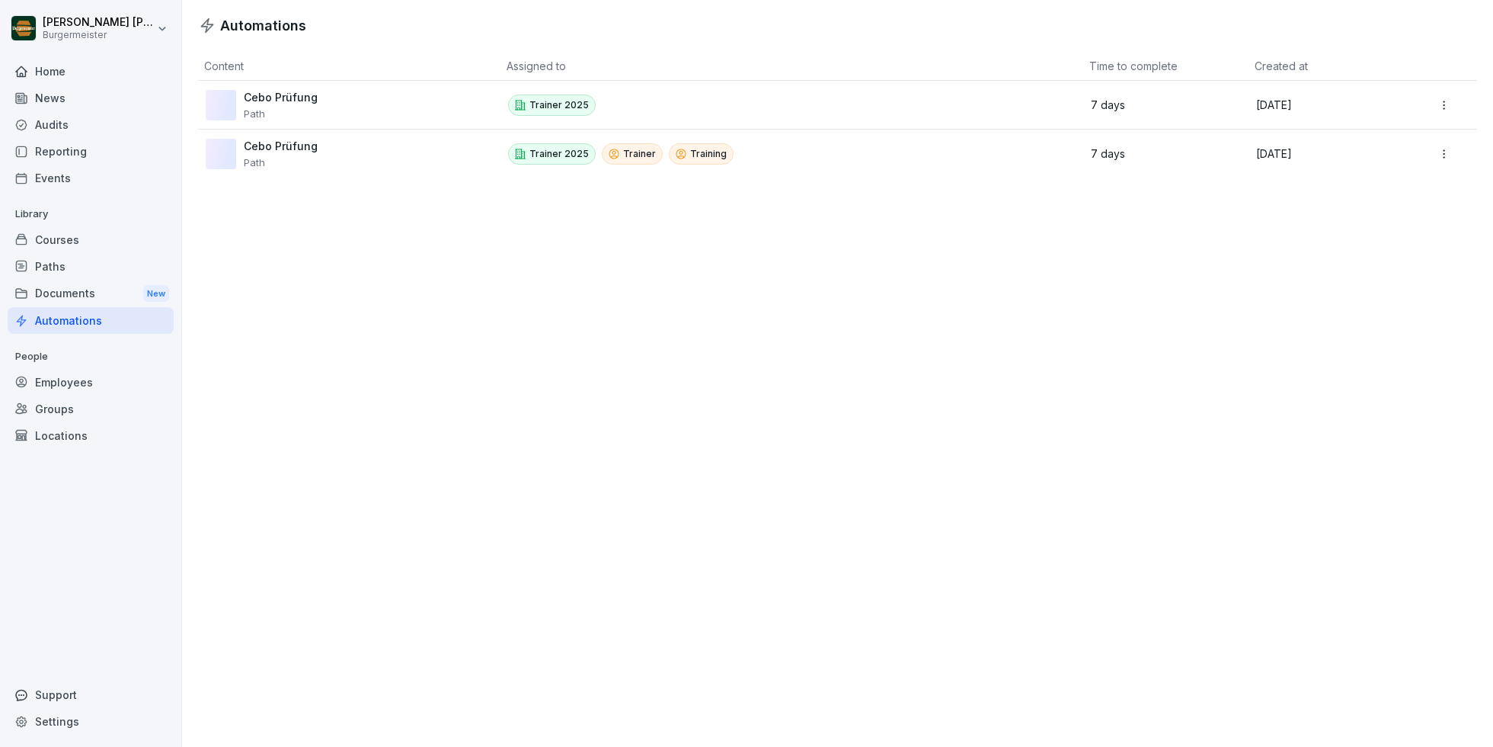
click at [84, 375] on div "Employees" at bounding box center [91, 382] width 166 height 27
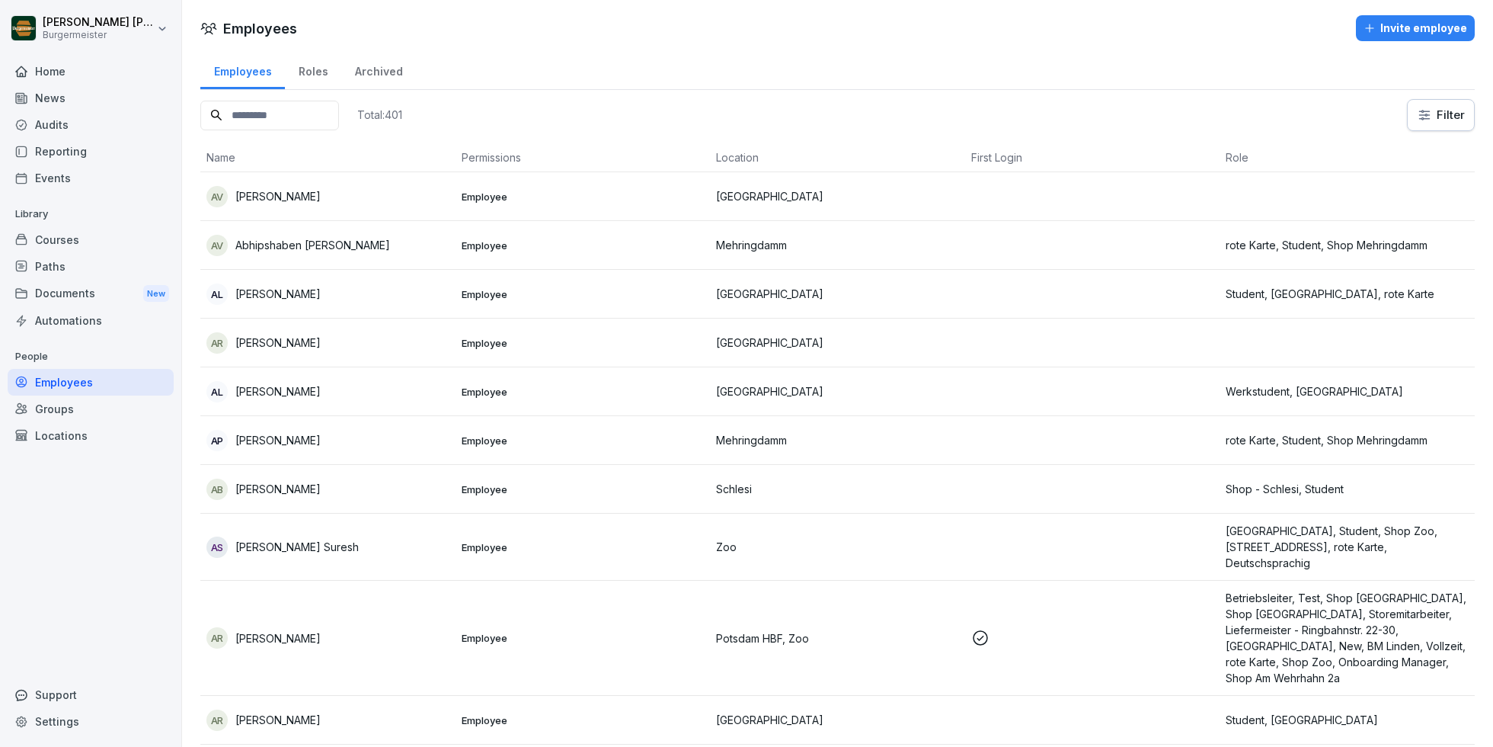
click at [69, 418] on div "Groups" at bounding box center [91, 408] width 166 height 27
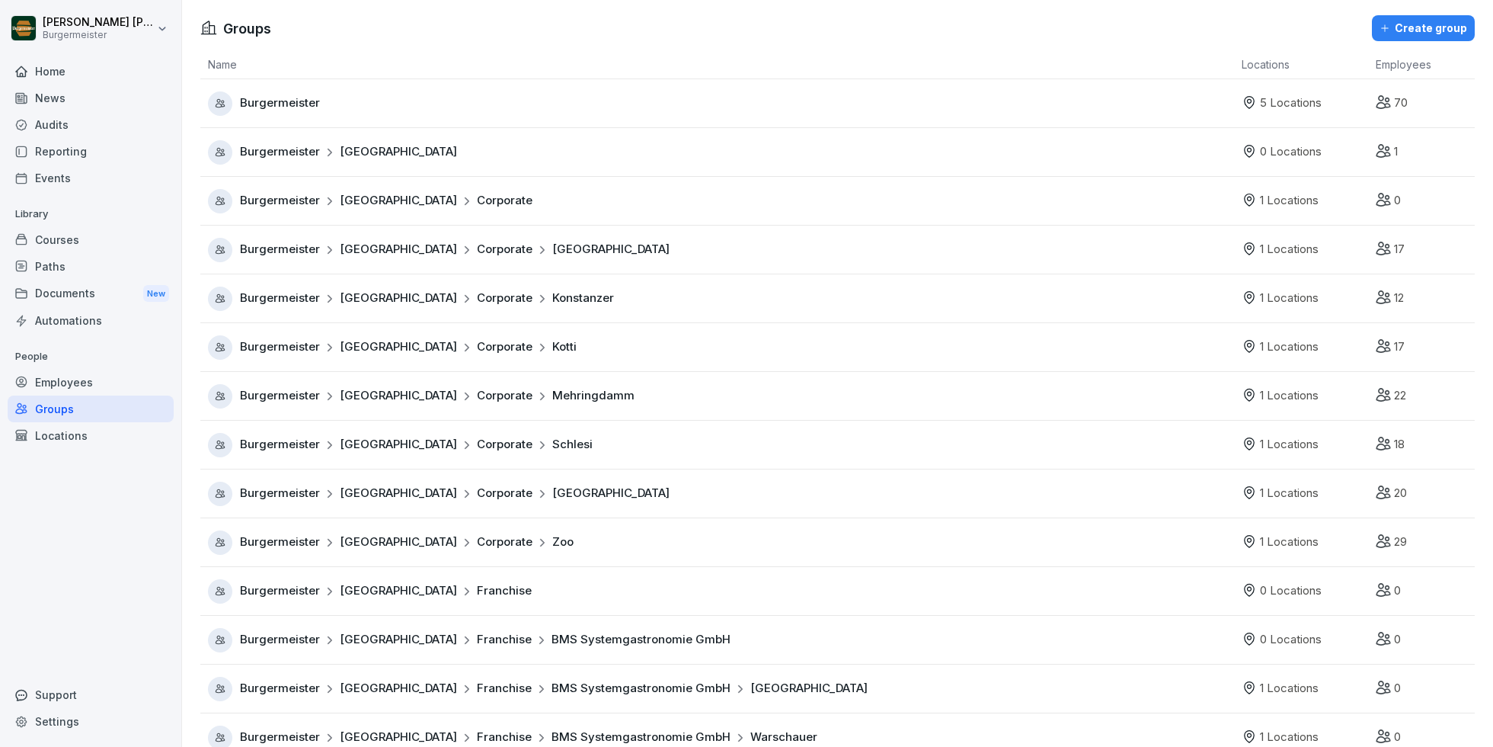
click at [69, 452] on div "Home News Audits Reporting Events Library Courses Paths Documents New Automatio…" at bounding box center [91, 394] width 166 height 690
click at [71, 434] on div "Locations" at bounding box center [91, 435] width 166 height 27
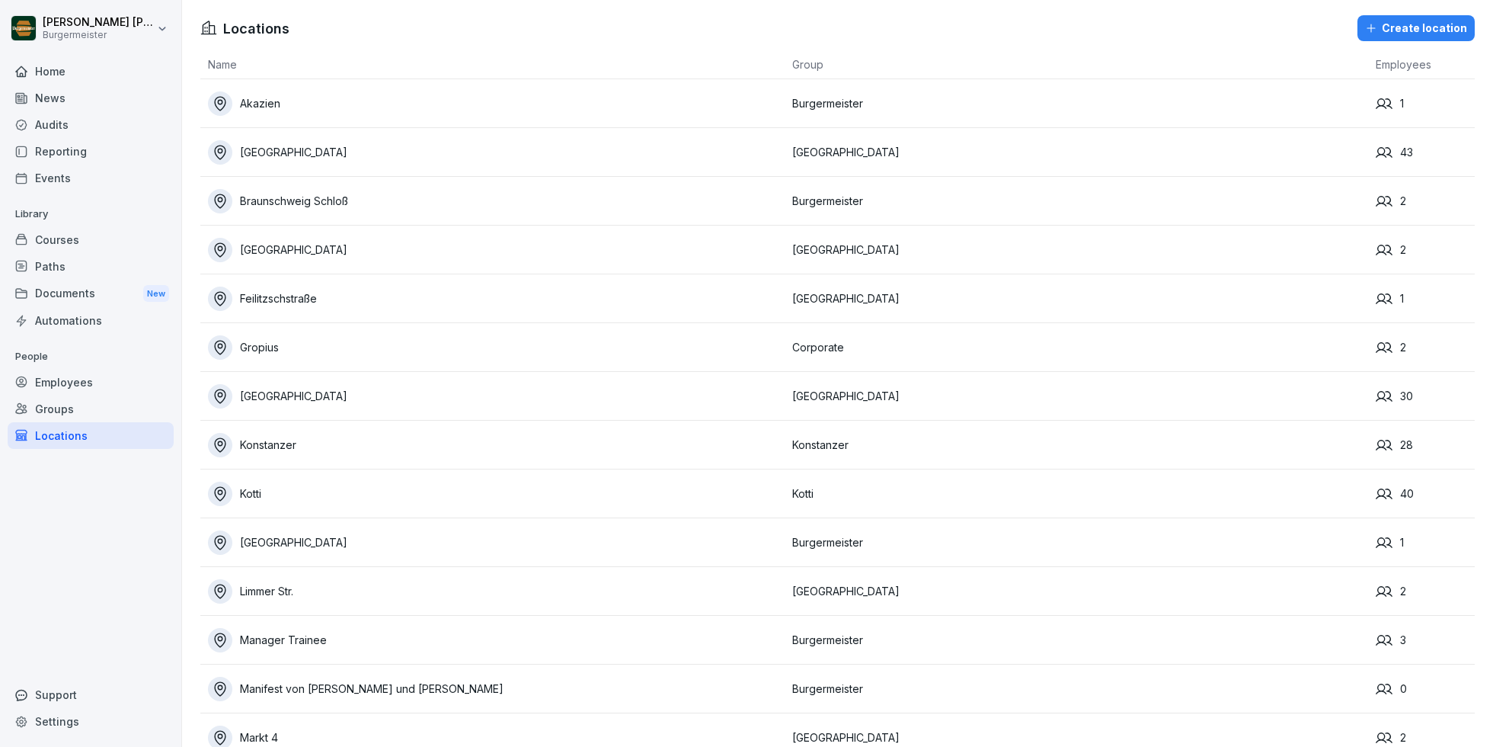
click at [71, 75] on div "Home" at bounding box center [91, 71] width 166 height 27
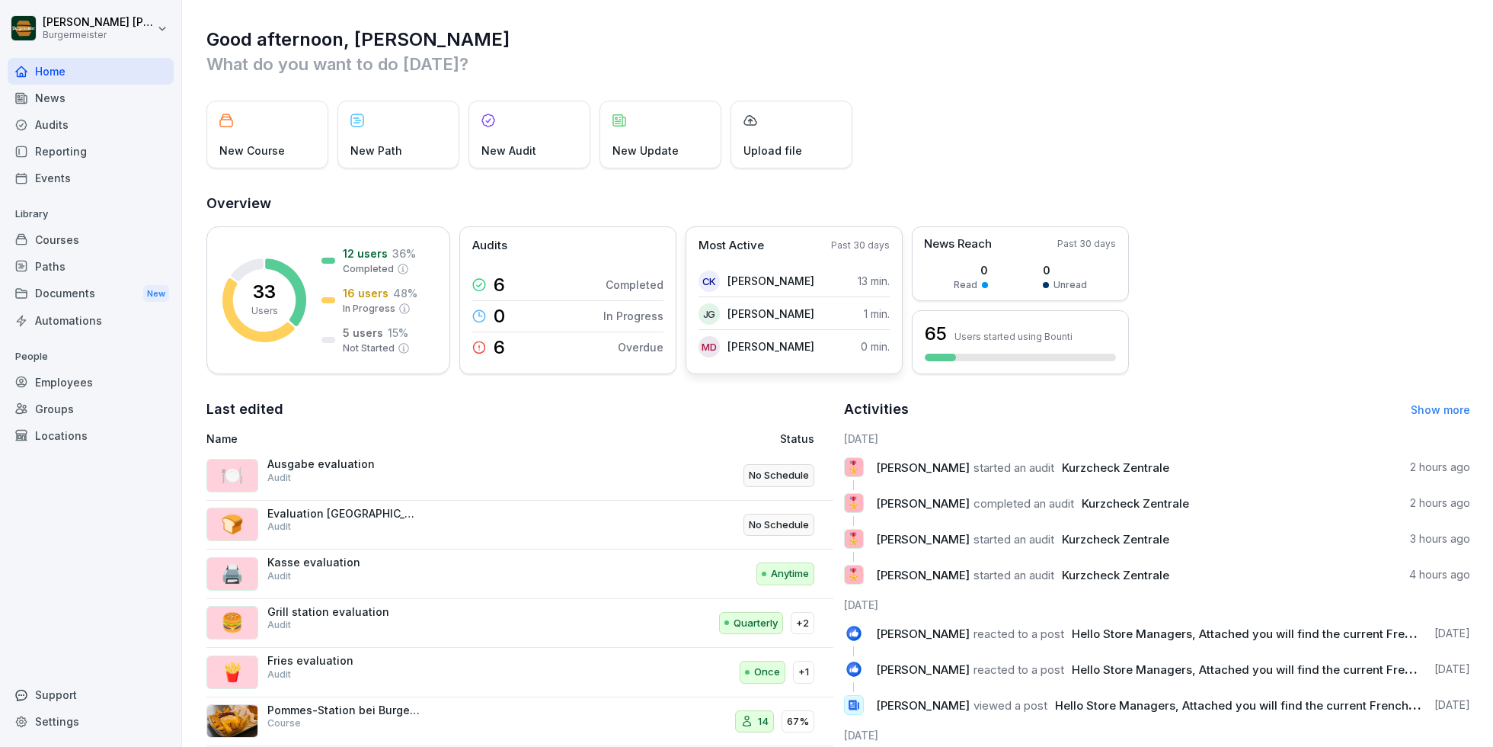
scroll to position [66, 0]
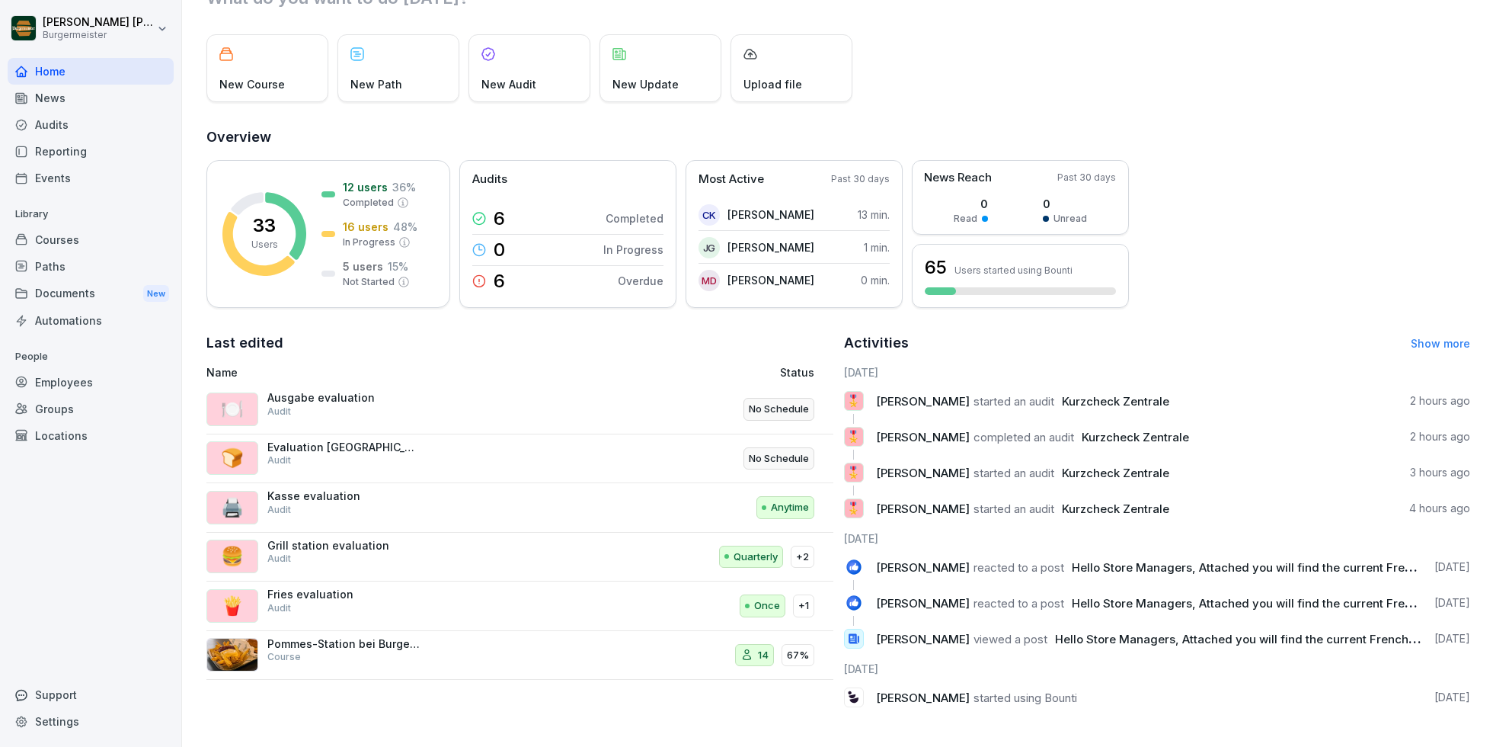
click at [53, 379] on div "Employees" at bounding box center [91, 382] width 166 height 27
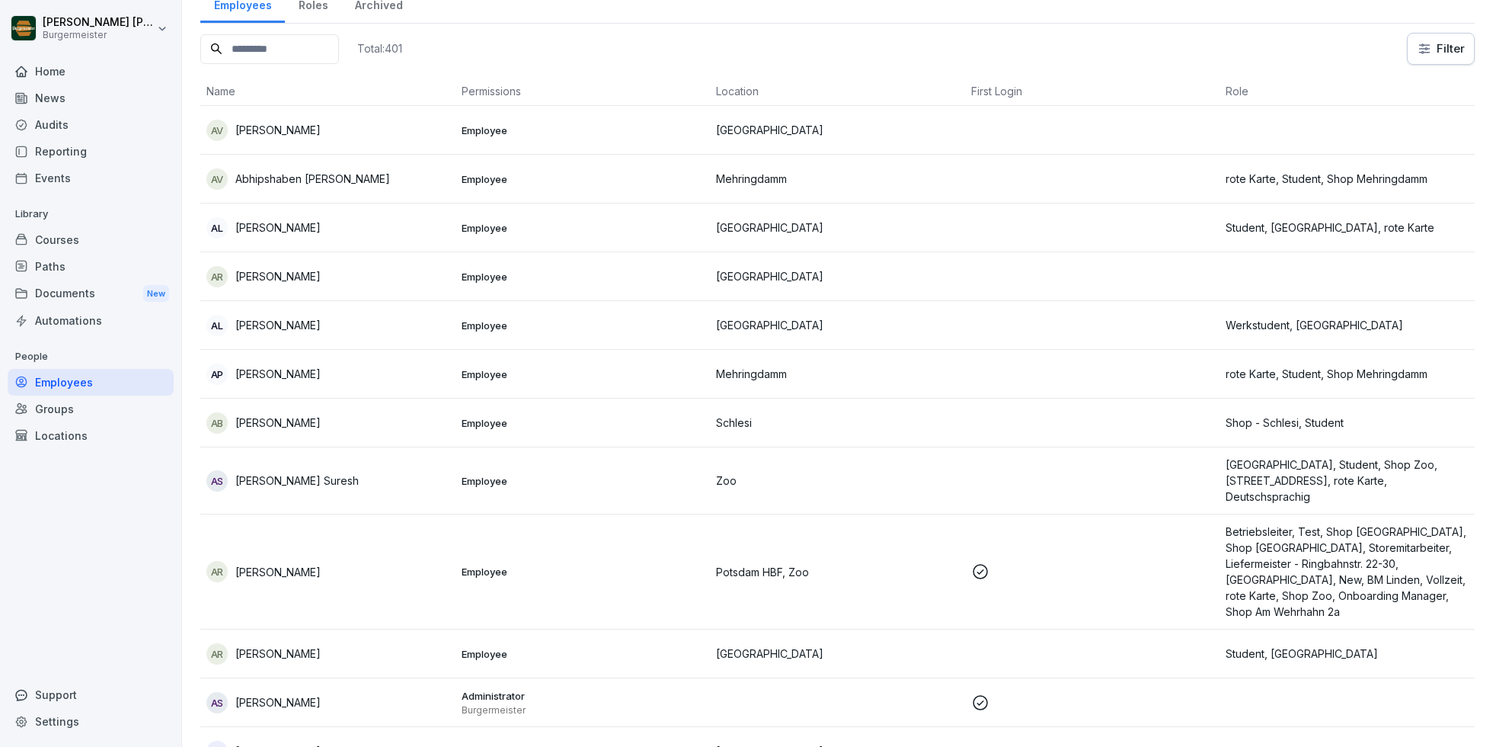
scroll to position [15, 0]
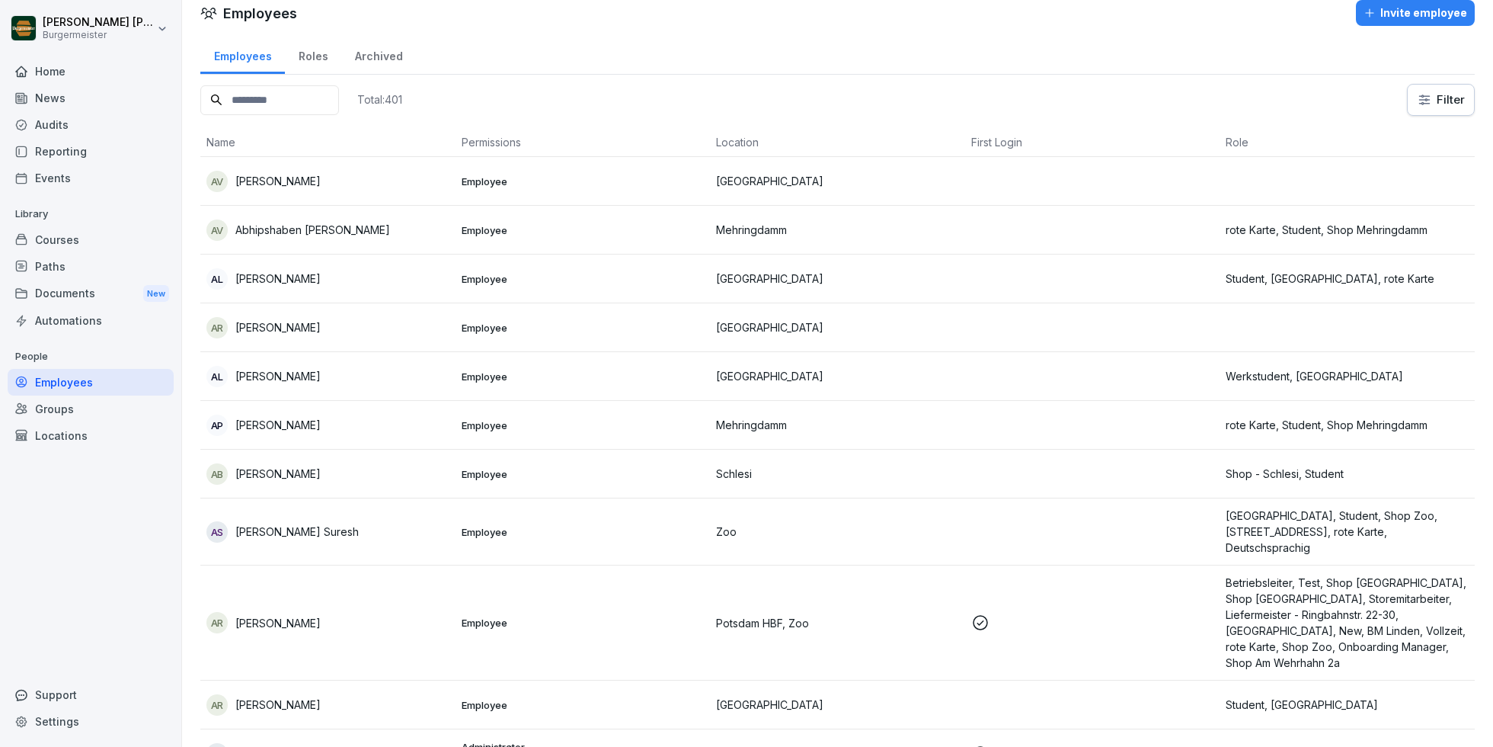
click at [62, 423] on div "Locations" at bounding box center [91, 435] width 166 height 27
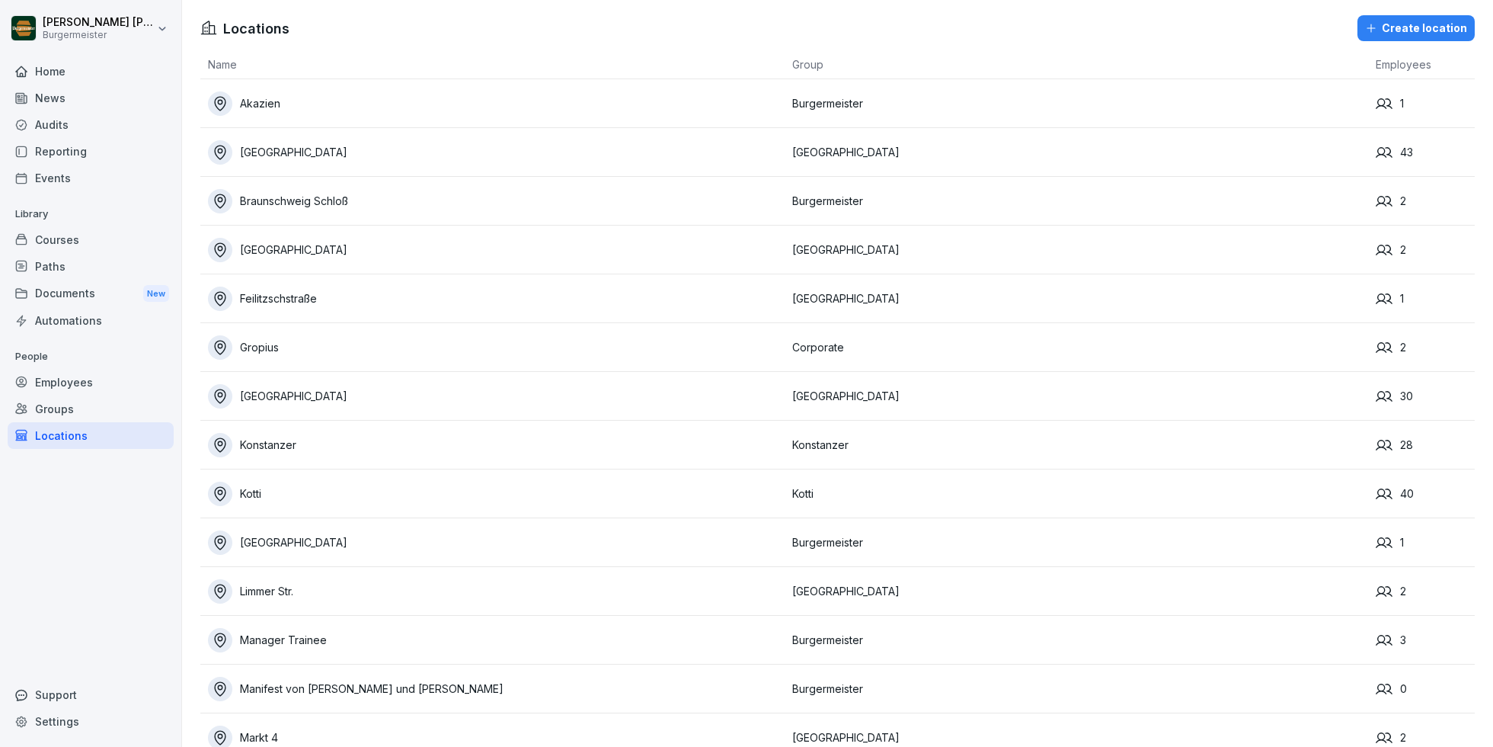
click at [264, 345] on div "Gropius" at bounding box center [496, 347] width 577 height 24
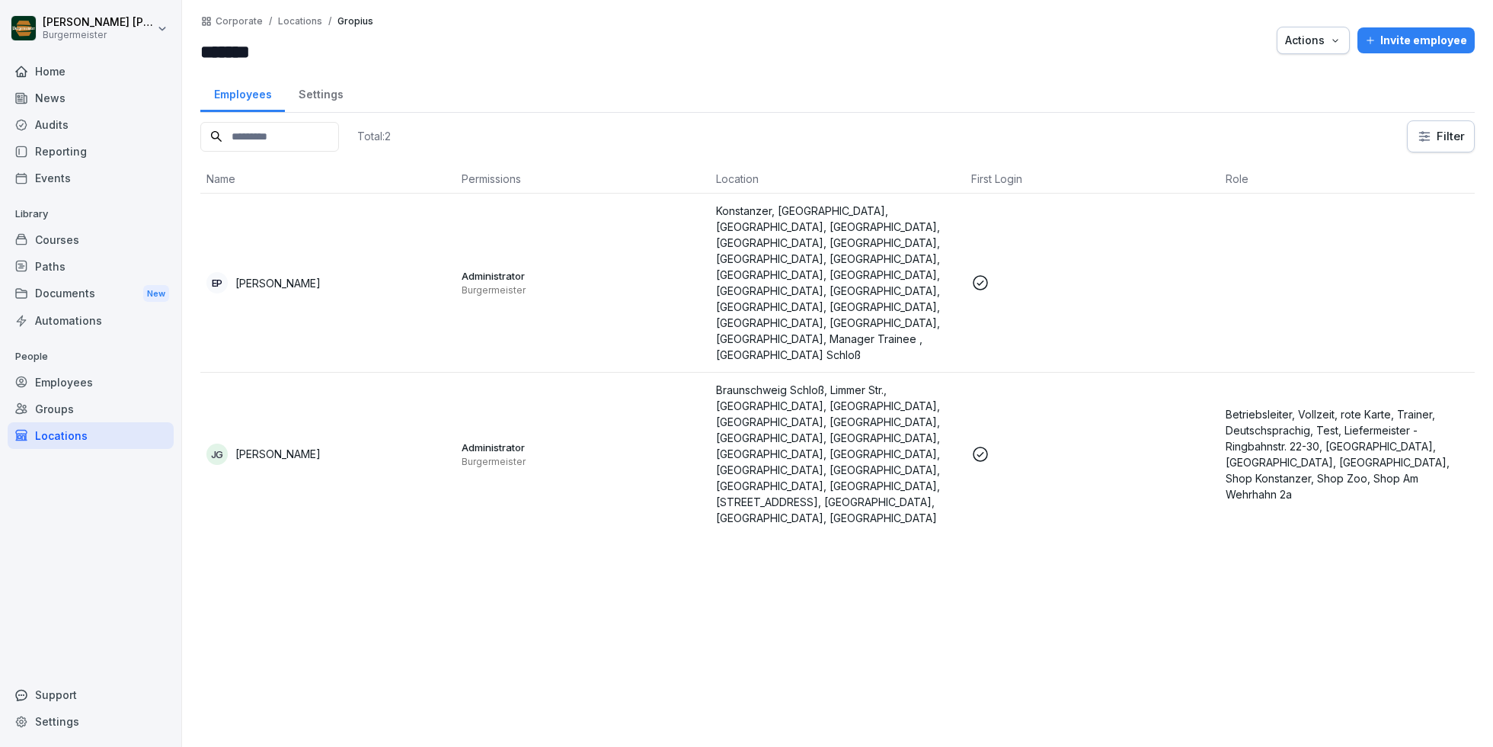
click at [322, 16] on div "Corporate / Locations / Gropius" at bounding box center [295, 21] width 158 height 11
click at [316, 16] on p "Locations" at bounding box center [300, 21] width 44 height 11
click at [306, 20] on p "Locations" at bounding box center [300, 21] width 44 height 11
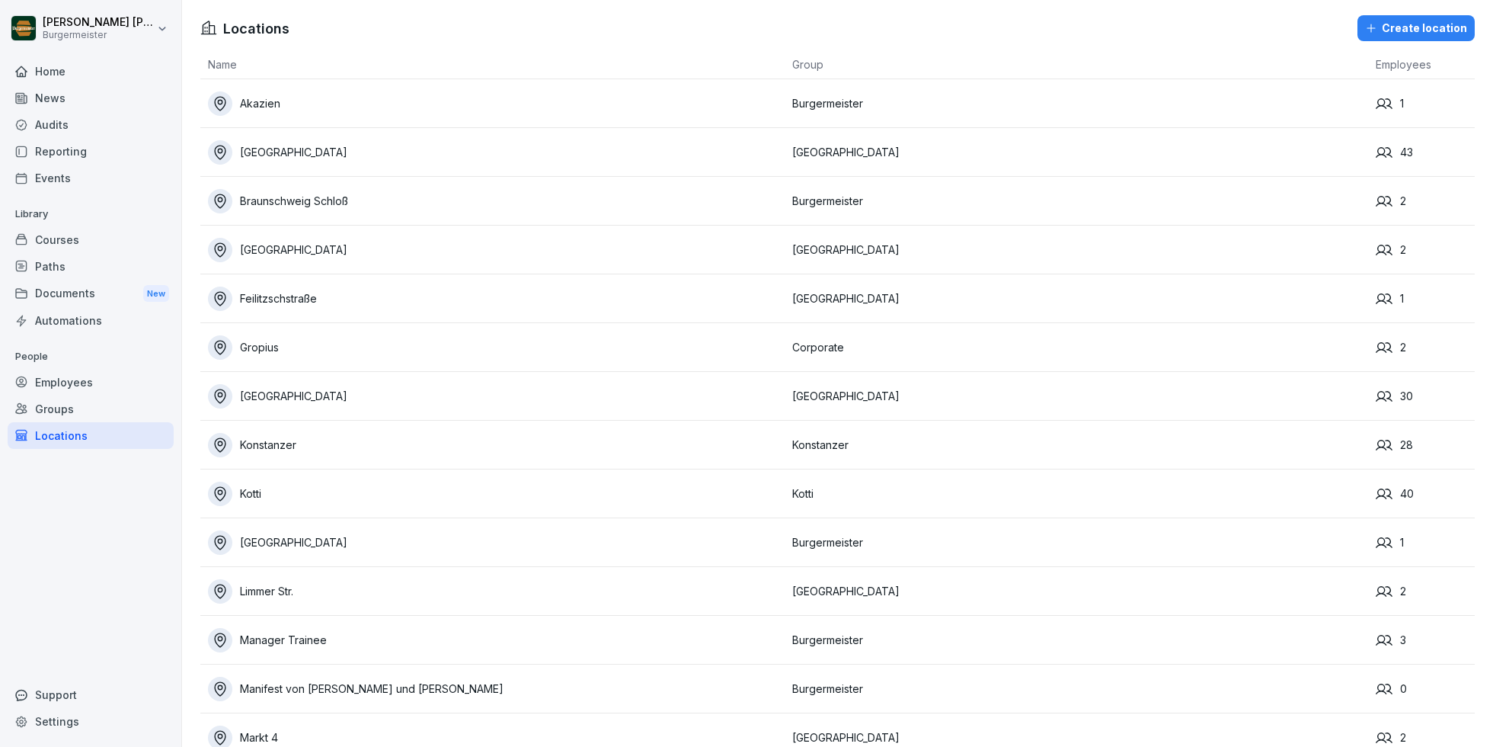
click at [307, 536] on div "[GEOGRAPHIC_DATA]" at bounding box center [496, 542] width 577 height 24
